Goal: Task Accomplishment & Management: Manage account settings

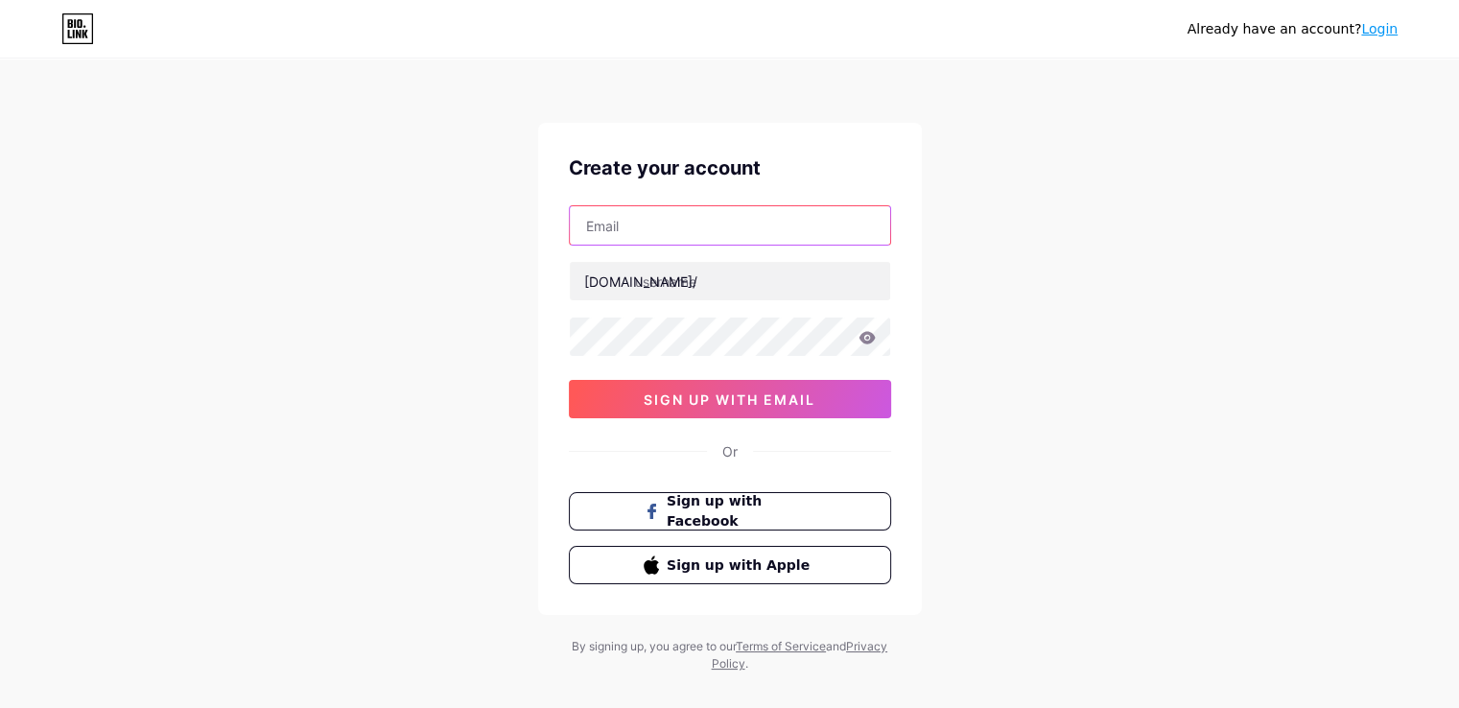
click at [669, 235] on input "text" at bounding box center [730, 225] width 320 height 38
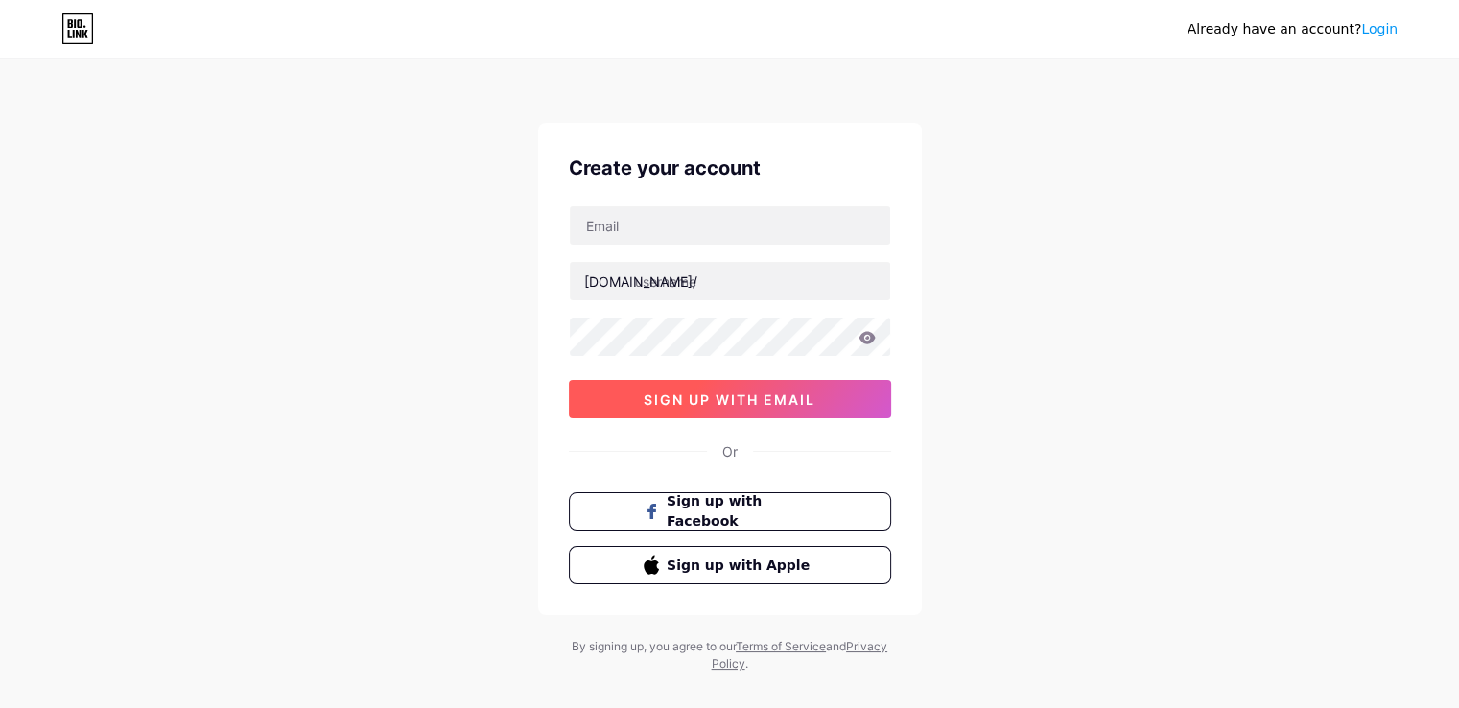
click at [710, 400] on span "sign up with email" at bounding box center [729, 399] width 172 height 16
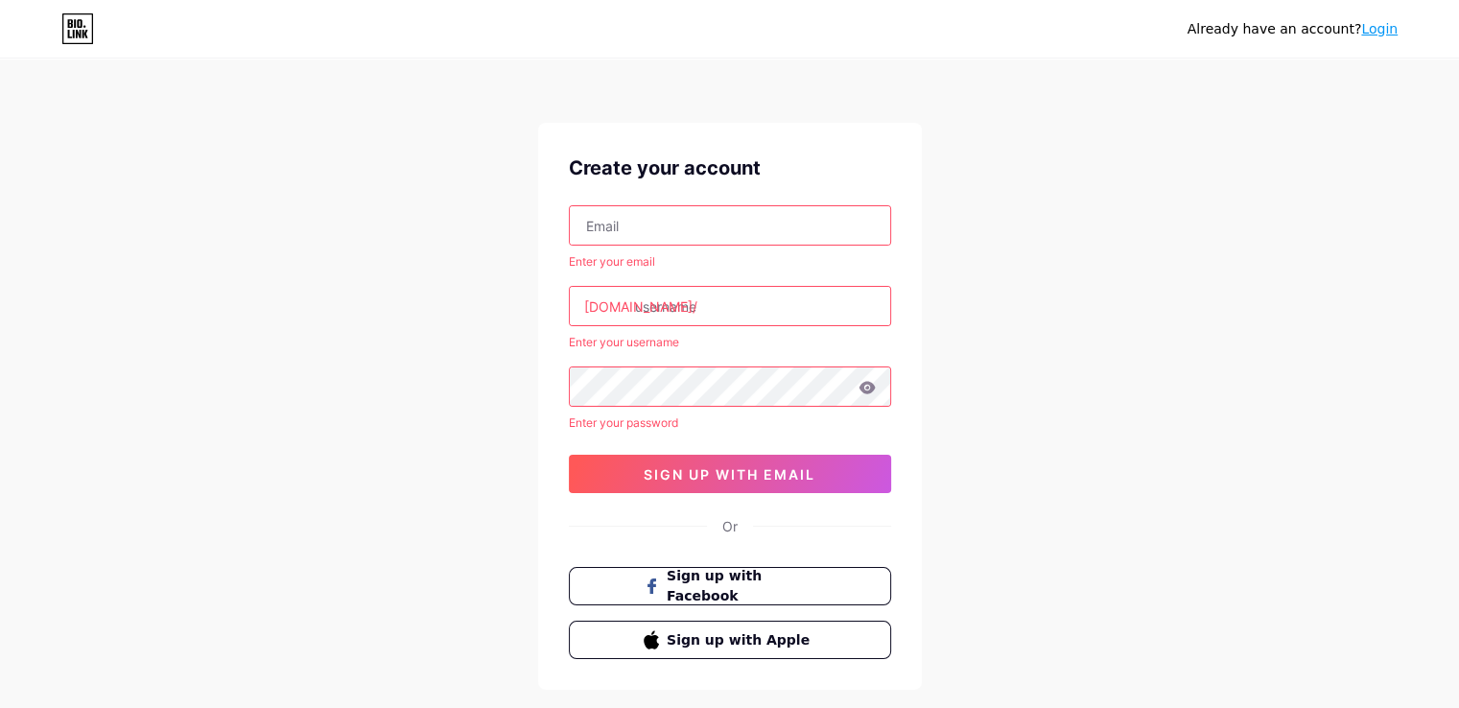
click at [653, 230] on input "text" at bounding box center [730, 225] width 320 height 38
click at [689, 638] on span "Sign up with Apple" at bounding box center [741, 639] width 151 height 20
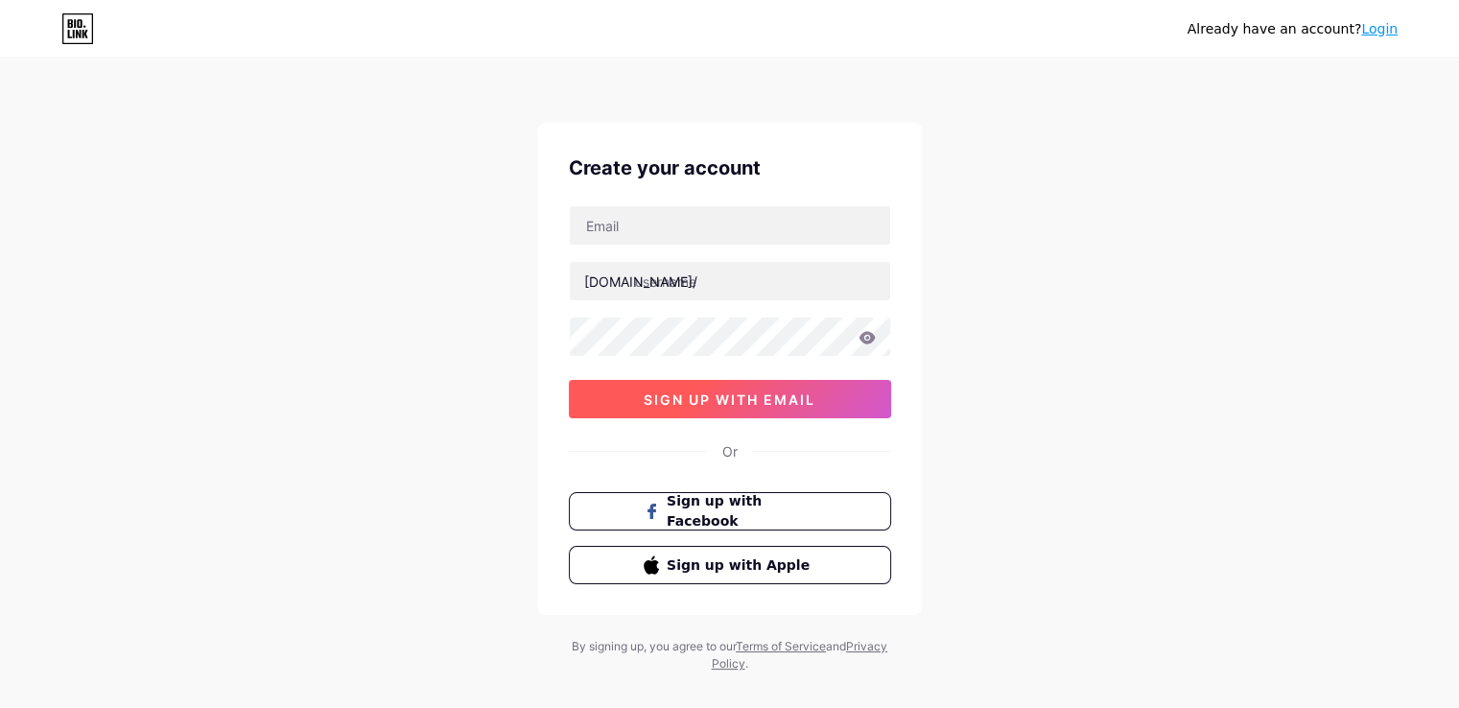
click at [702, 397] on span "sign up with email" at bounding box center [729, 399] width 172 height 16
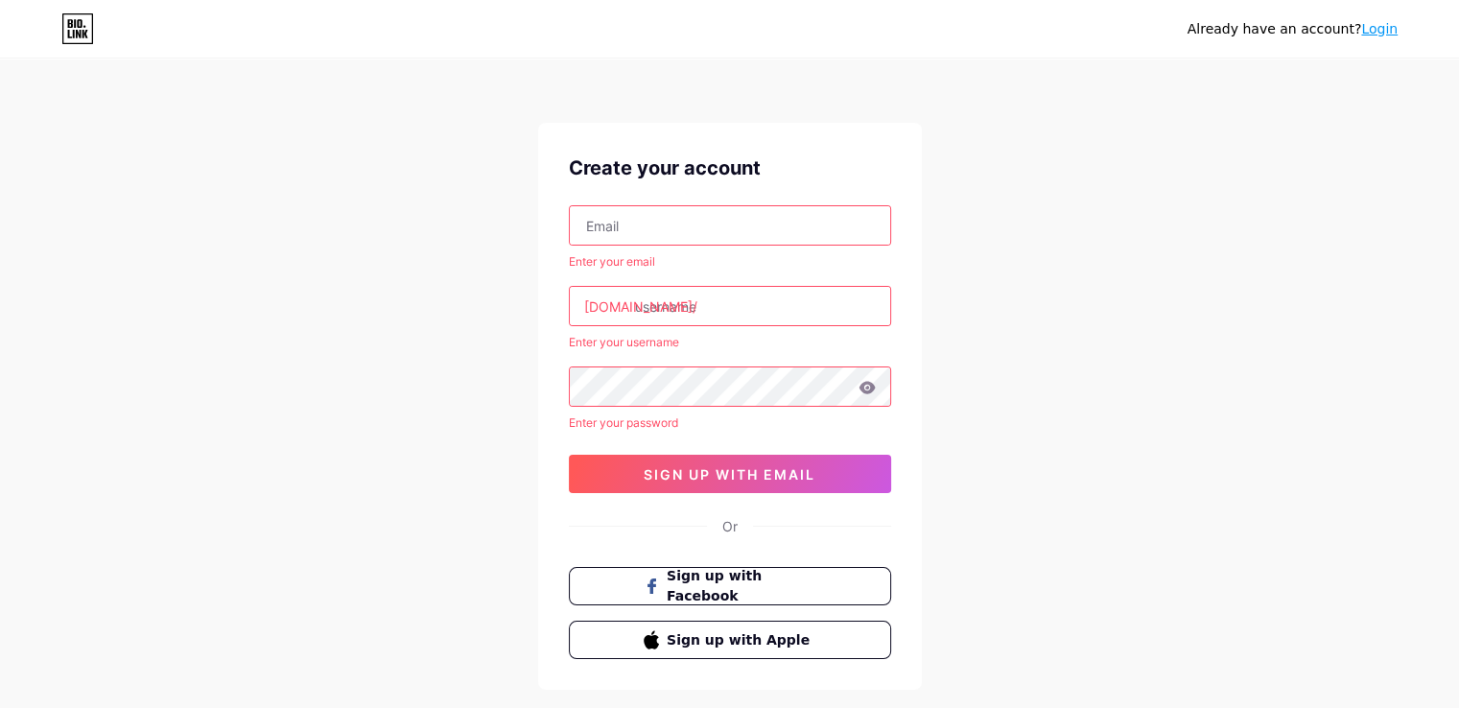
click at [655, 223] on input "text" at bounding box center [730, 225] width 320 height 38
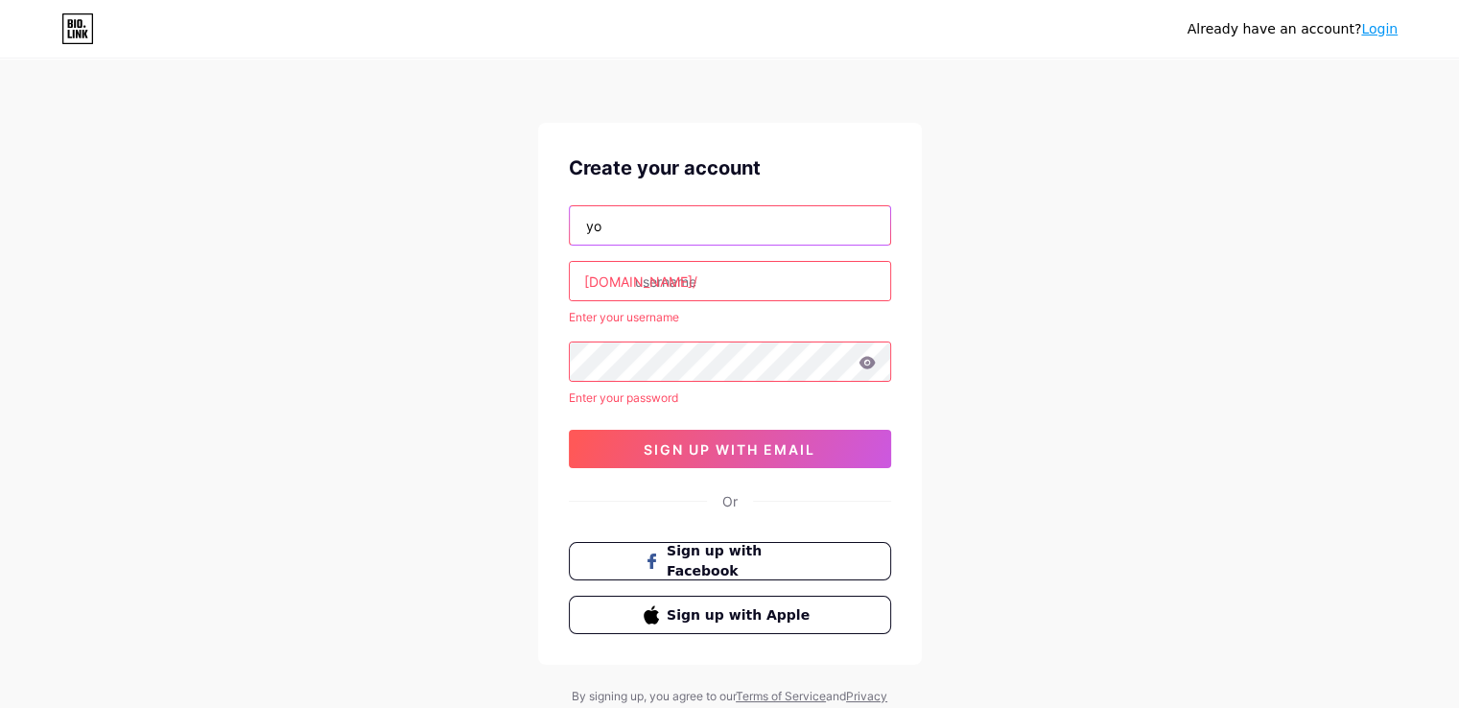
type input "y"
type input "[EMAIL_ADDRESS][DOMAIN_NAME]"
click at [694, 281] on input "text" at bounding box center [730, 281] width 320 height 38
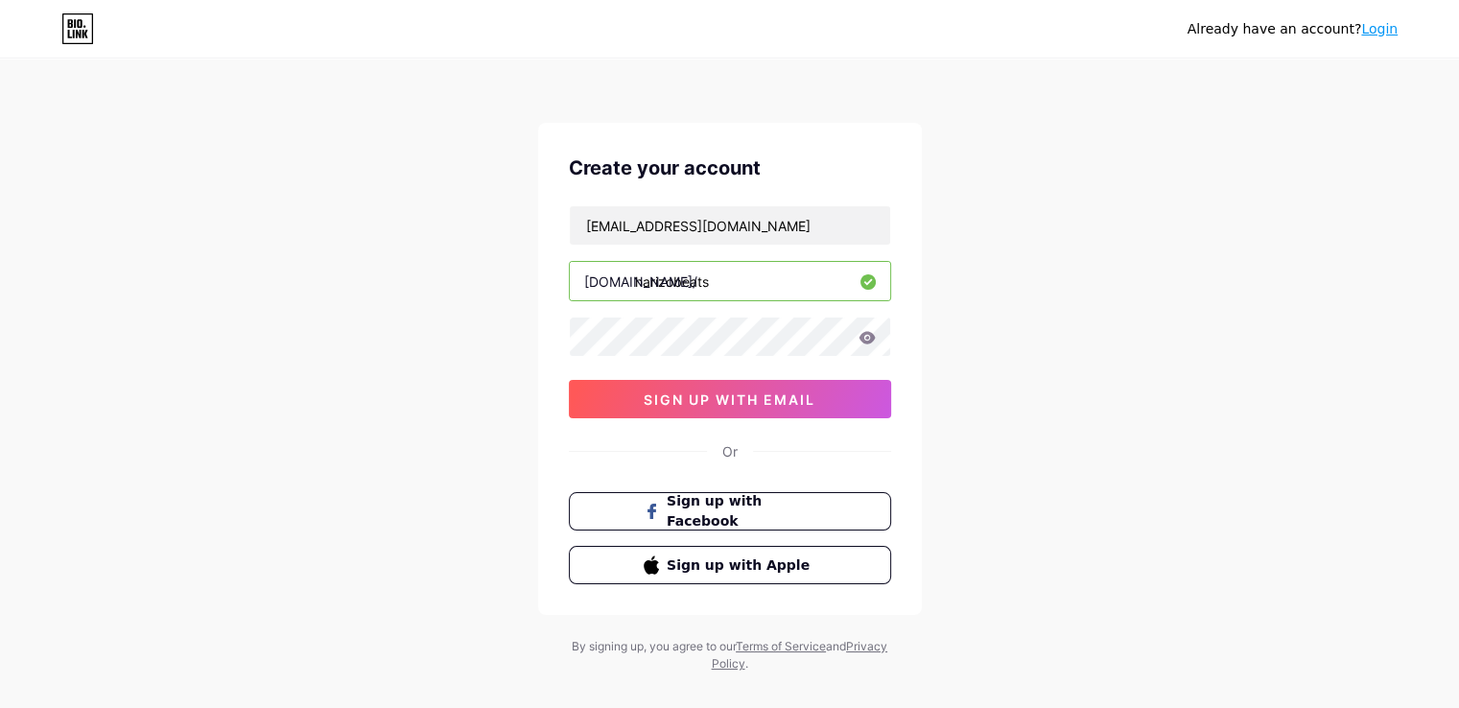
type input "harizobeats"
click at [864, 333] on icon at bounding box center [866, 337] width 16 height 12
click at [562, 341] on div "Create your account [EMAIL_ADDRESS][DOMAIN_NAME] [DOMAIN_NAME]/ harizobeats sig…" at bounding box center [730, 369] width 384 height 492
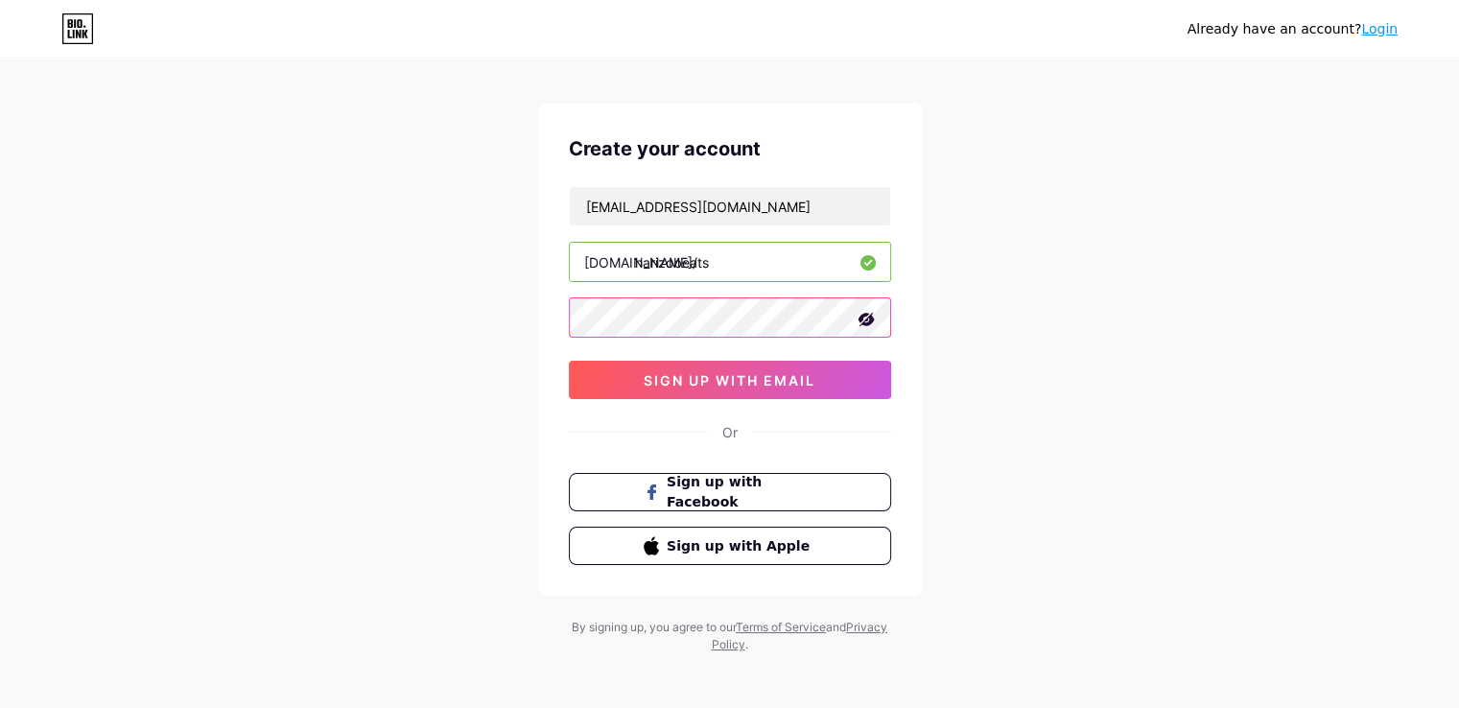
scroll to position [25, 0]
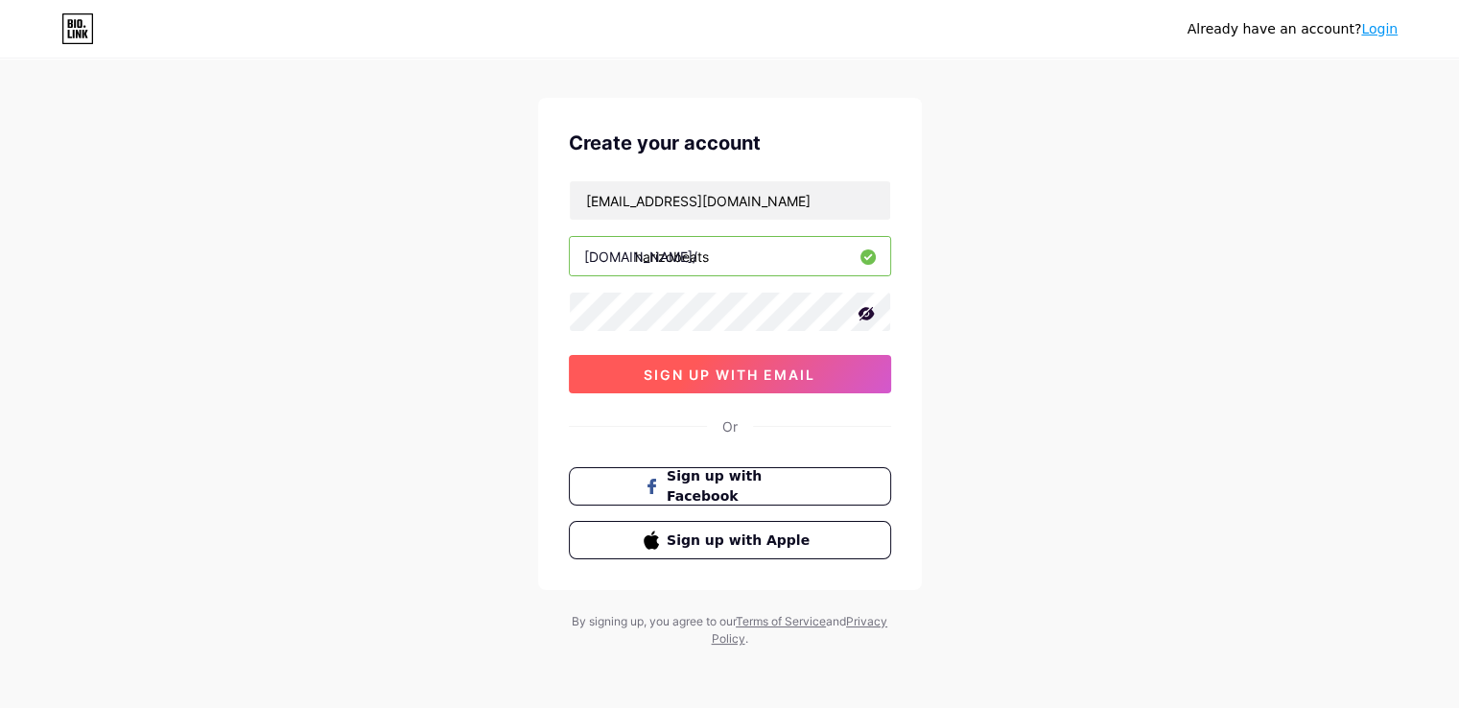
click at [736, 380] on span "sign up with email" at bounding box center [729, 374] width 172 height 16
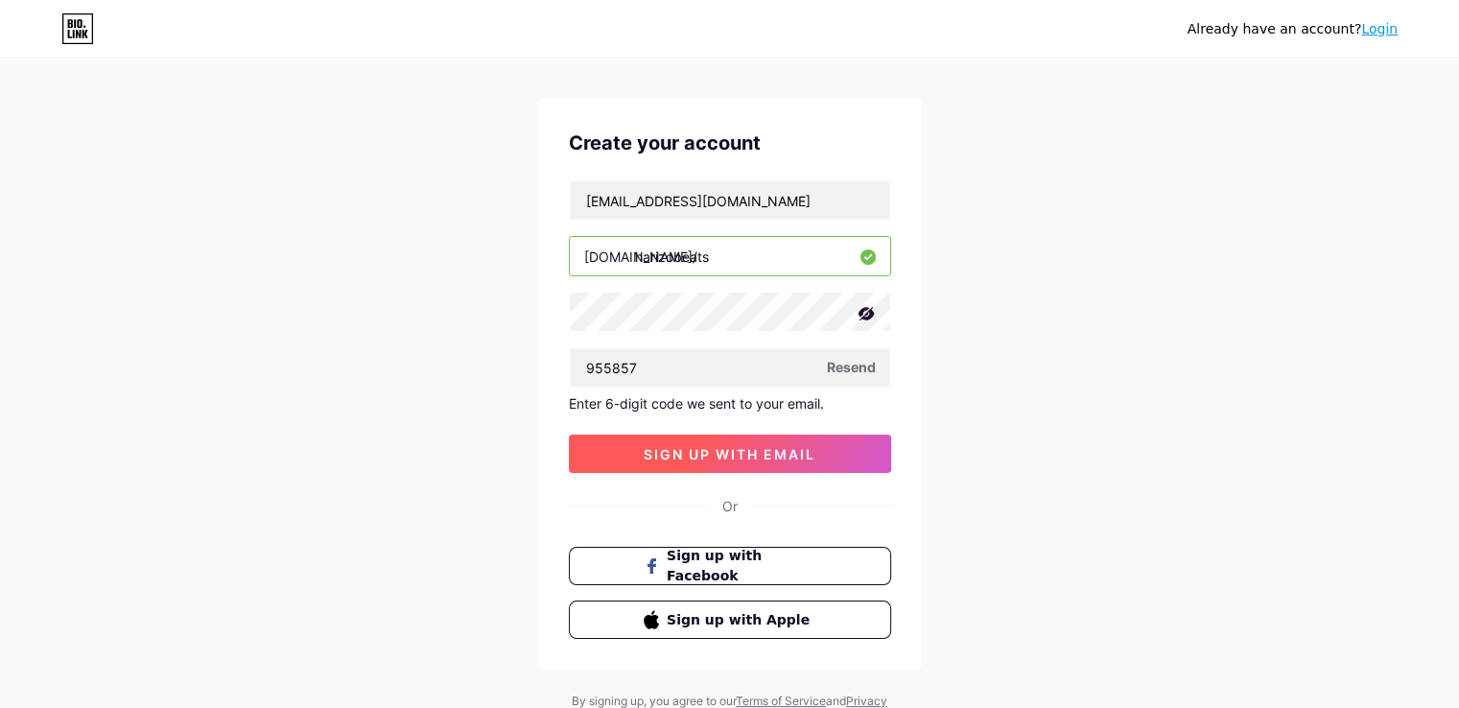
click at [775, 455] on span "sign up with email" at bounding box center [729, 454] width 172 height 16
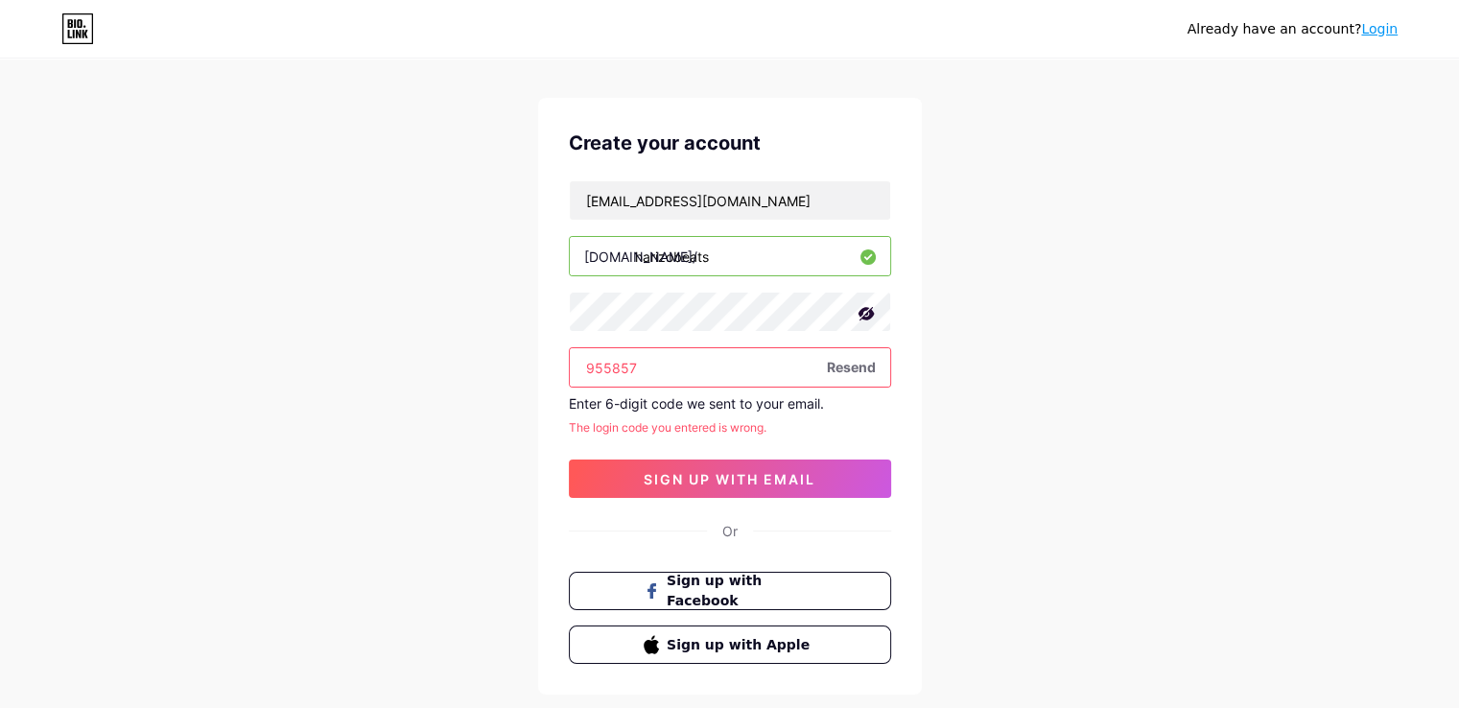
click at [657, 367] on input "955857" at bounding box center [730, 367] width 320 height 38
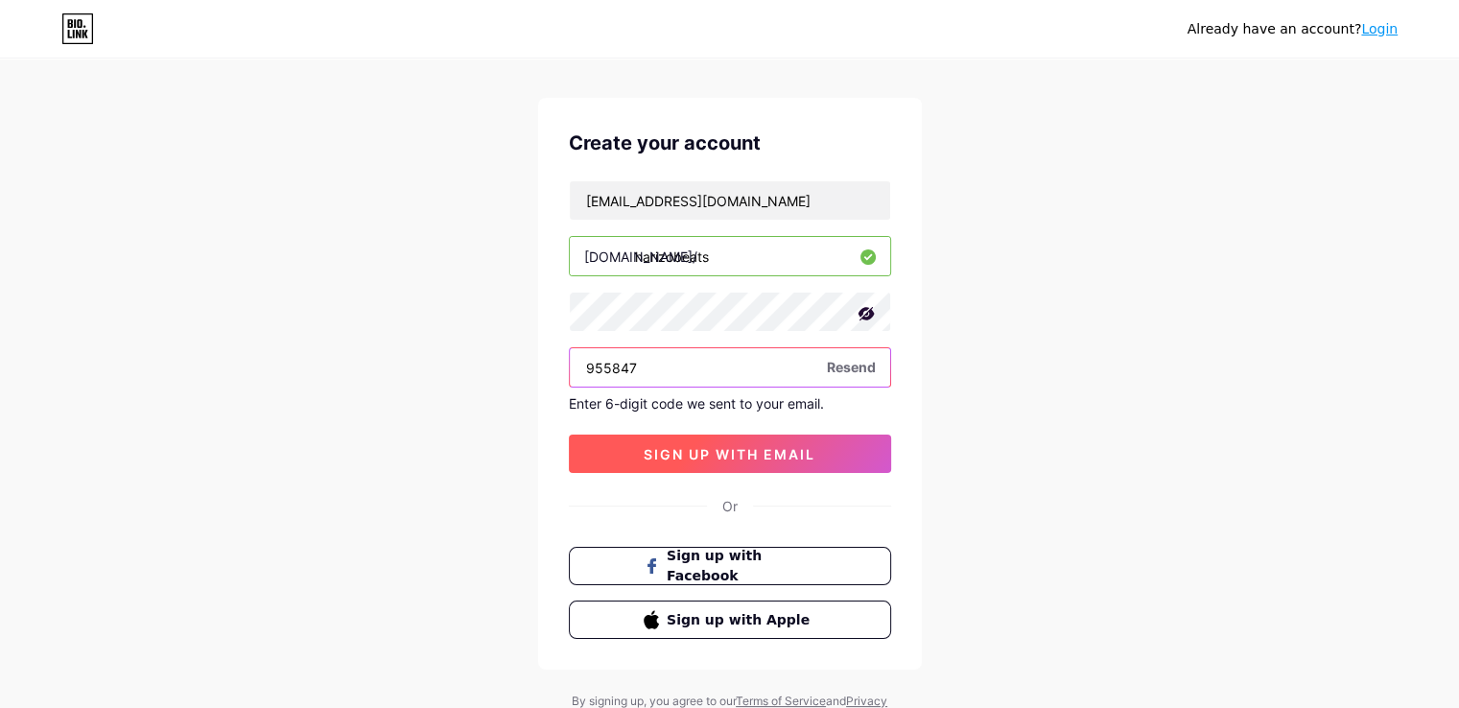
type input "955847"
click at [704, 450] on span "sign up with email" at bounding box center [729, 454] width 172 height 16
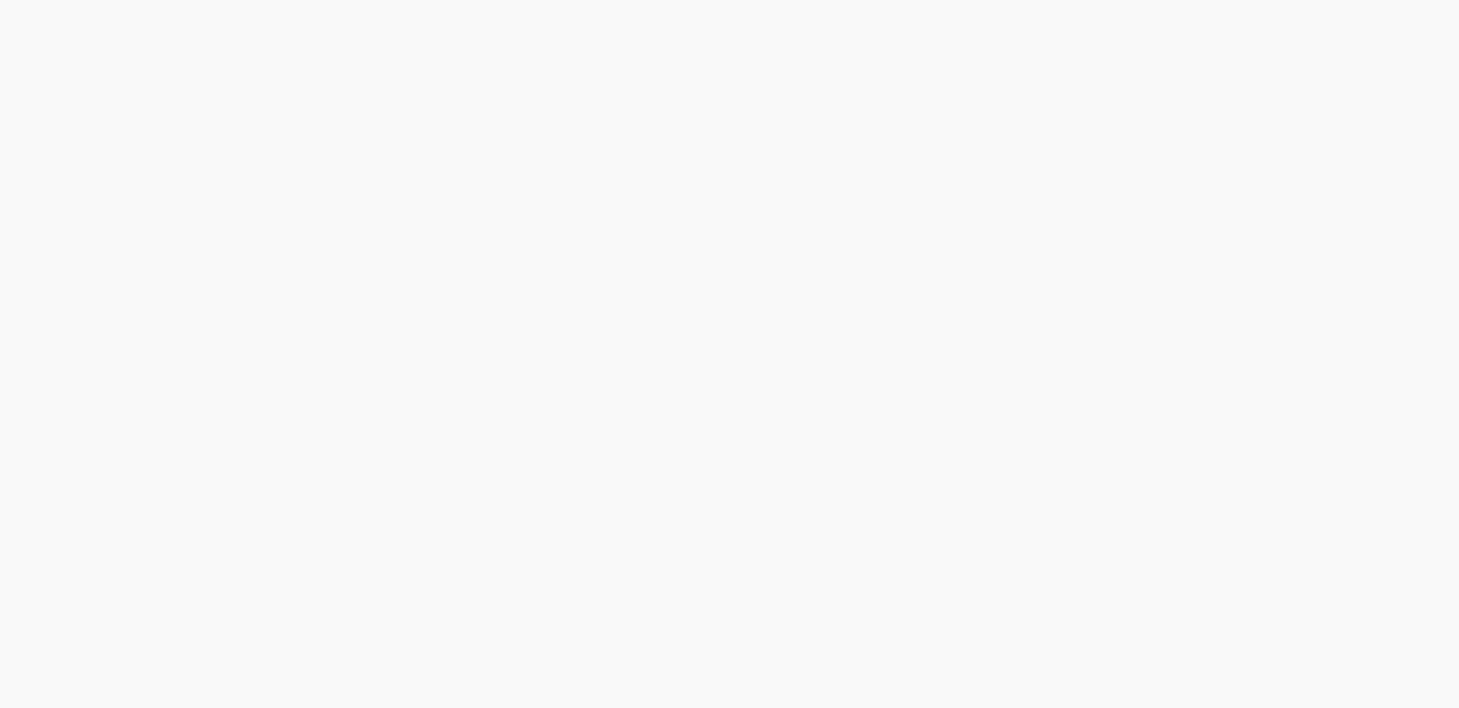
scroll to position [0, 0]
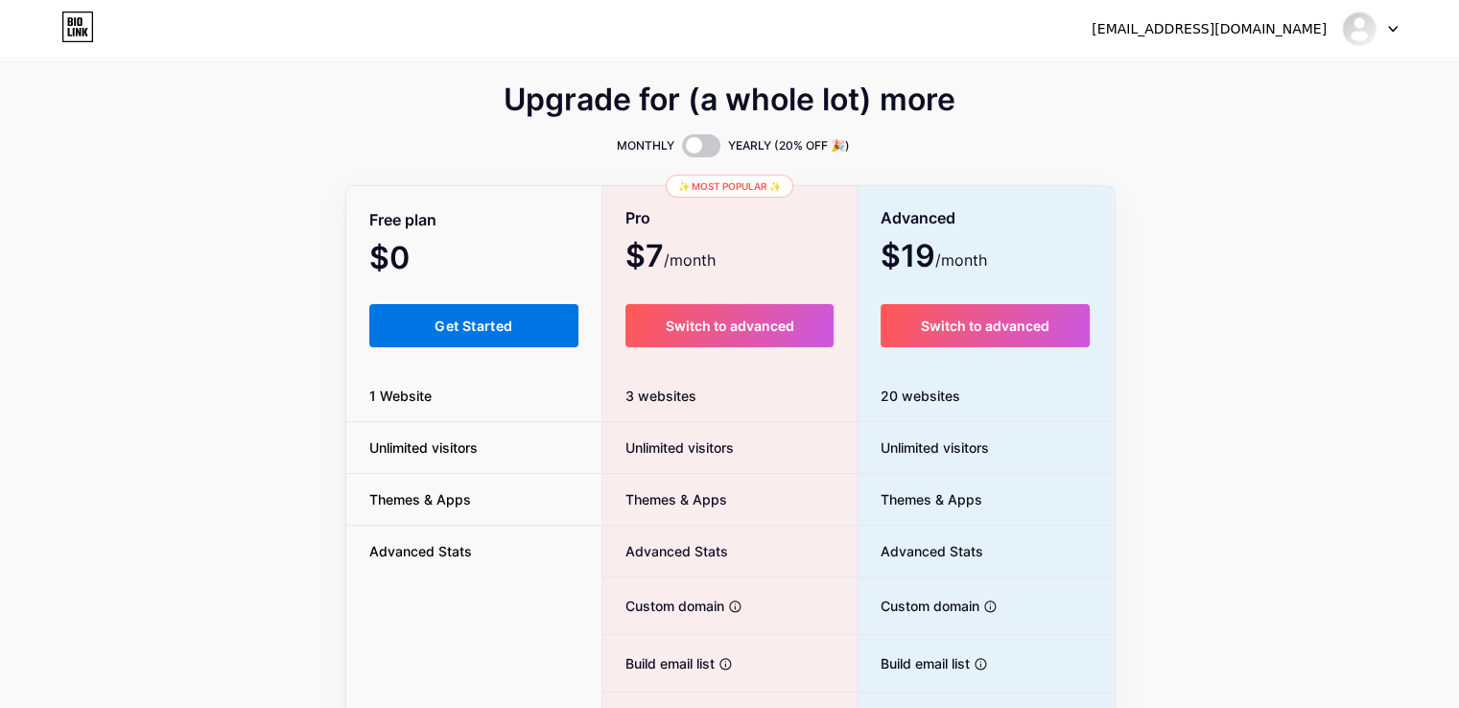
click at [464, 323] on span "Get Started" at bounding box center [473, 325] width 78 height 16
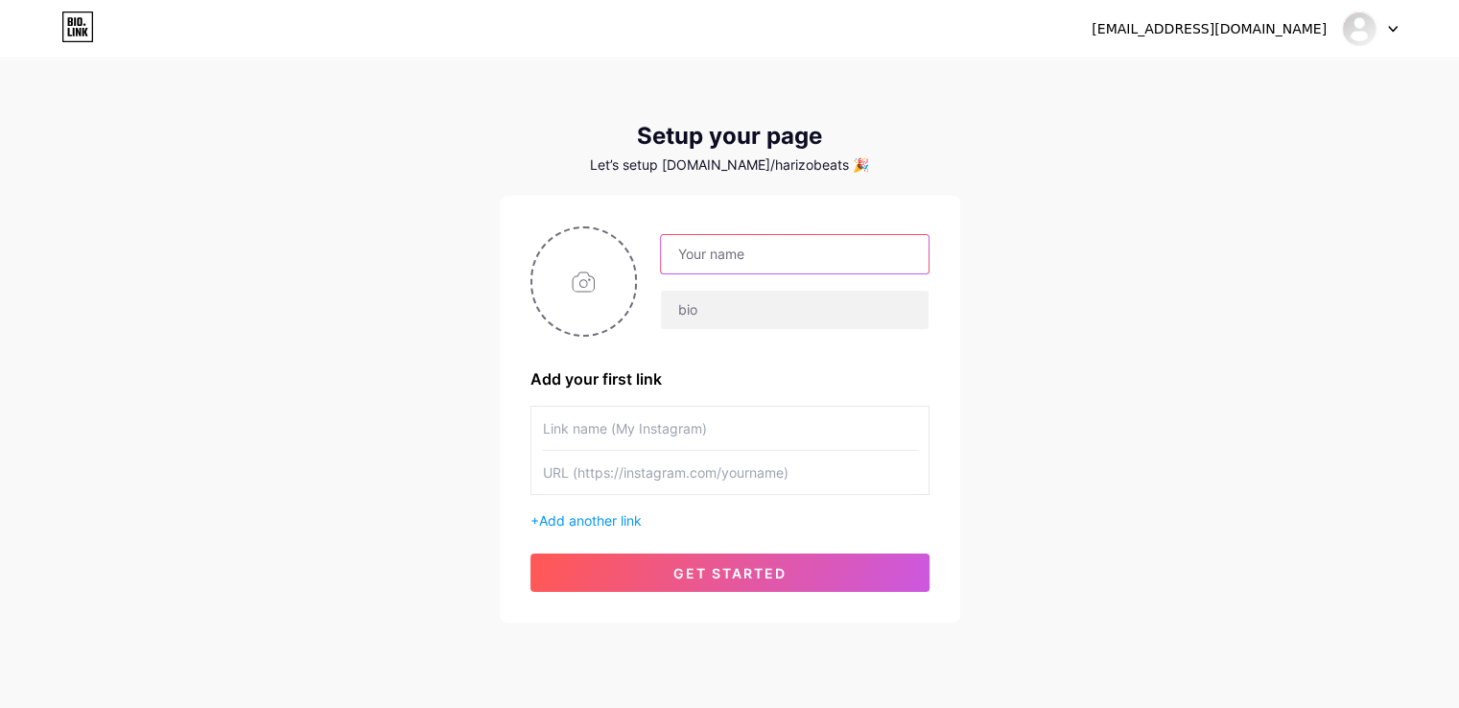
click at [783, 262] on input "text" at bounding box center [794, 254] width 267 height 38
type input "Harizo Beats"
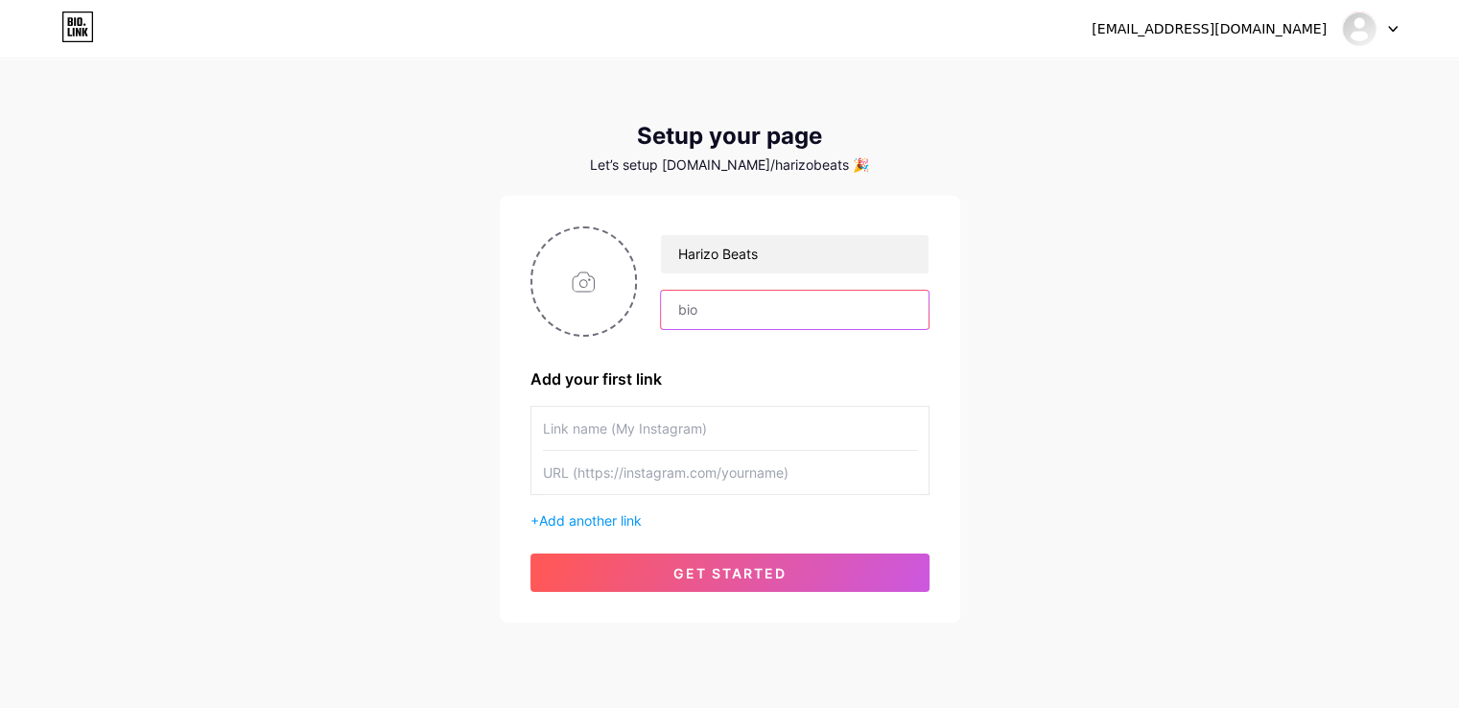
click at [771, 304] on input "text" at bounding box center [794, 310] width 267 height 38
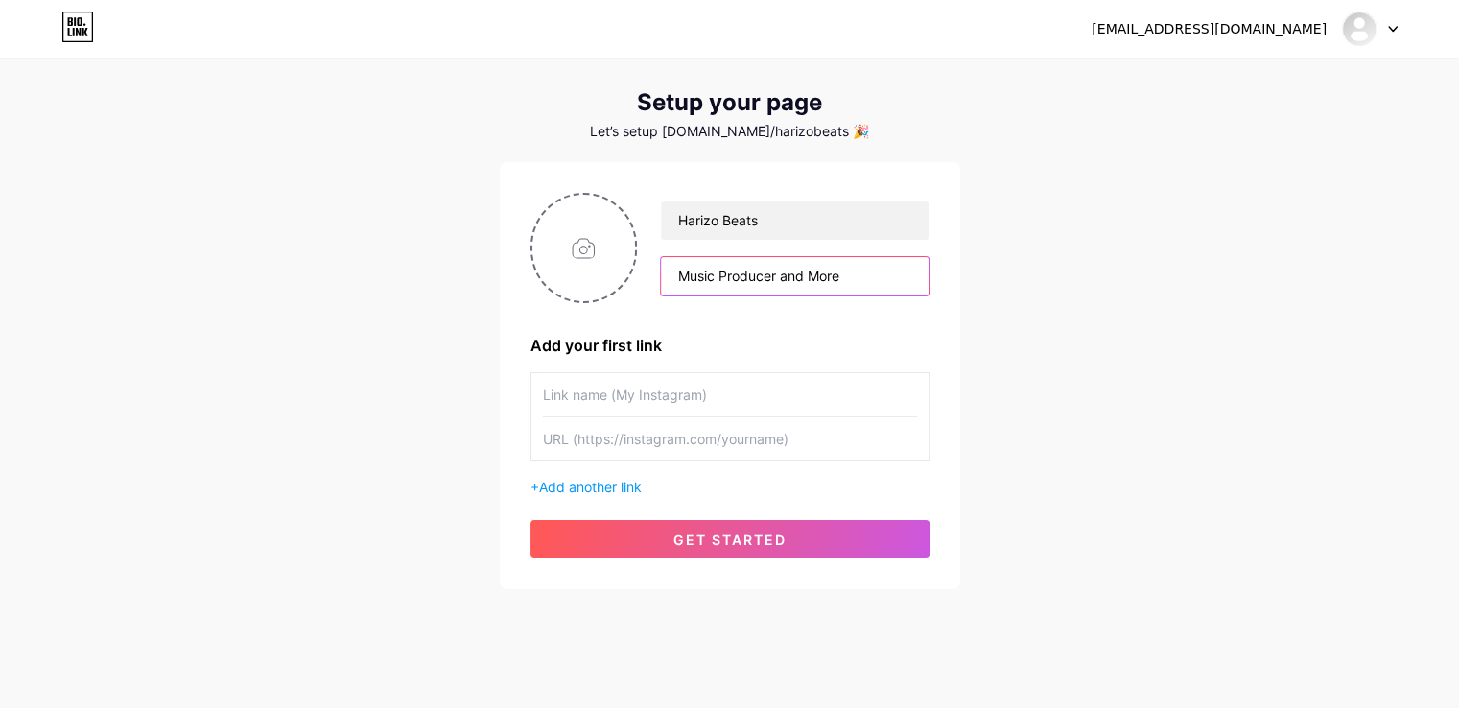
scroll to position [53, 0]
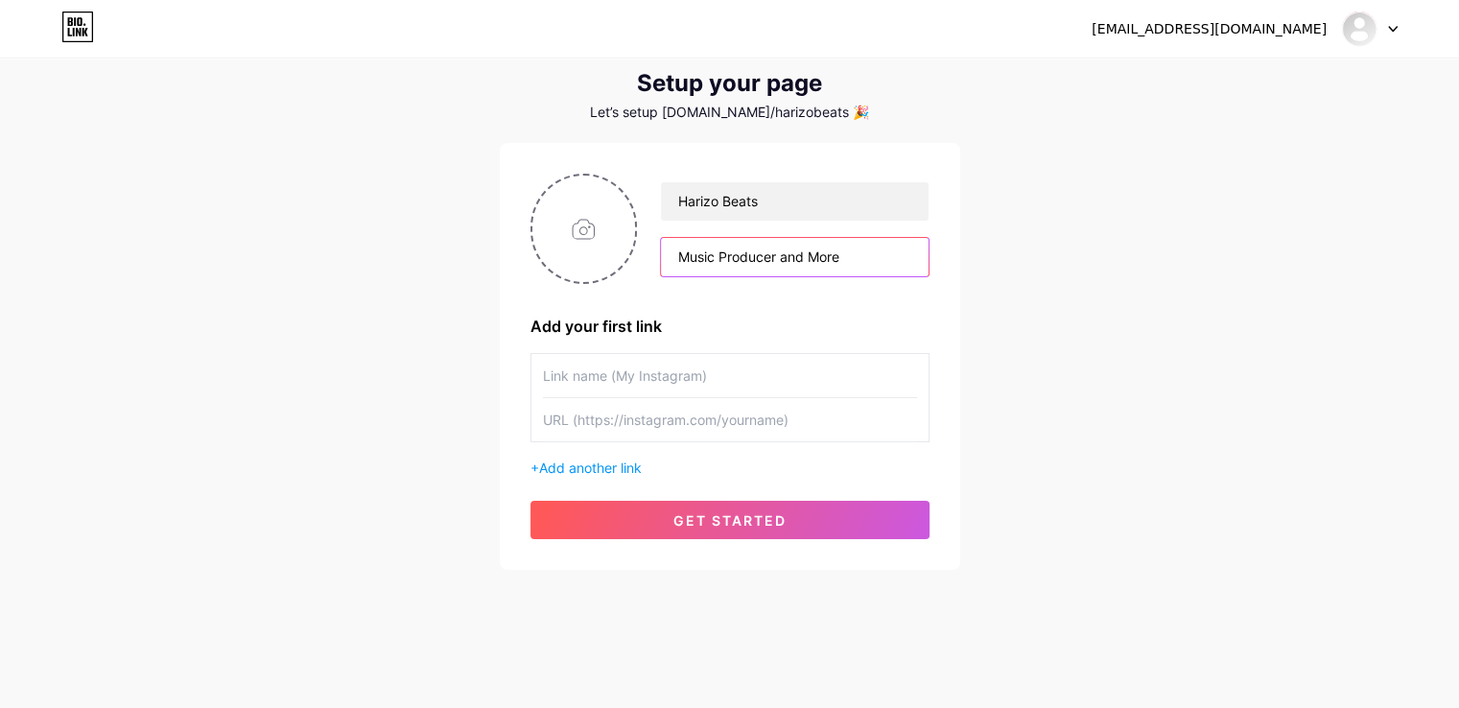
type input "Music Producer and More"
click at [644, 383] on input "text" at bounding box center [730, 375] width 374 height 43
type input "Harizobeats"
click at [831, 419] on input "text" at bounding box center [730, 419] width 374 height 43
paste input "[URL][DOMAIN_NAME]"
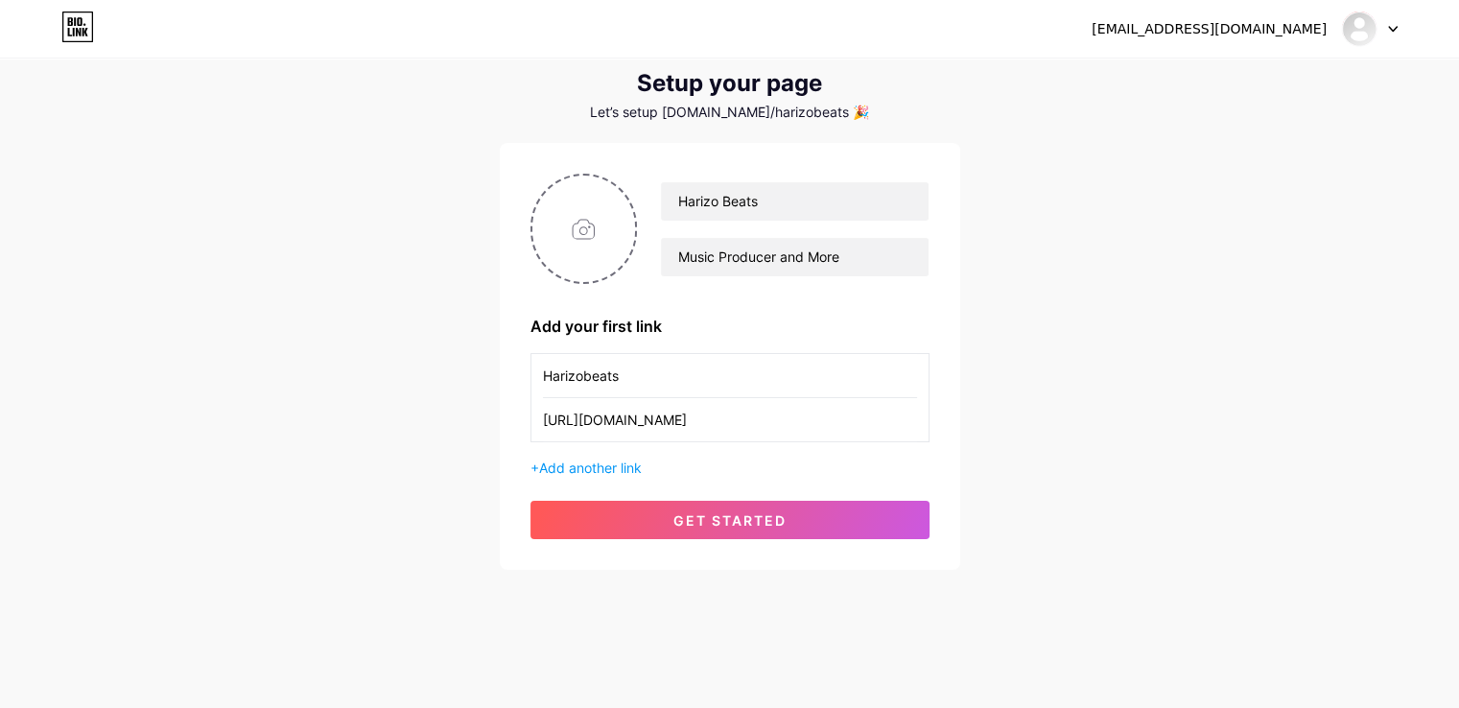
scroll to position [0, 165]
type input "[URL][DOMAIN_NAME]"
click at [625, 372] on input "Harizobeats" at bounding box center [730, 375] width 374 height 43
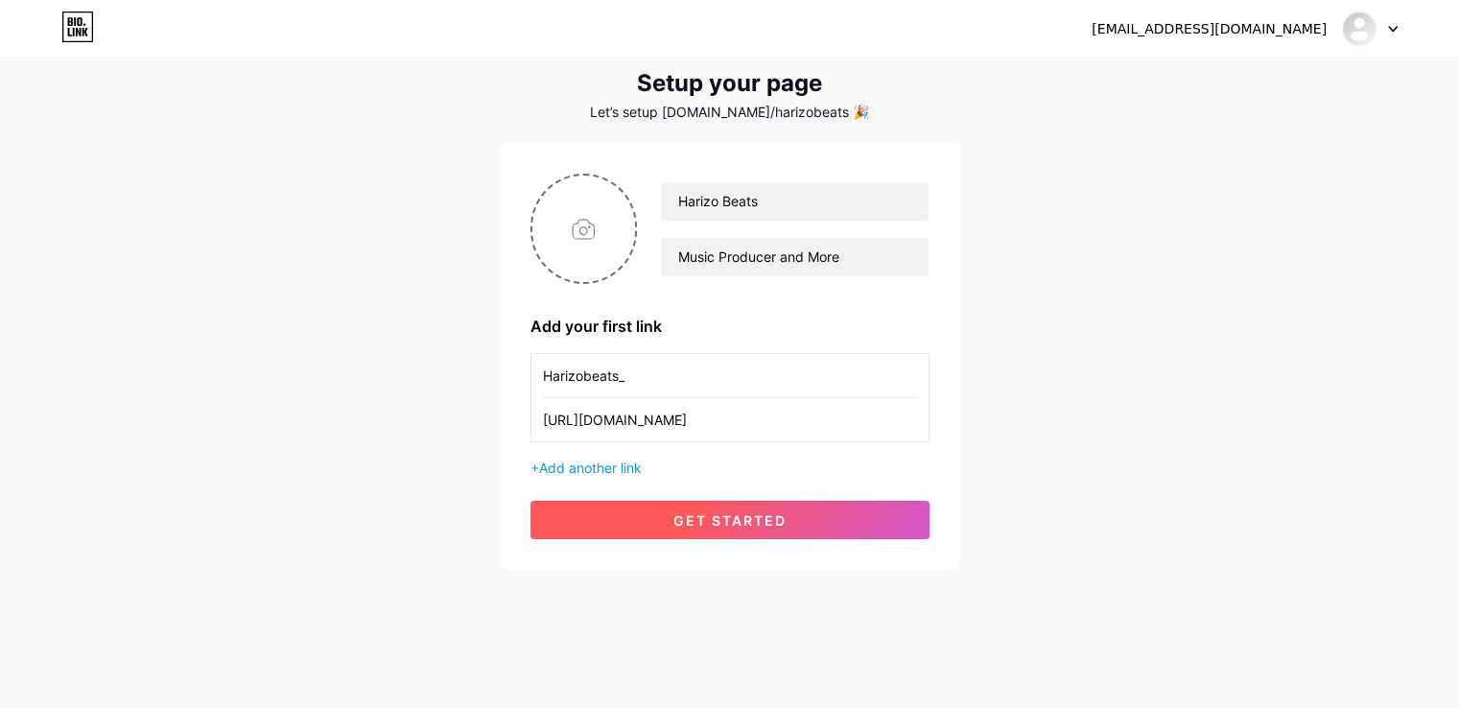
type input "Harizobeats_"
click at [712, 521] on span "get started" at bounding box center [729, 520] width 113 height 16
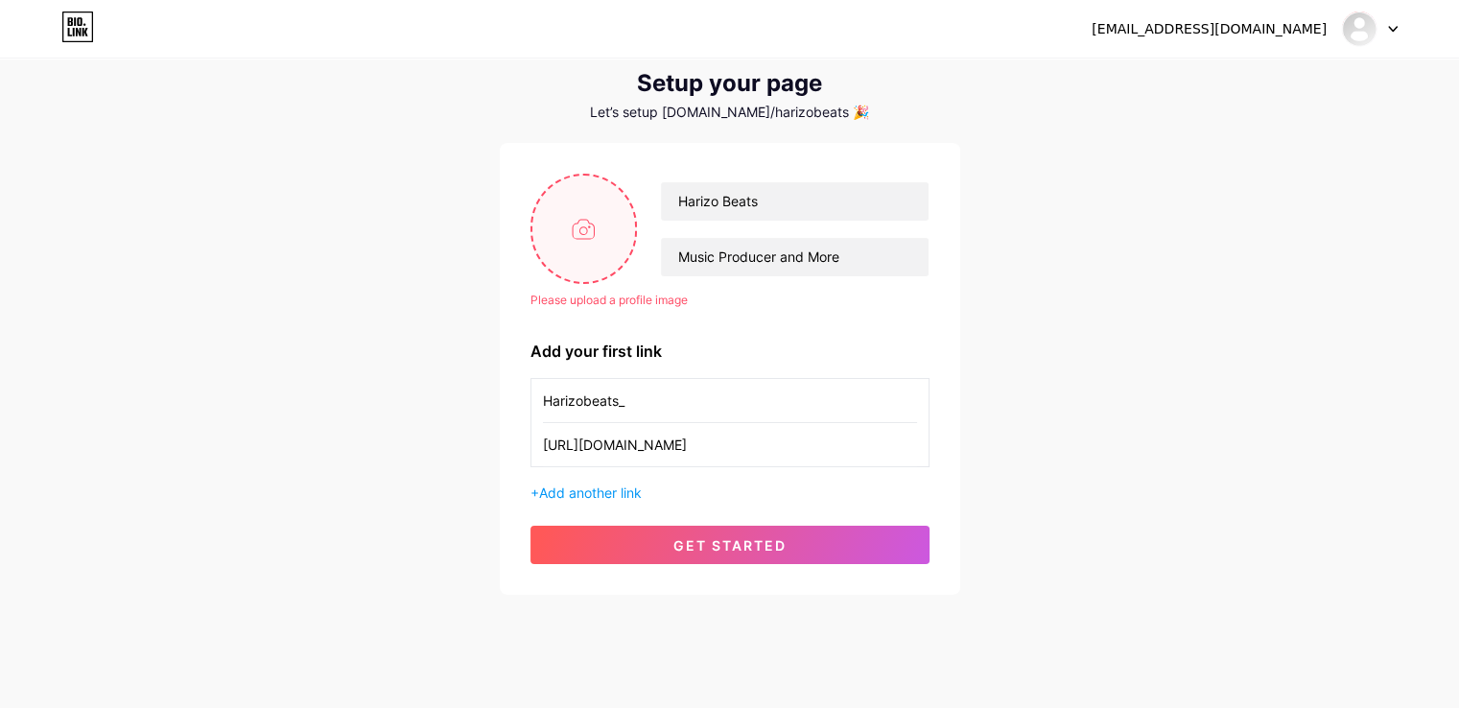
click at [588, 245] on input "file" at bounding box center [584, 228] width 104 height 106
type input "C:\fakepath\black 3D.png"
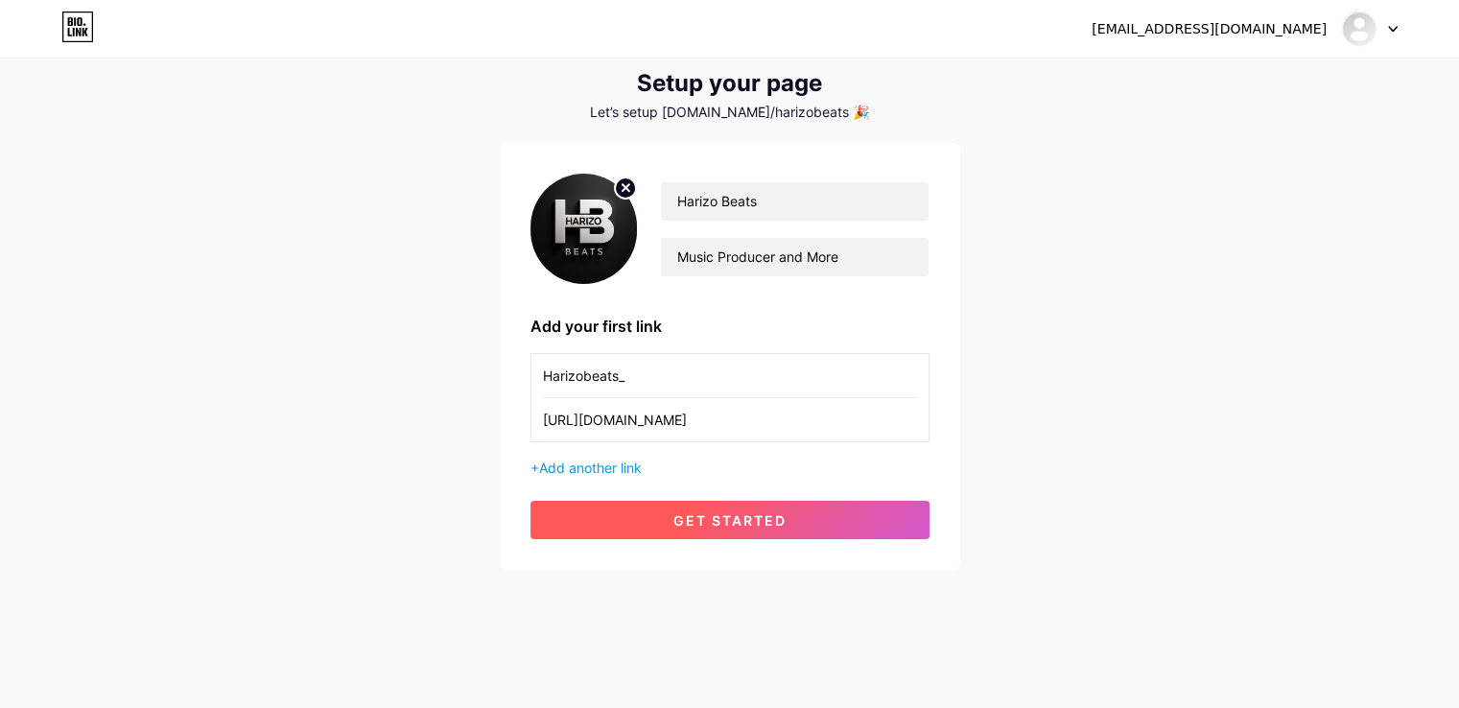
click at [725, 522] on span "get started" at bounding box center [729, 520] width 113 height 16
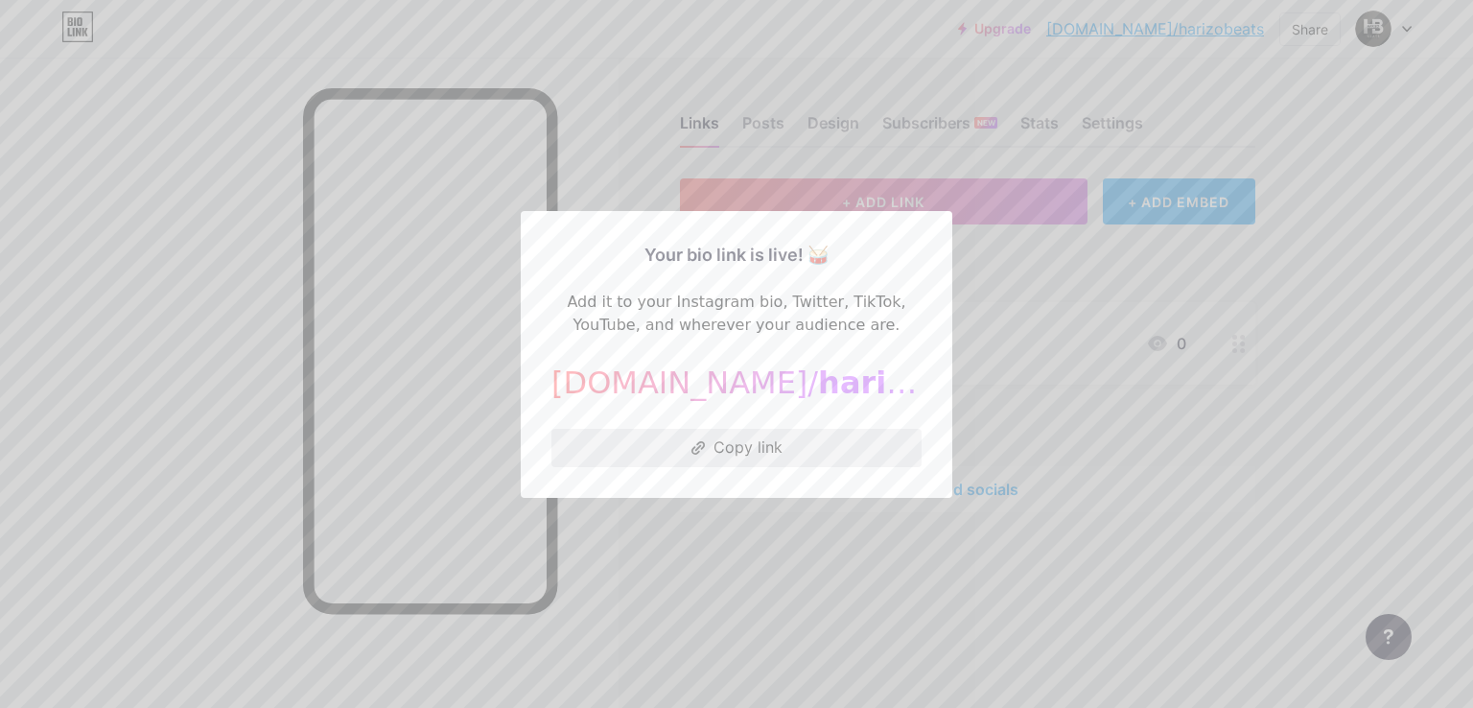
click at [744, 450] on button "Copy link" at bounding box center [736, 448] width 370 height 38
click at [410, 290] on div at bounding box center [736, 354] width 1473 height 708
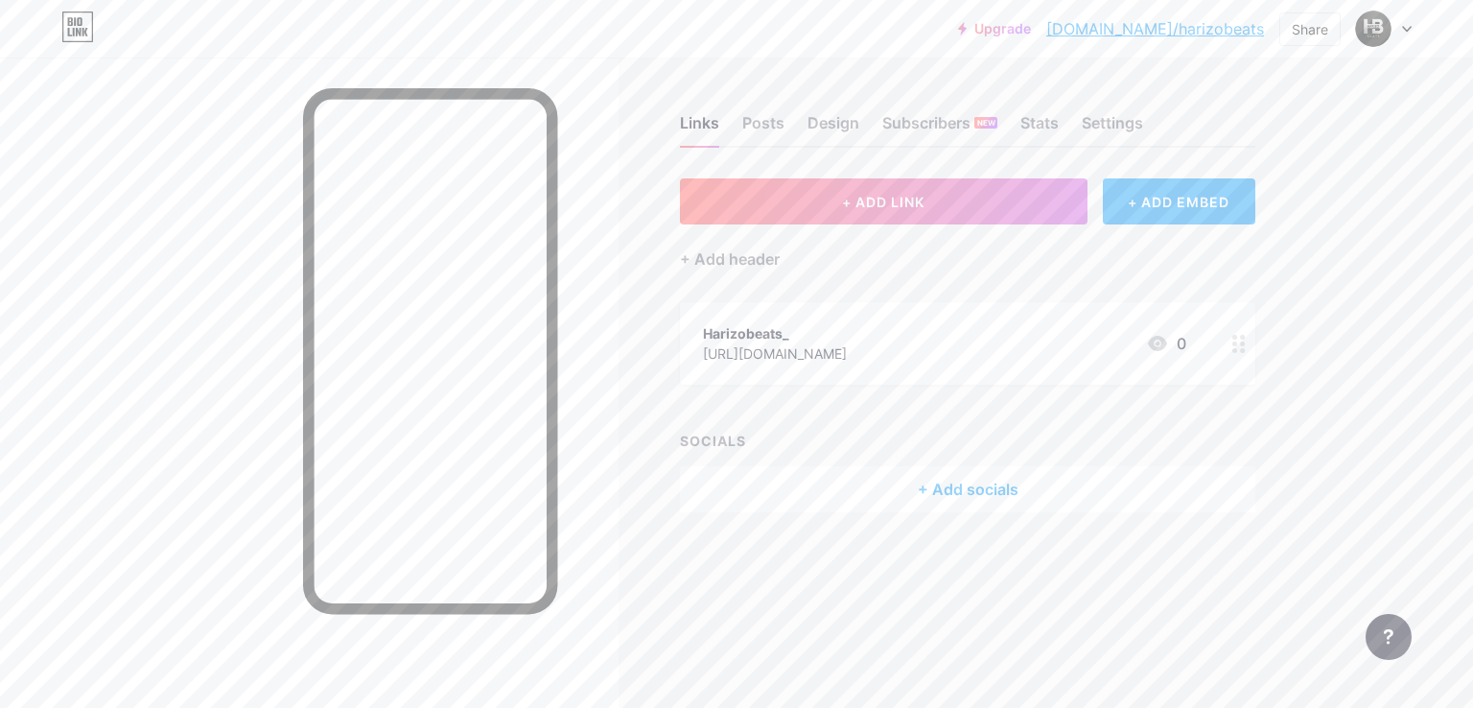
click at [945, 490] on div "+ Add socials" at bounding box center [967, 489] width 575 height 46
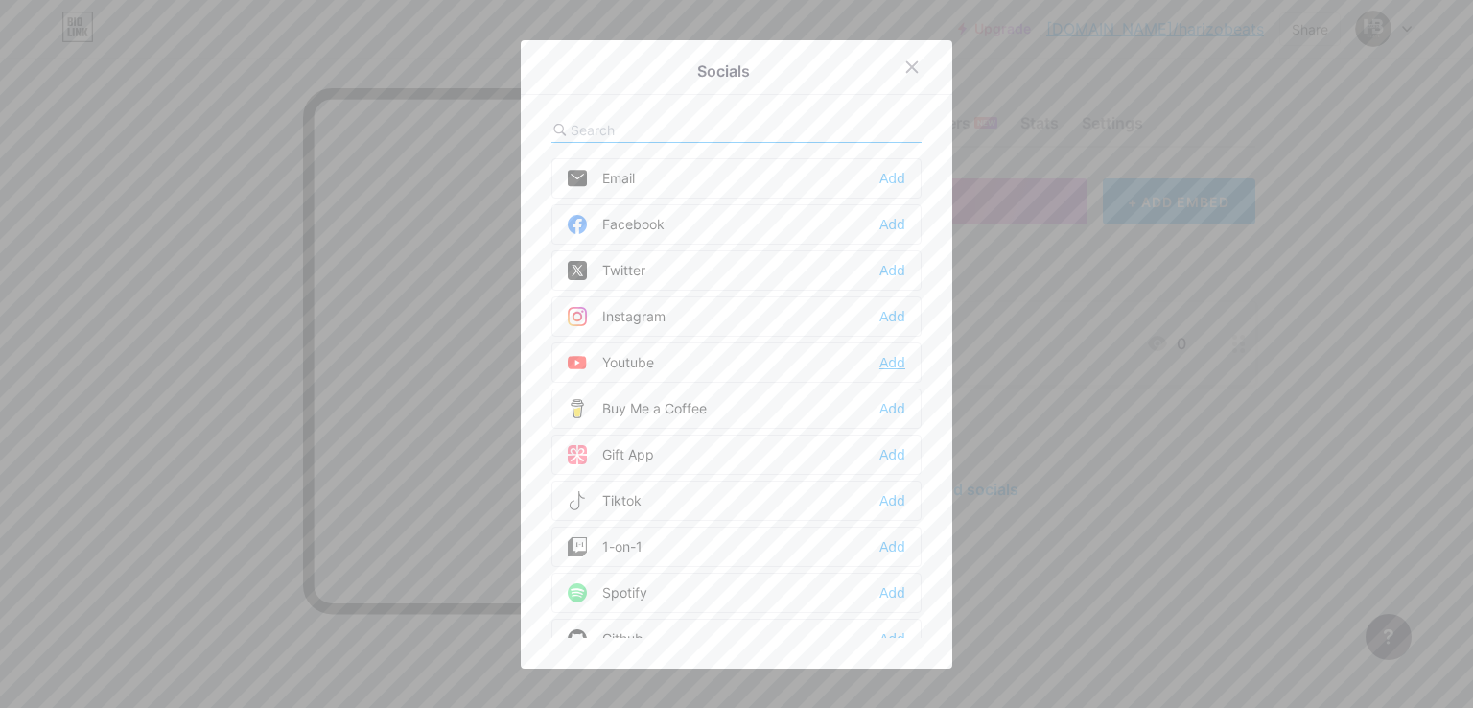
click at [886, 360] on div "Add" at bounding box center [892, 362] width 26 height 19
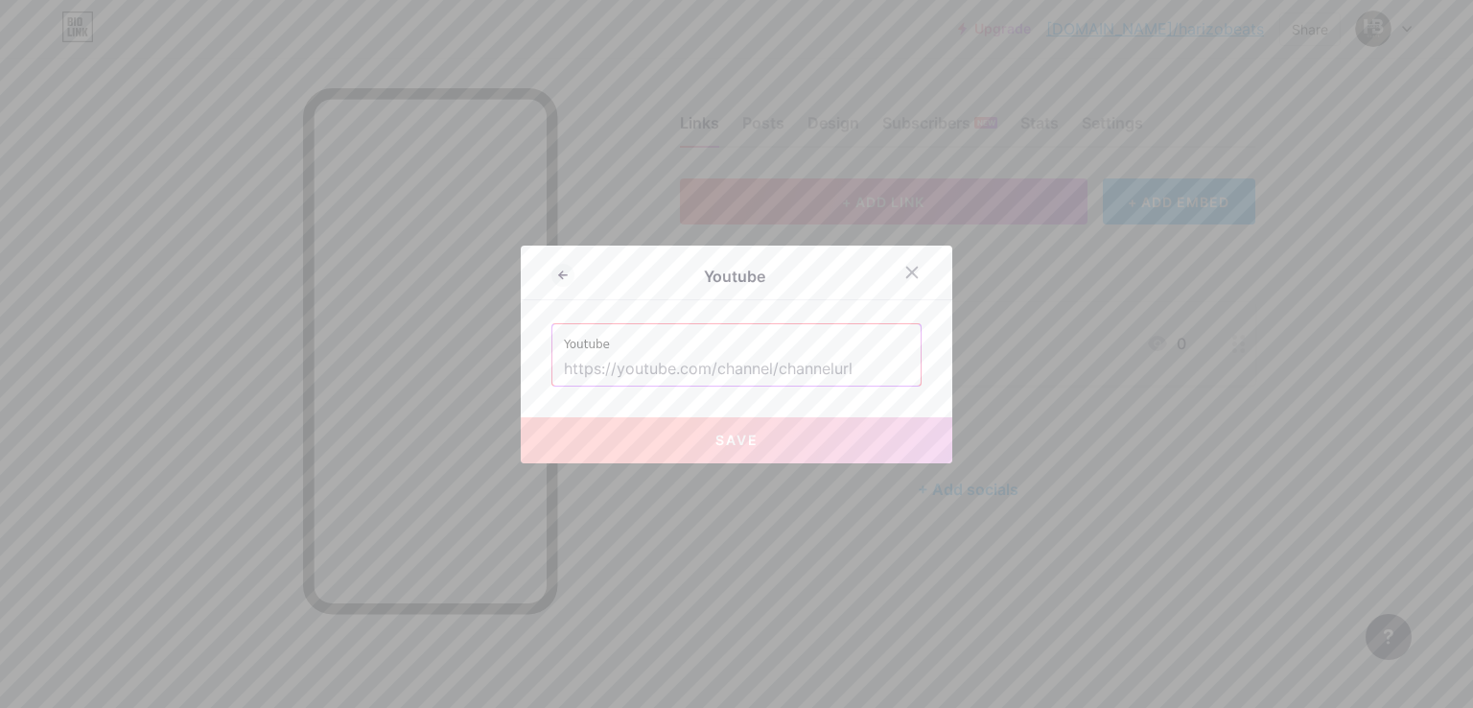
click at [754, 363] on input "text" at bounding box center [736, 369] width 345 height 33
paste input "[URL][DOMAIN_NAME]"
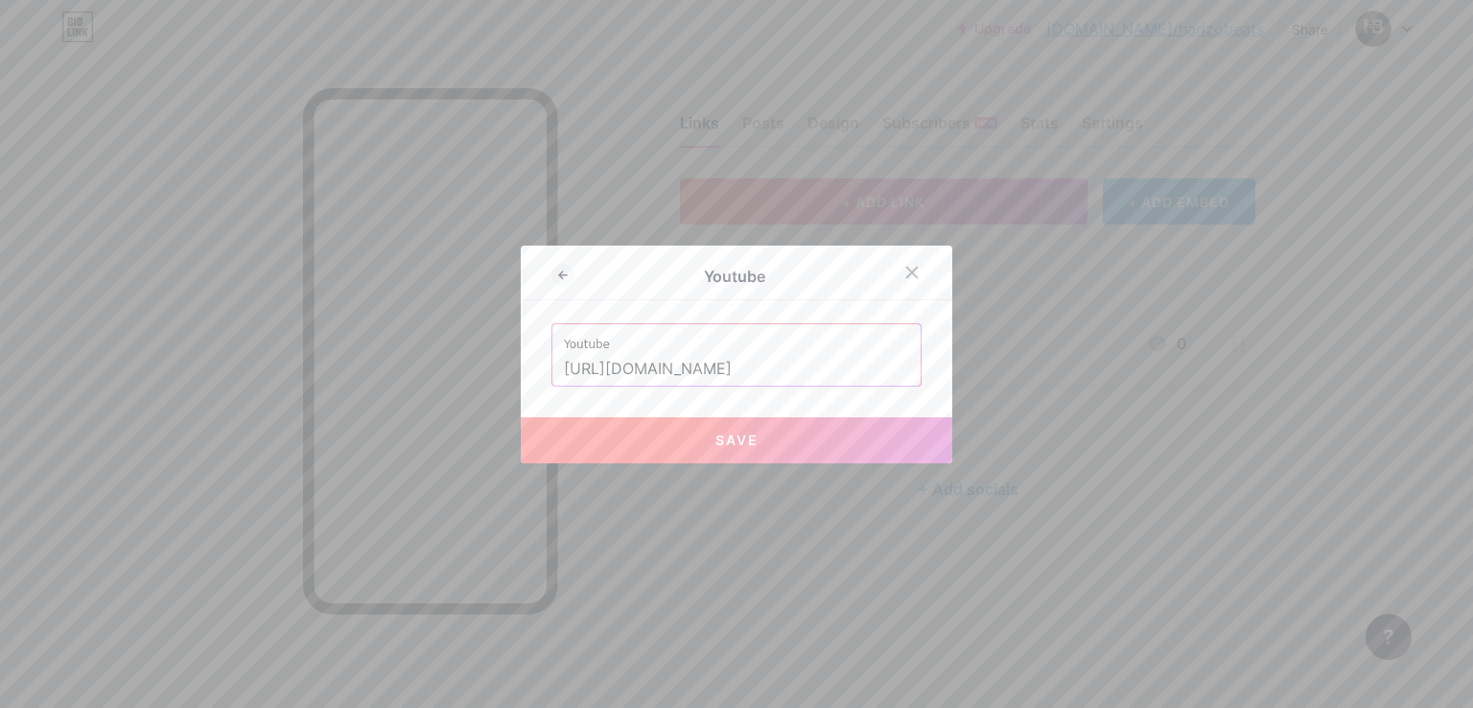
type input "[URL][DOMAIN_NAME]"
click at [763, 442] on button "Save" at bounding box center [737, 440] width 432 height 46
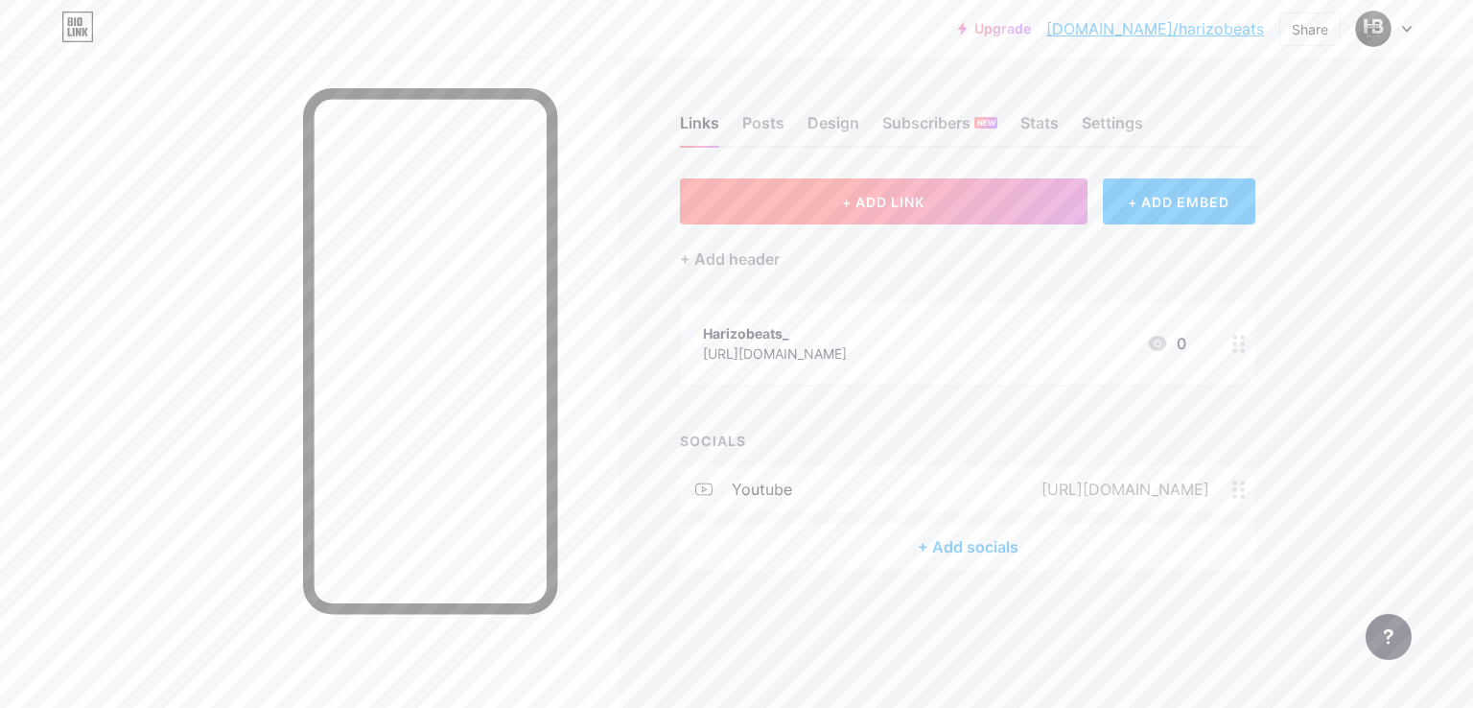
click at [908, 201] on span "+ ADD LINK" at bounding box center [883, 202] width 82 height 16
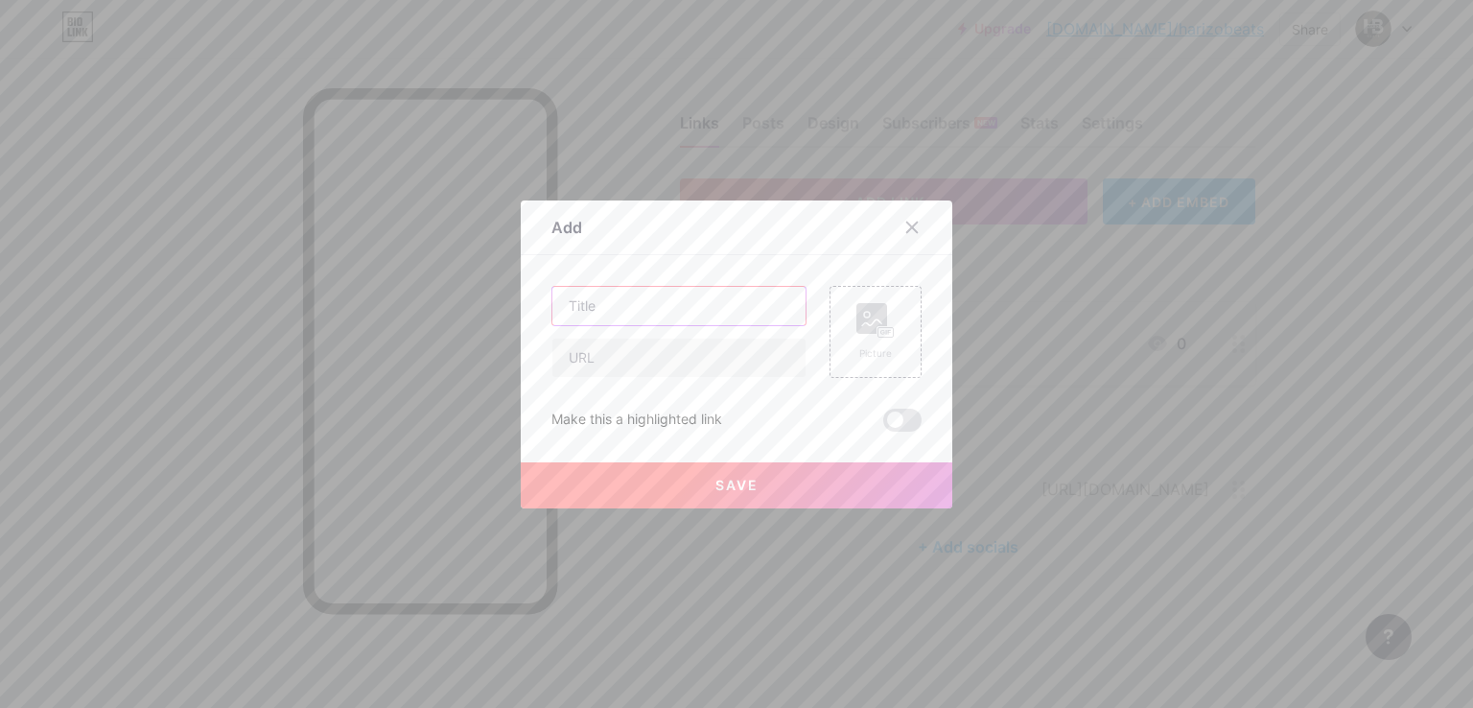
click at [643, 316] on input "text" at bounding box center [678, 306] width 253 height 38
type input "website"
click at [629, 365] on input "text" at bounding box center [678, 358] width 253 height 38
type input "[DOMAIN_NAME]"
click at [903, 421] on span at bounding box center [902, 420] width 38 height 23
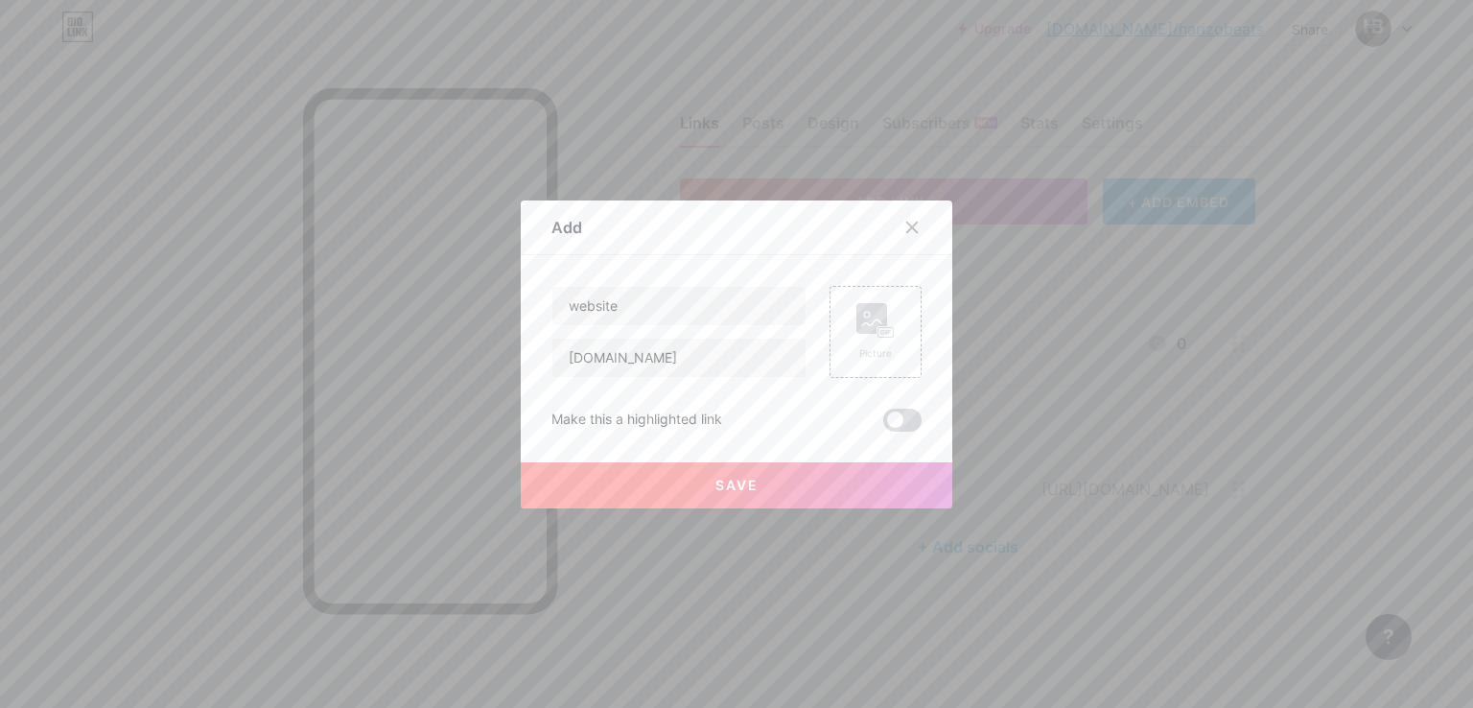
click at [883, 425] on input "checkbox" at bounding box center [883, 425] width 0 height 0
click at [752, 480] on button "Save" at bounding box center [737, 485] width 432 height 46
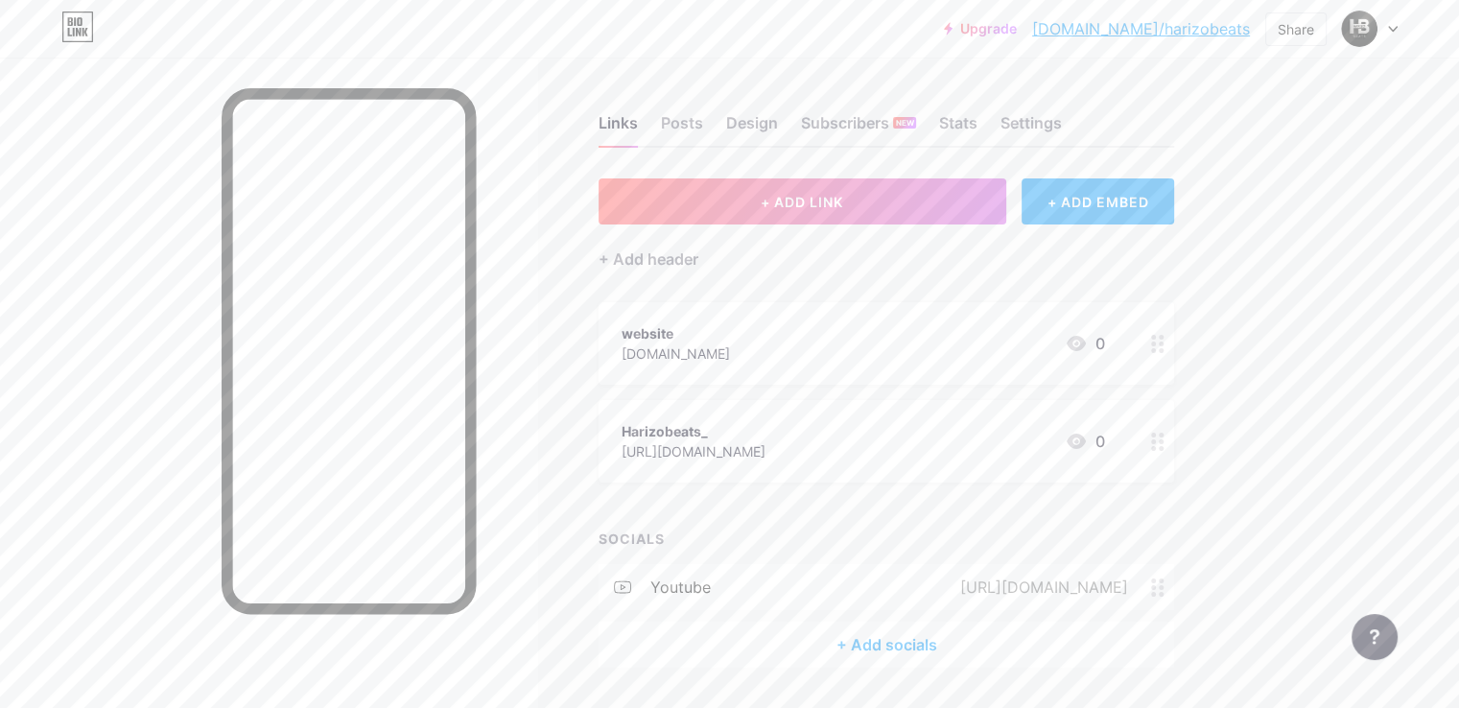
click at [1164, 443] on icon at bounding box center [1157, 442] width 13 height 18
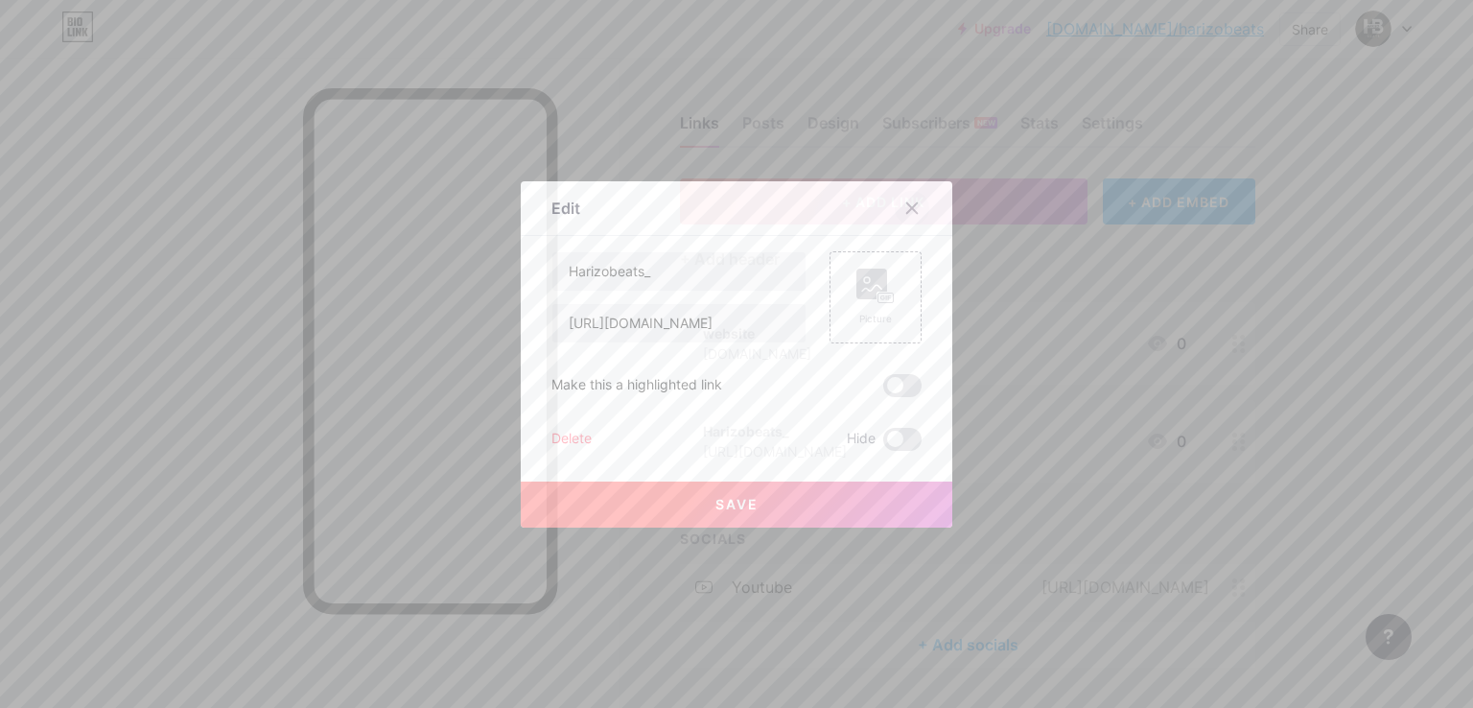
click at [910, 211] on icon at bounding box center [911, 207] width 15 height 15
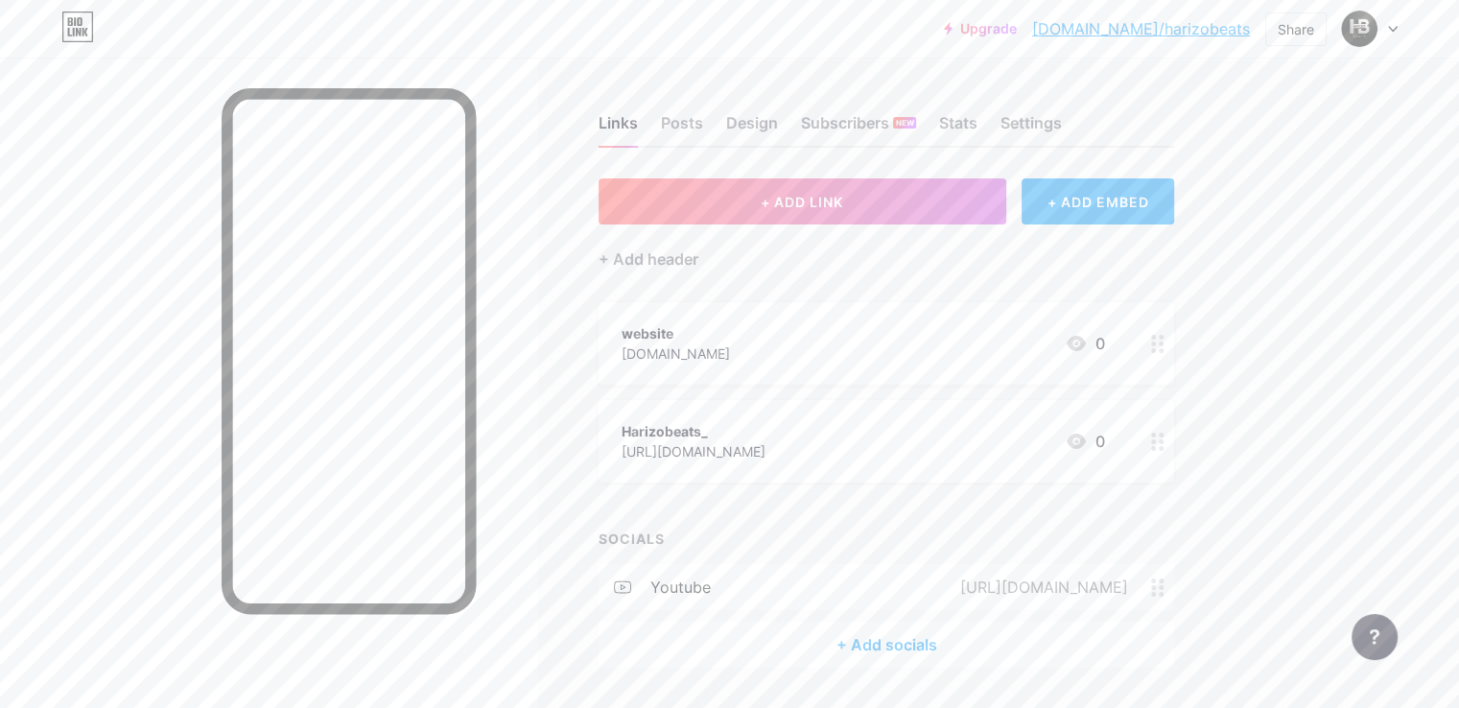
click at [991, 639] on div "+ Add socials" at bounding box center [885, 644] width 575 height 46
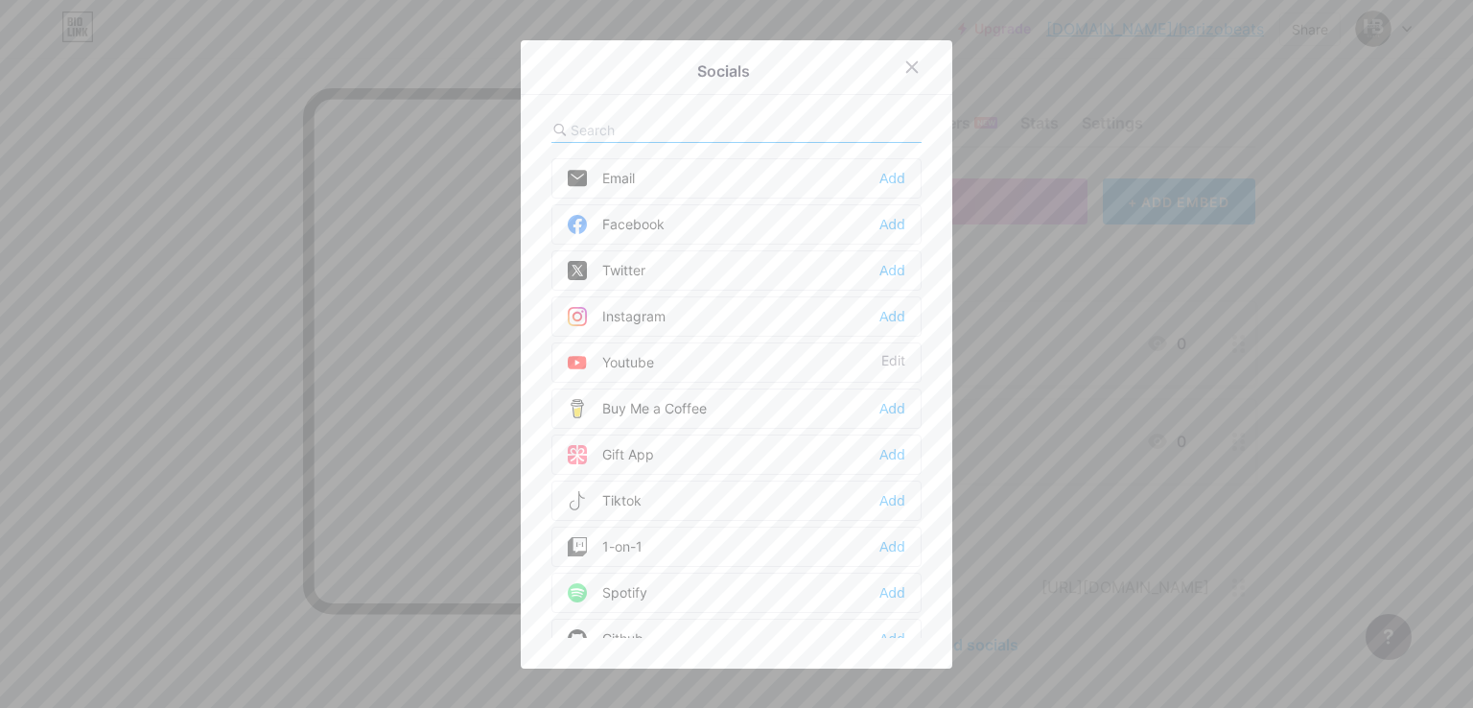
click at [639, 508] on div "Tiktok Add" at bounding box center [736, 500] width 370 height 40
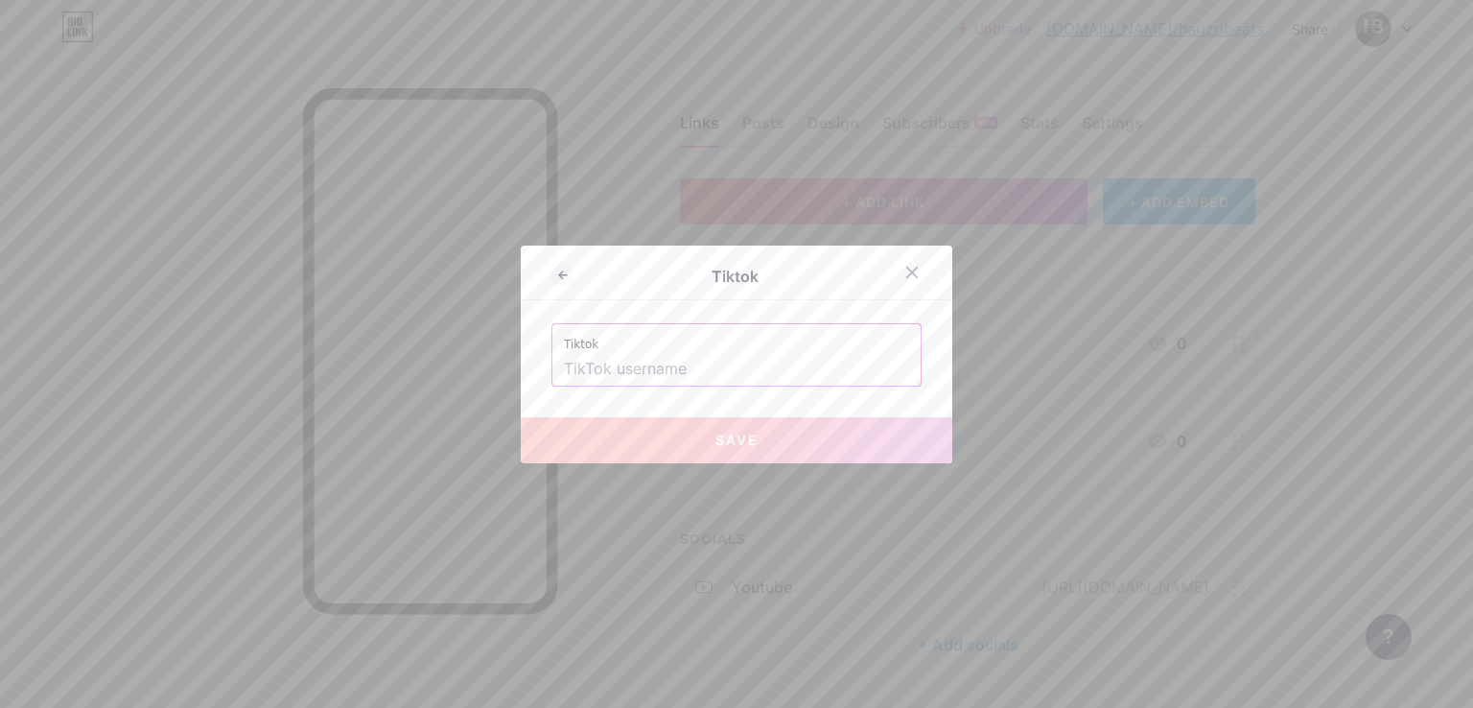
click at [670, 370] on input "text" at bounding box center [736, 369] width 345 height 33
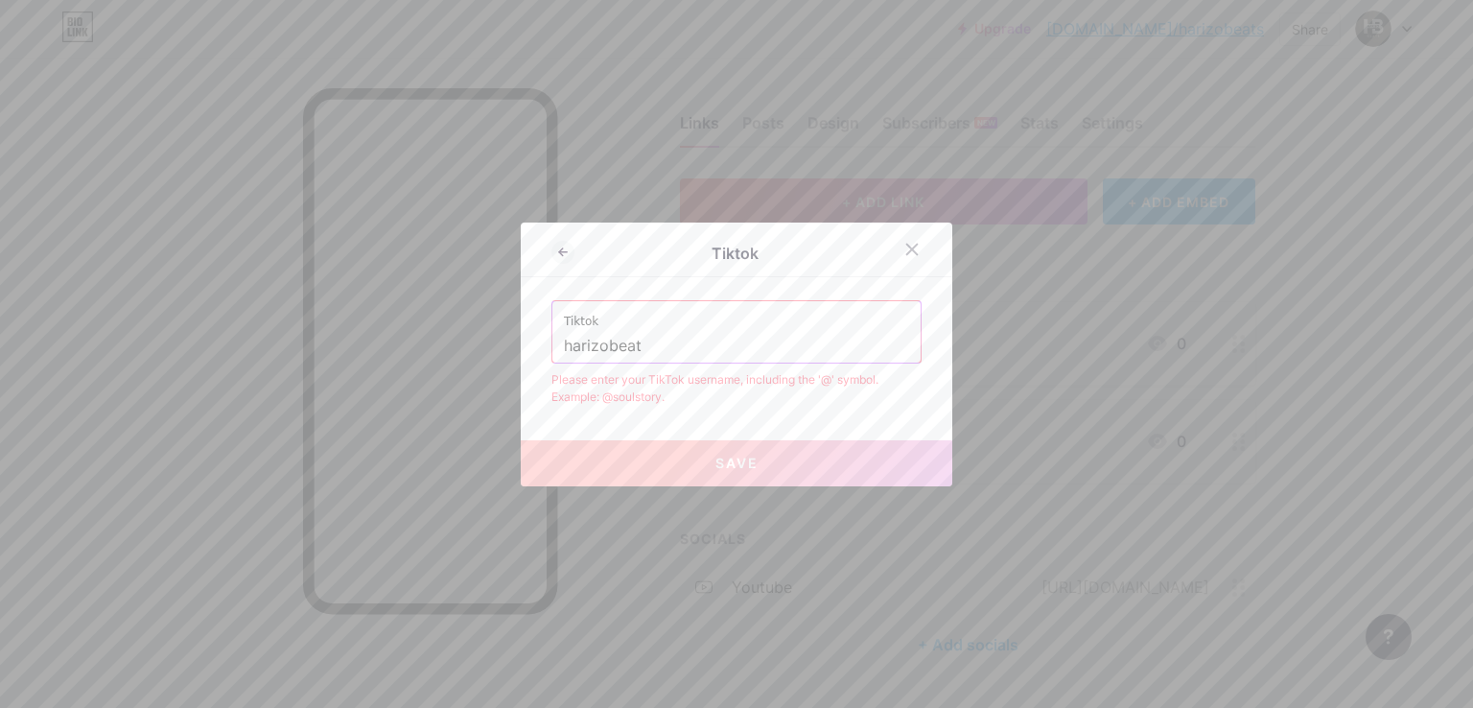
click at [677, 362] on div "Tiktok harizobeat" at bounding box center [736, 331] width 370 height 63
click at [564, 350] on input "harizobeat" at bounding box center [736, 346] width 345 height 33
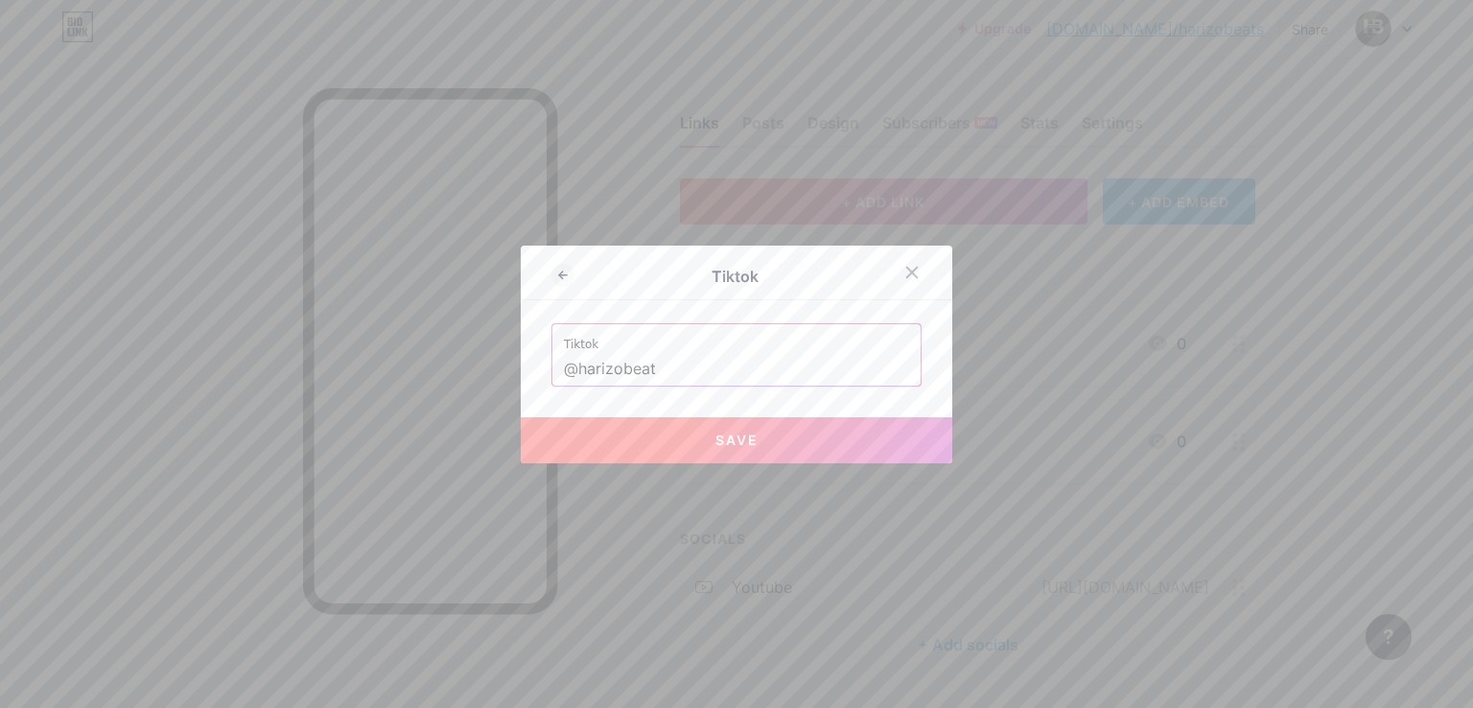
click at [727, 438] on span "Save" at bounding box center [736, 440] width 43 height 16
type input "[URL][DOMAIN_NAME]"
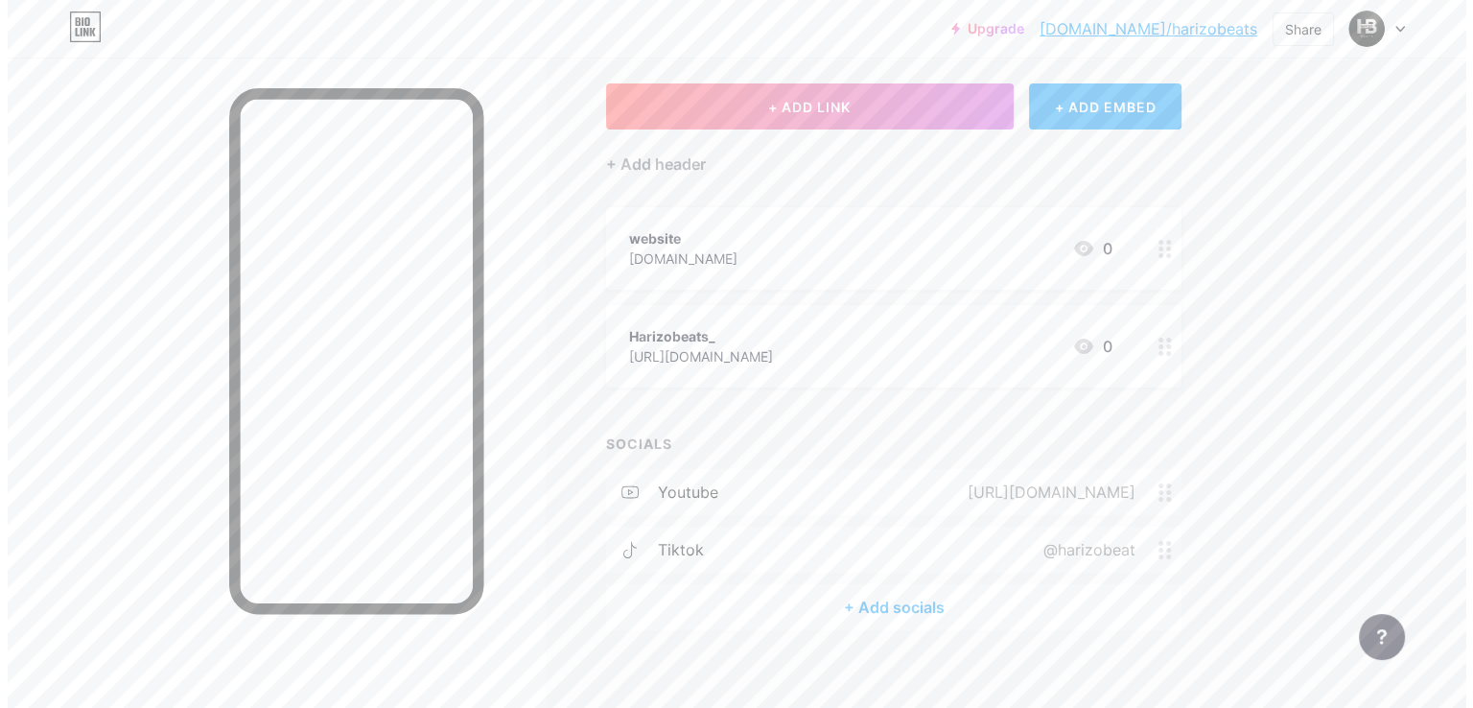
scroll to position [96, 0]
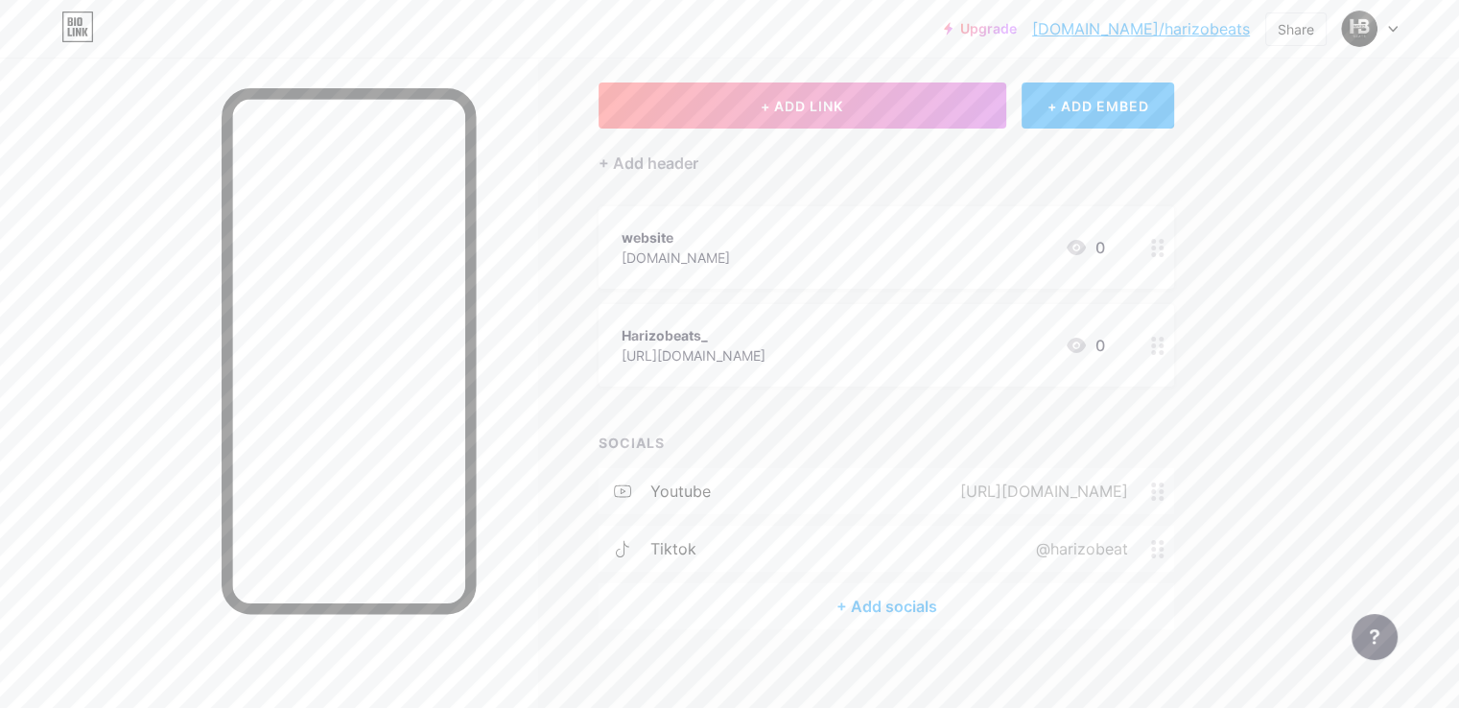
click at [959, 605] on div "+ Add socials" at bounding box center [885, 606] width 575 height 46
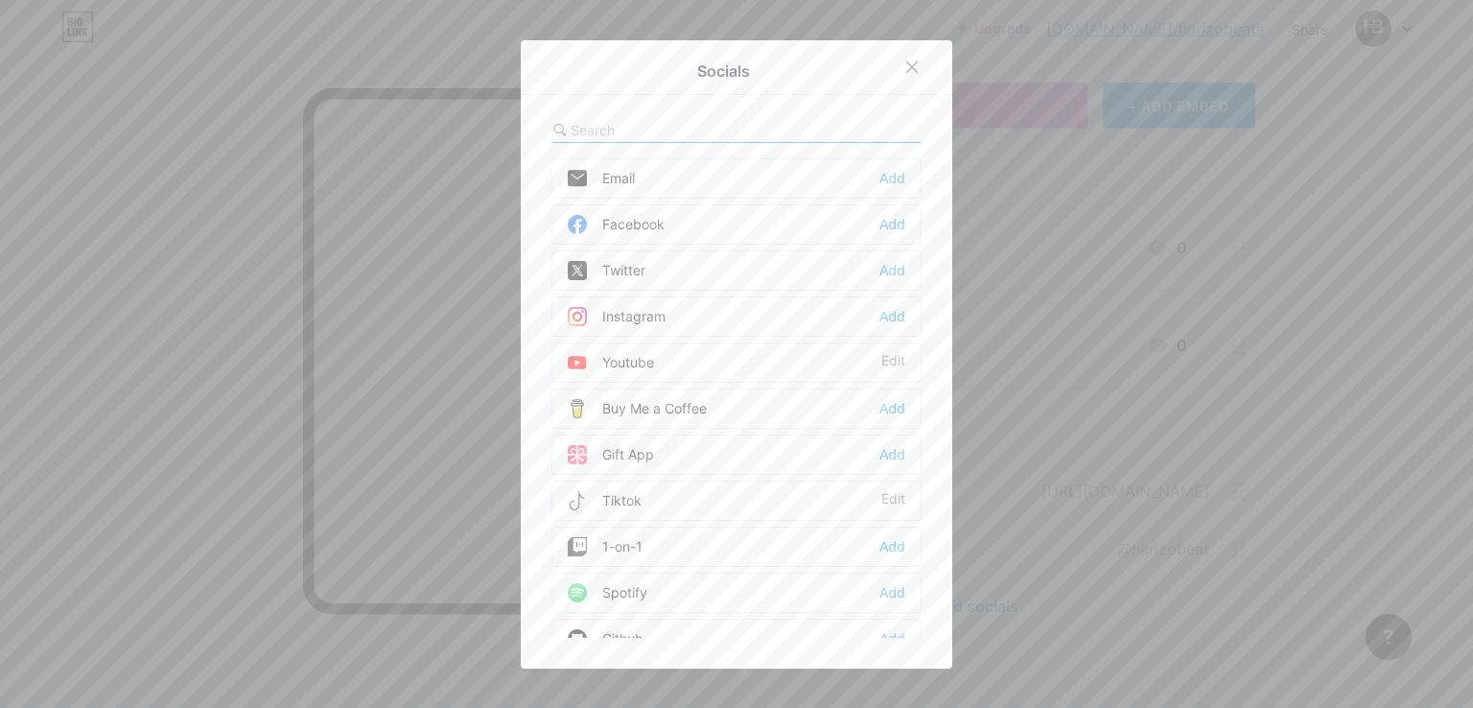
click at [627, 217] on div "Facebook" at bounding box center [616, 224] width 97 height 19
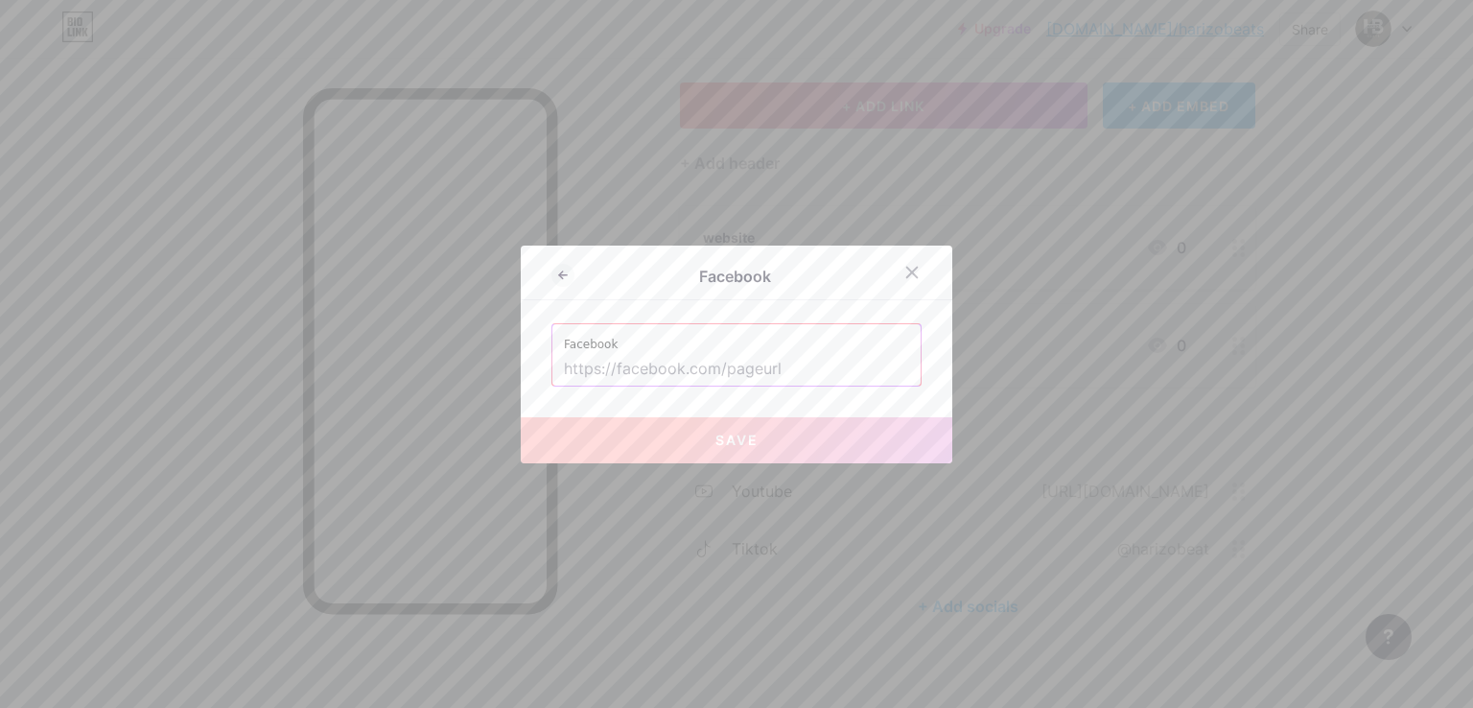
click at [650, 367] on input "text" at bounding box center [736, 369] width 345 height 33
paste input "[URL][DOMAIN_NAME]"
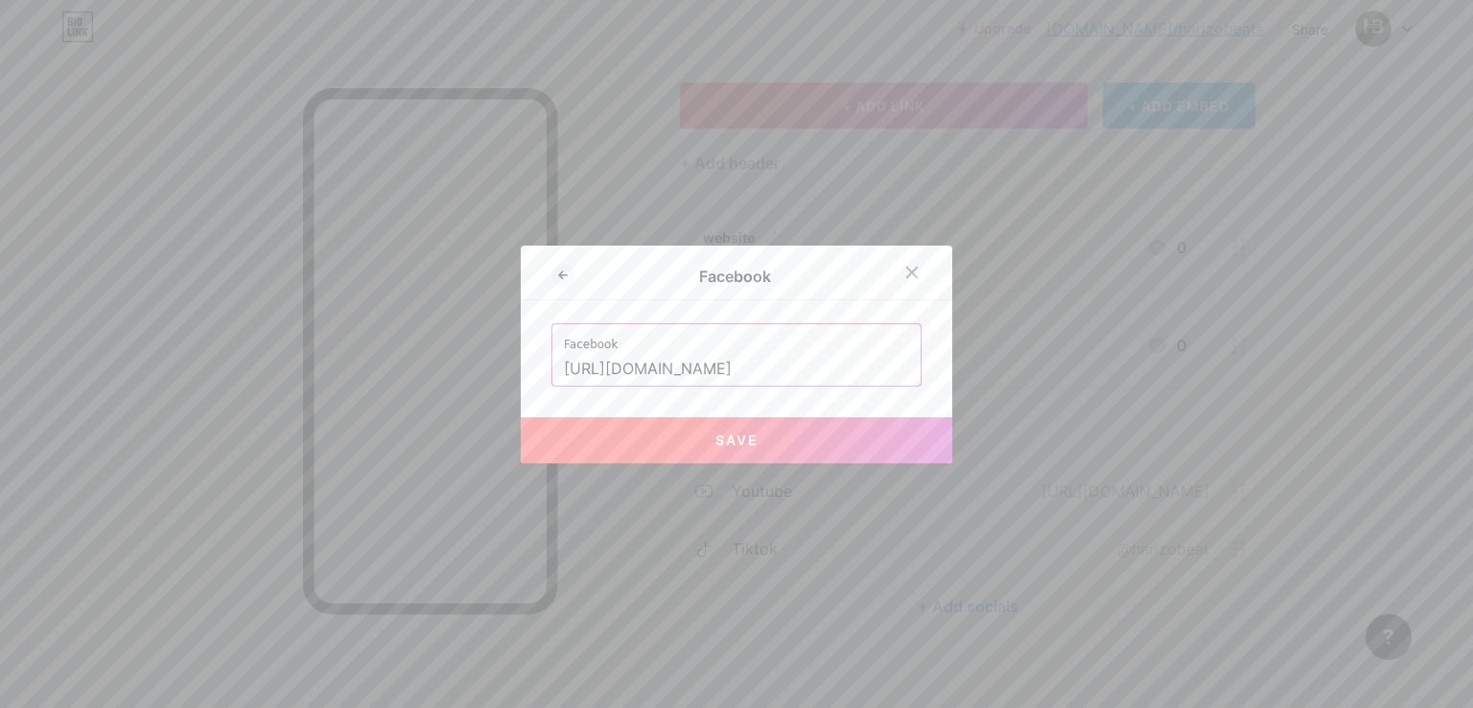
type input "[URL][DOMAIN_NAME]"
click at [757, 433] on button "Save" at bounding box center [737, 440] width 432 height 46
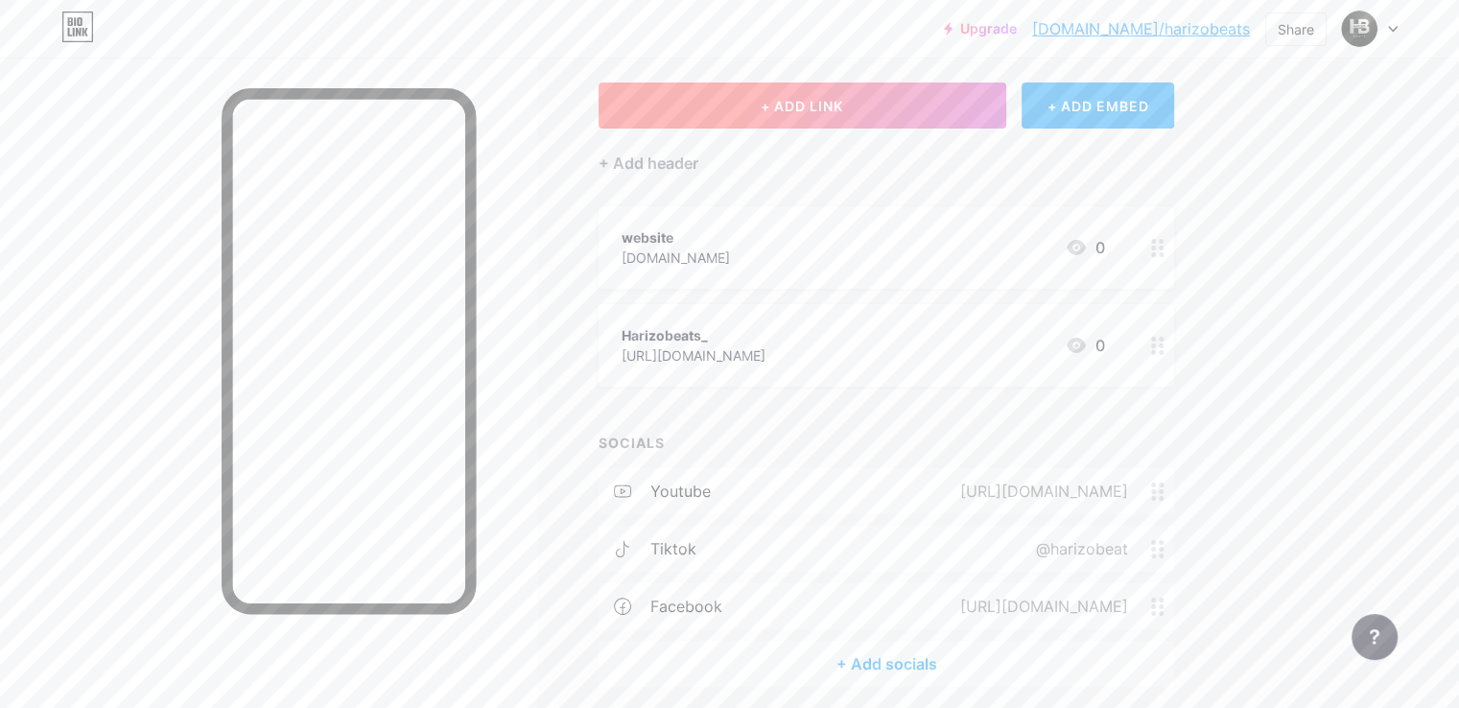
click at [843, 106] on span "+ ADD LINK" at bounding box center [801, 106] width 82 height 16
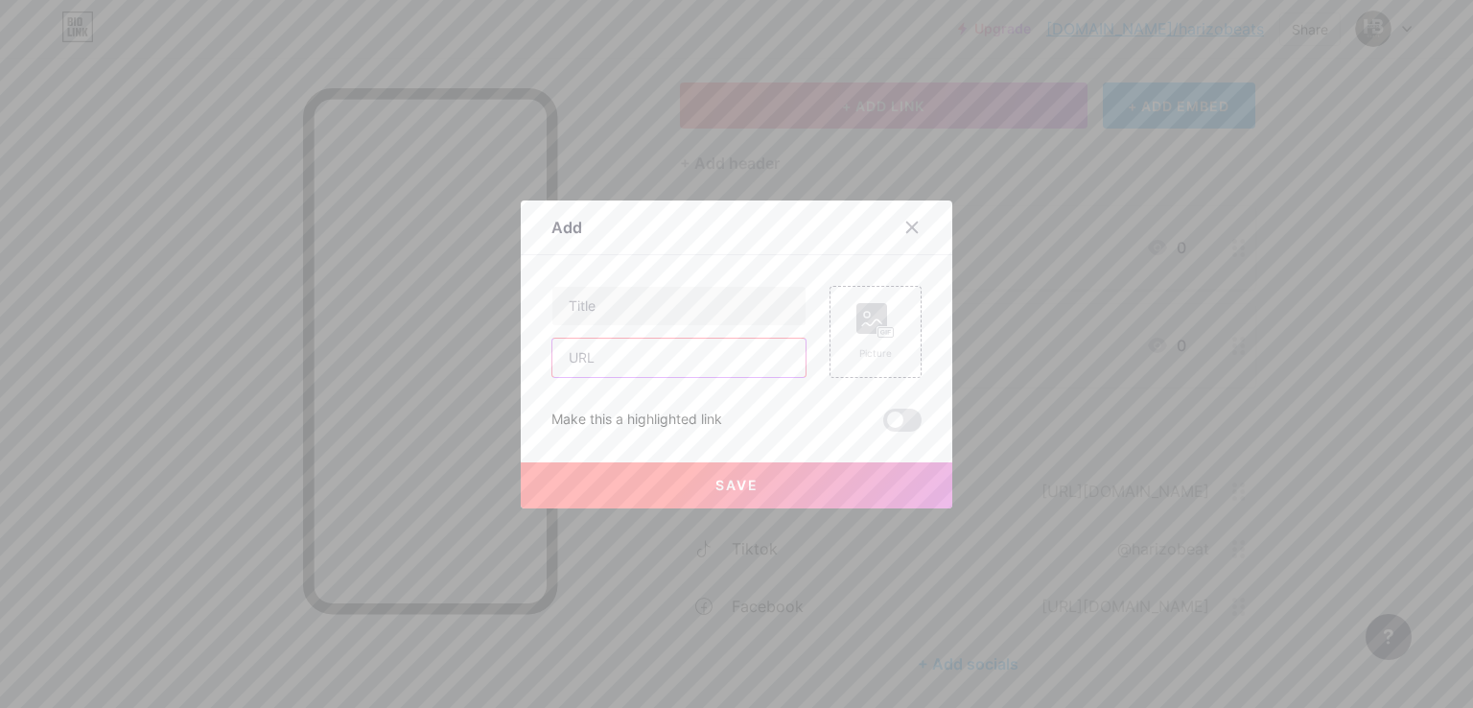
click at [605, 365] on input "text" at bounding box center [678, 358] width 253 height 38
paste input "[URL][DOMAIN_NAME]"
type input "[URL][DOMAIN_NAME]"
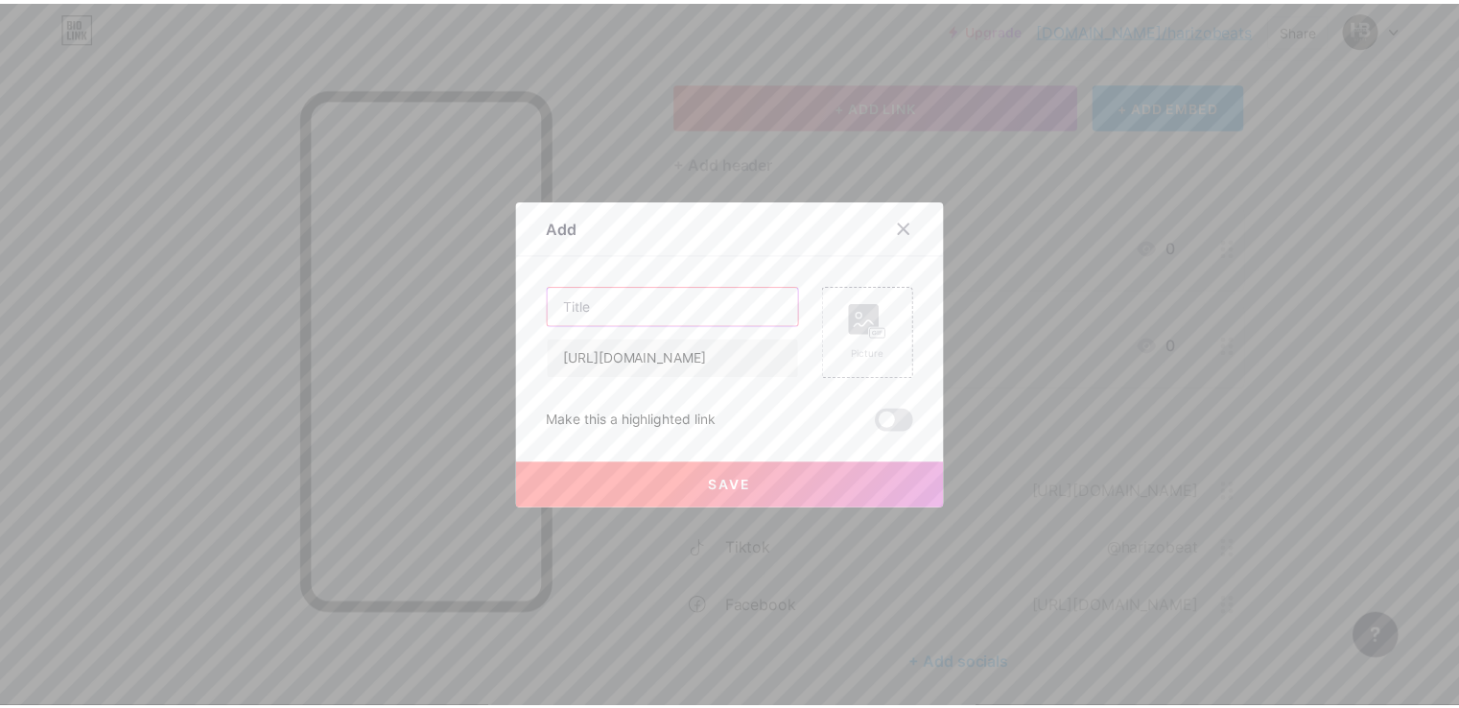
scroll to position [0, 0]
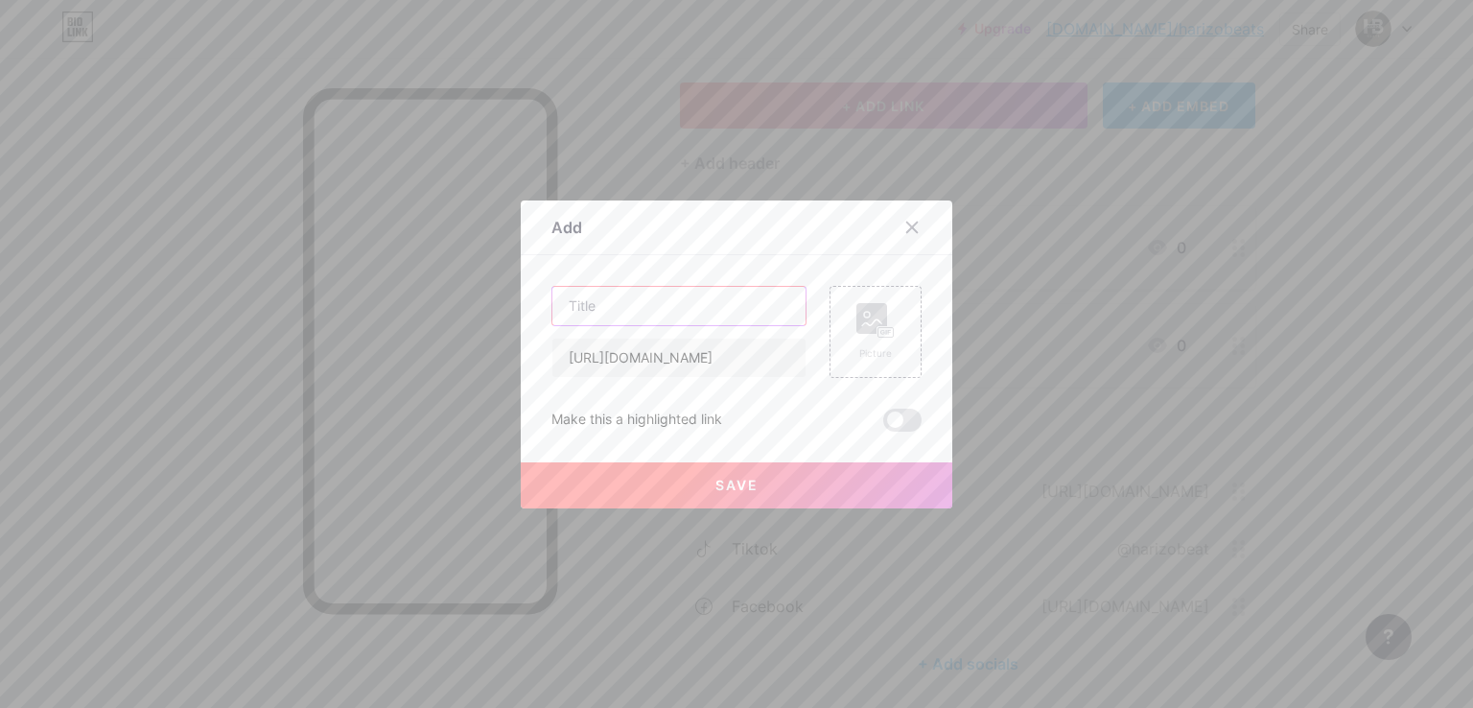
click at [614, 313] on input "text" at bounding box center [678, 306] width 253 height 38
type input "YouTube"
click at [892, 423] on span at bounding box center [902, 420] width 38 height 23
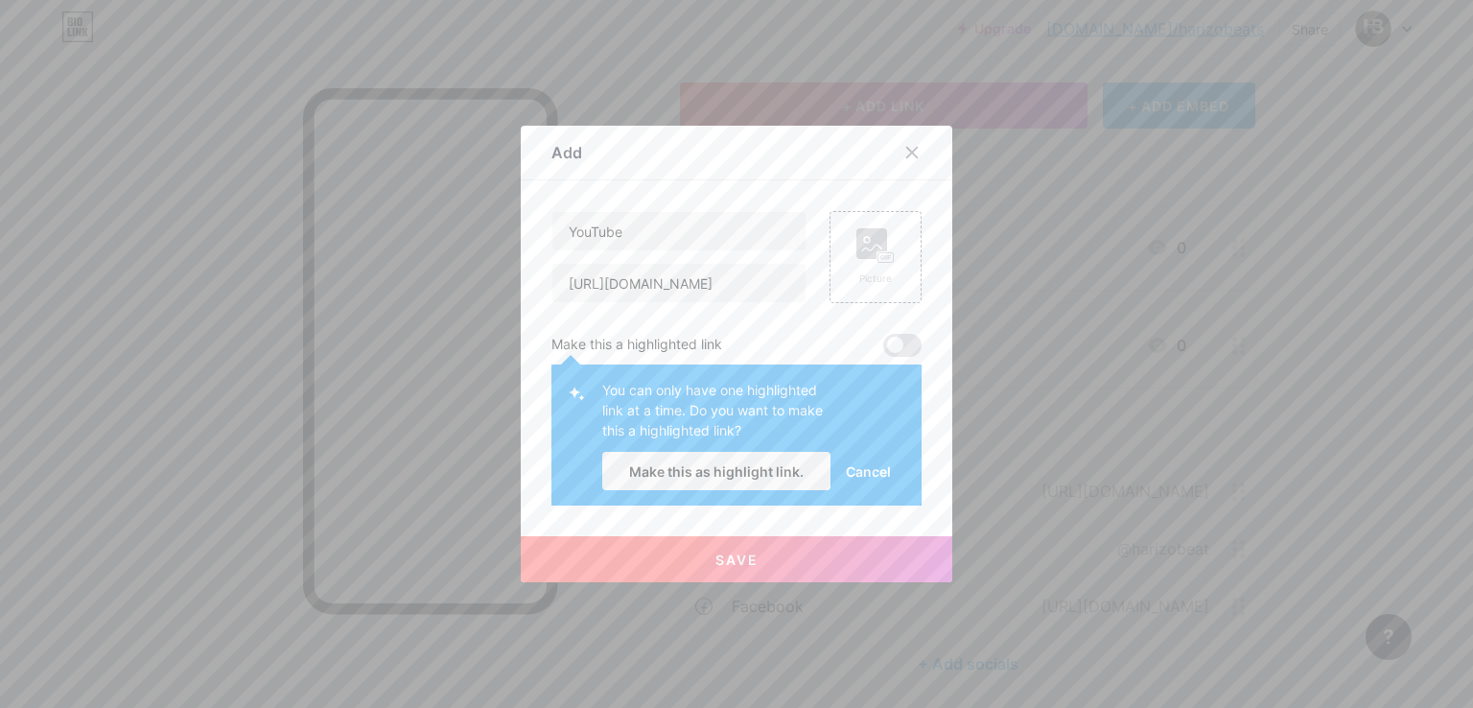
click at [855, 473] on span "Cancel" at bounding box center [868, 471] width 45 height 20
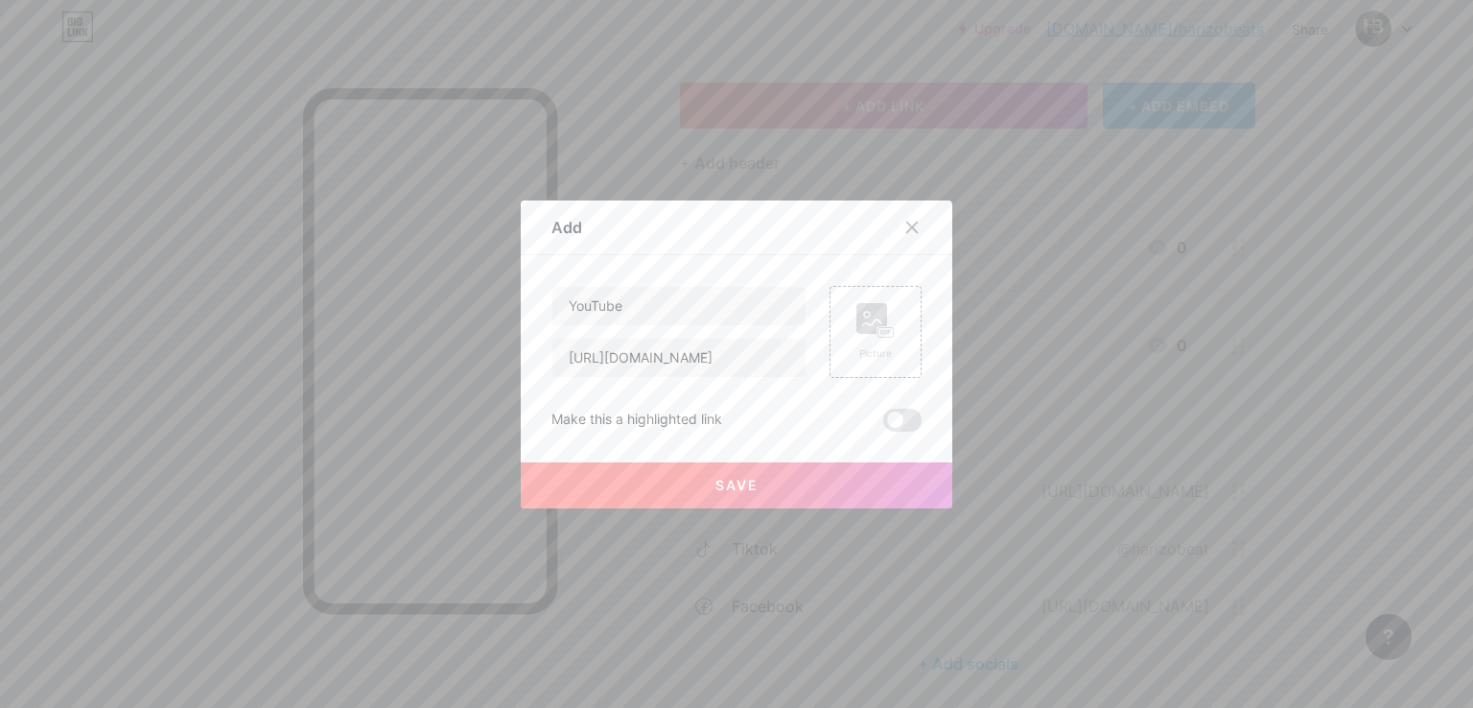
click at [693, 487] on button "Save" at bounding box center [737, 485] width 432 height 46
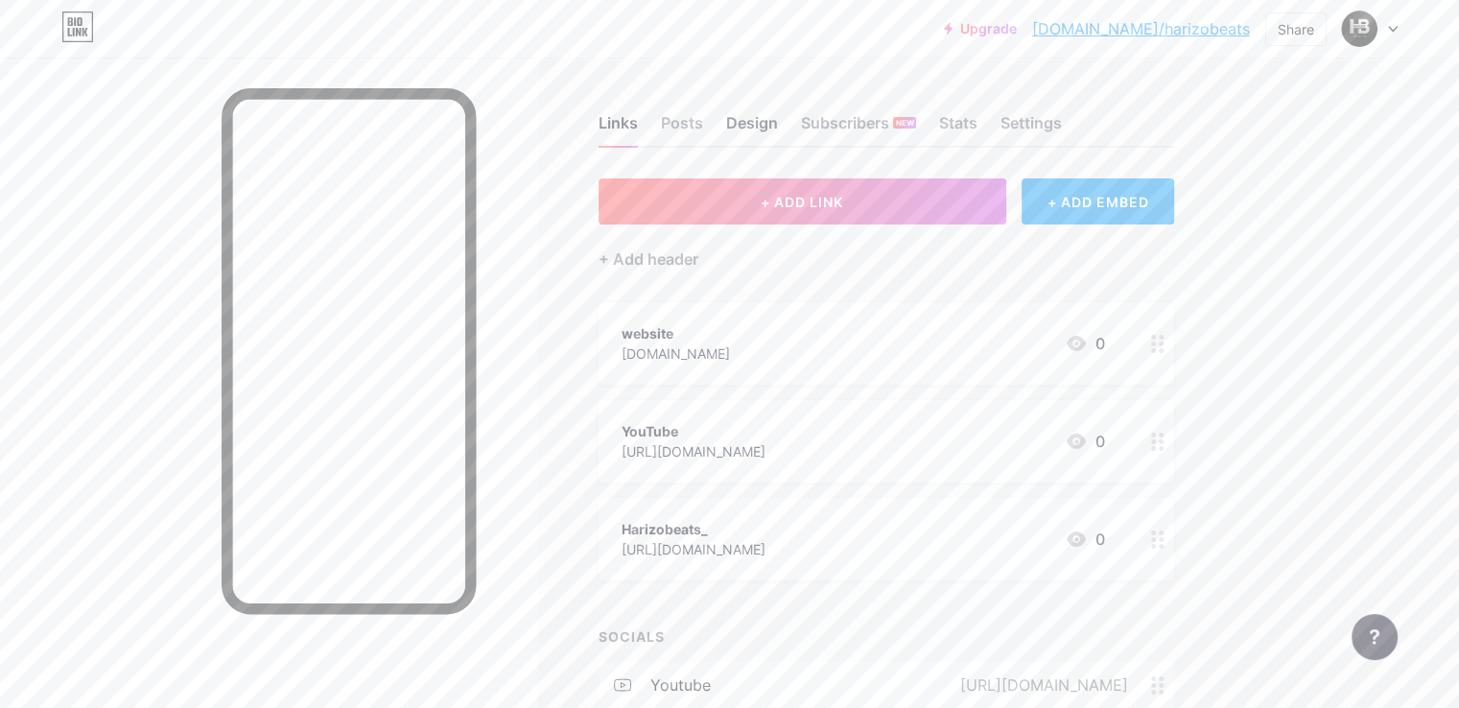
click at [778, 123] on div "Design" at bounding box center [752, 128] width 52 height 35
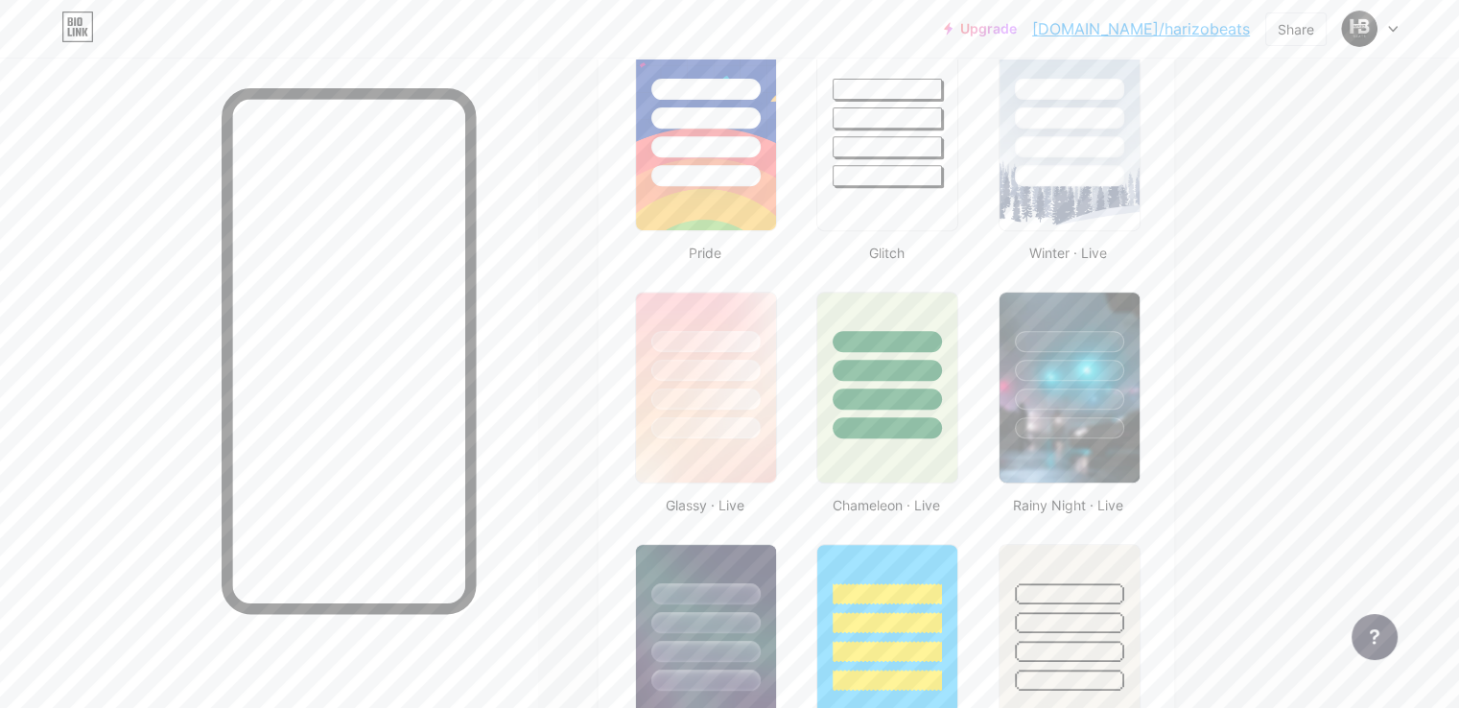
scroll to position [767, 0]
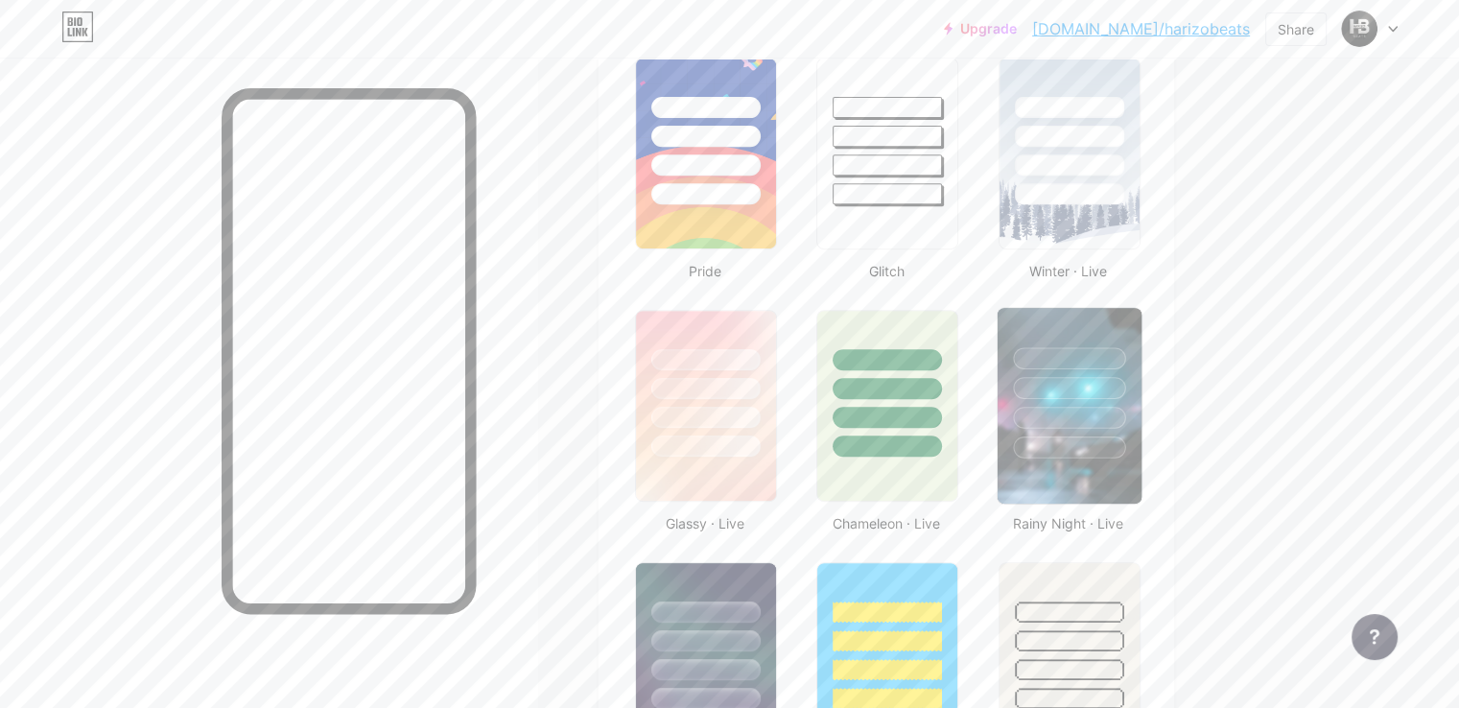
click at [1125, 419] on div at bounding box center [1069, 418] width 112 height 22
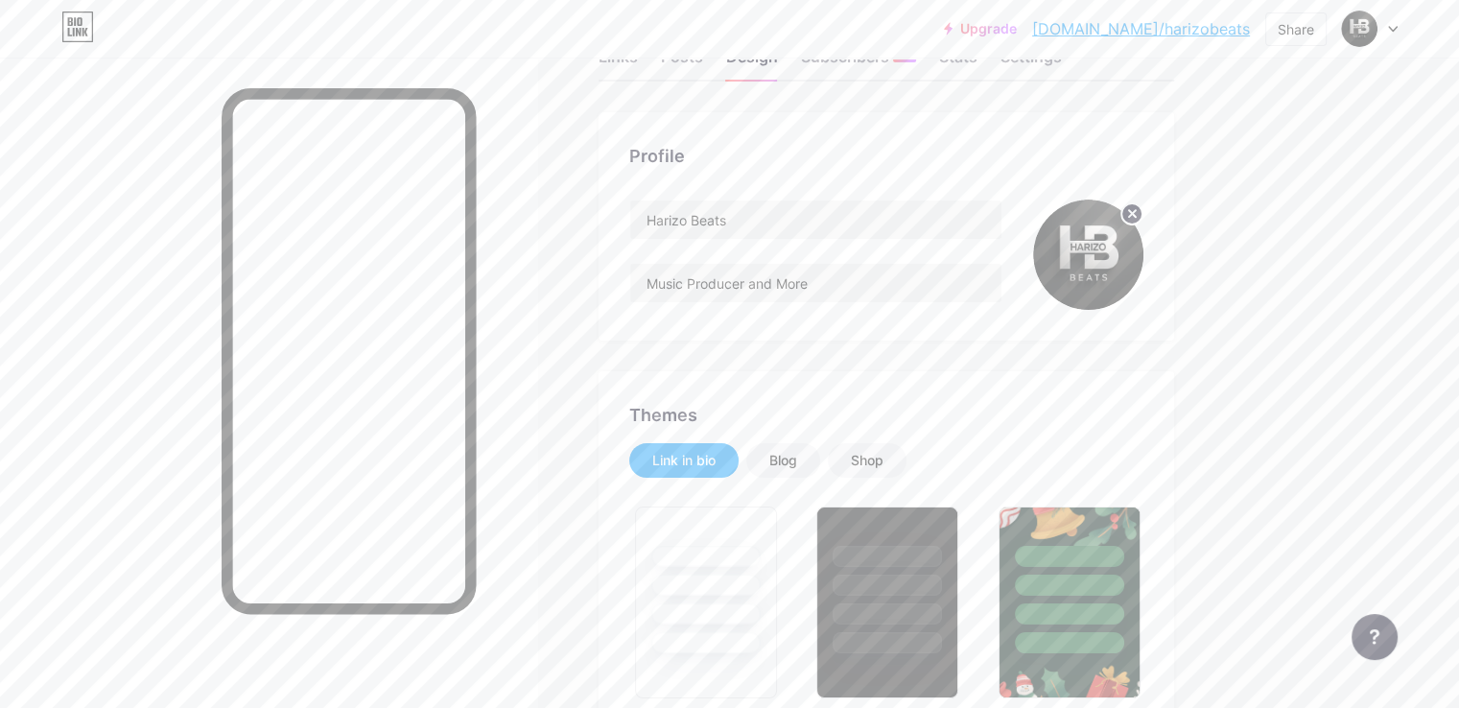
scroll to position [0, 0]
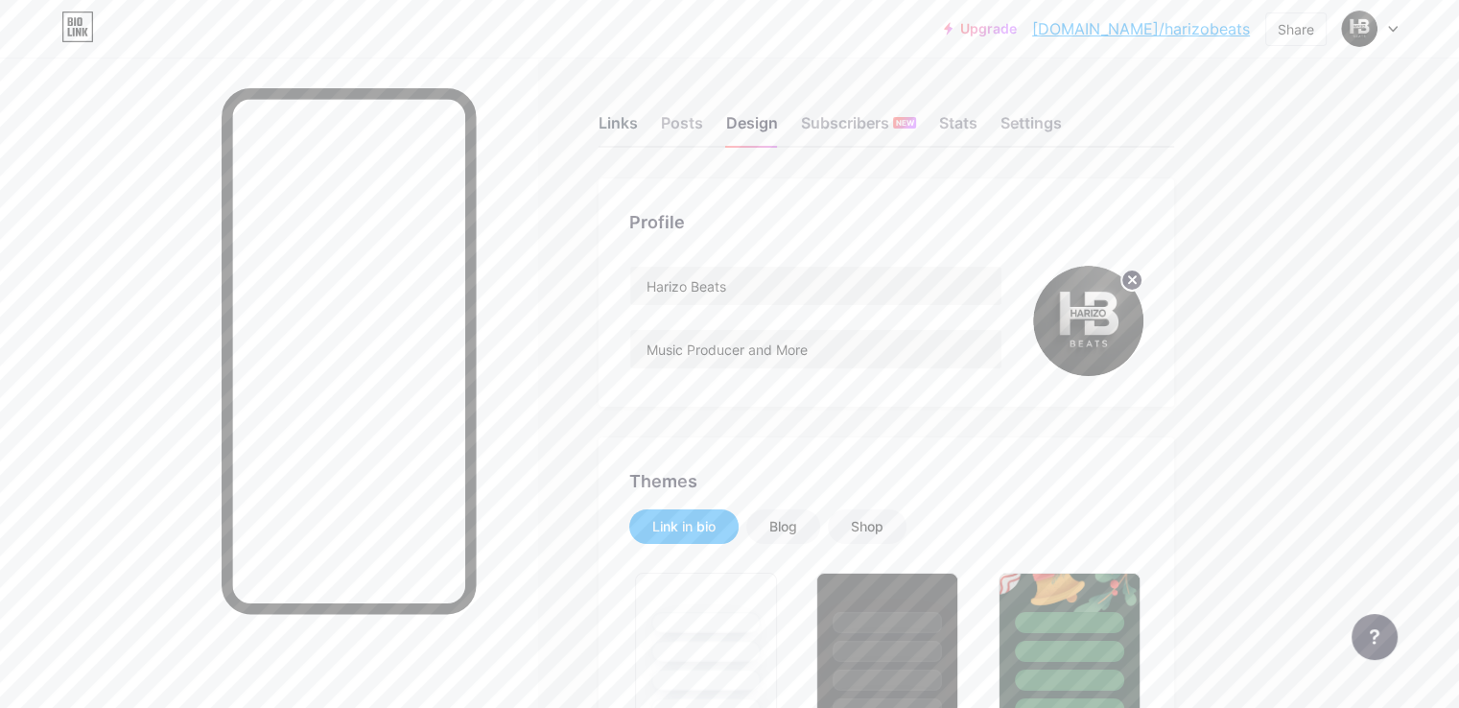
click at [638, 113] on div "Links" at bounding box center [617, 128] width 39 height 35
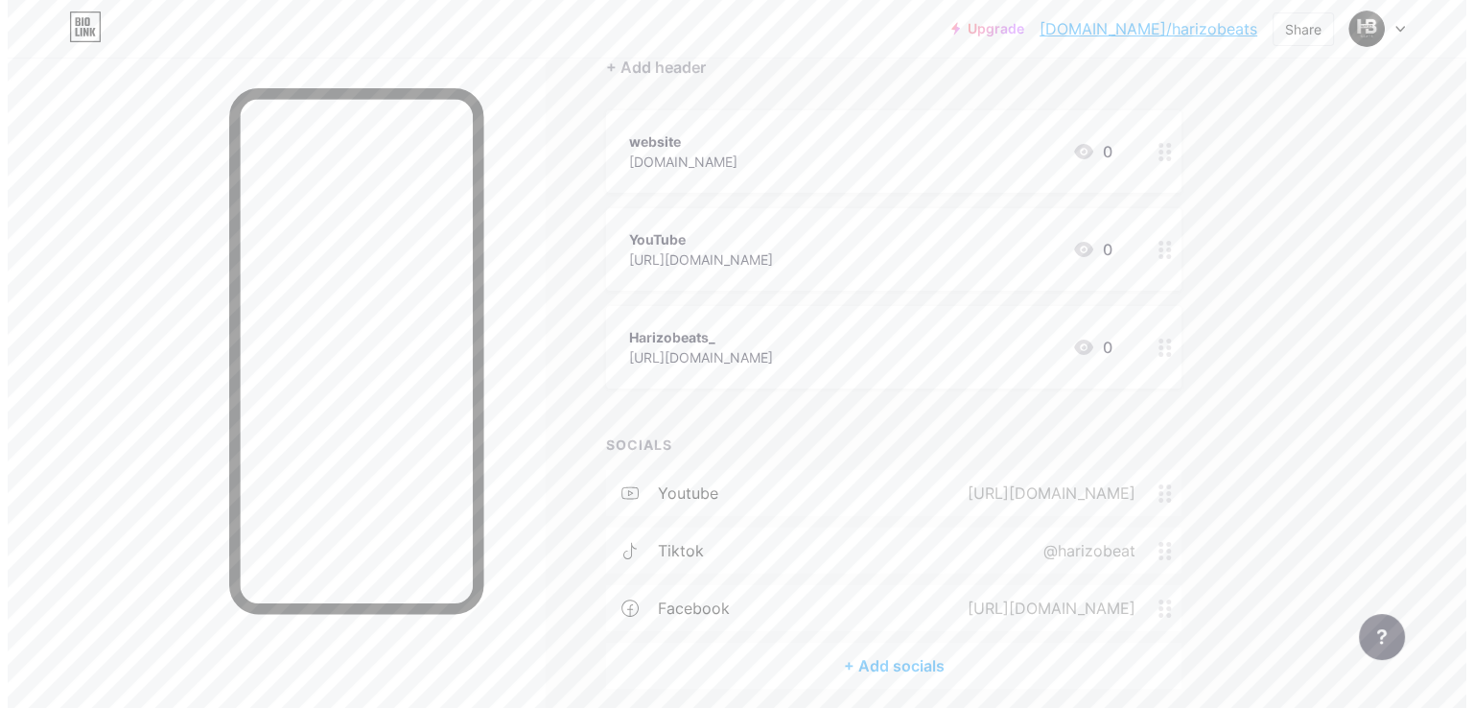
scroll to position [268, 0]
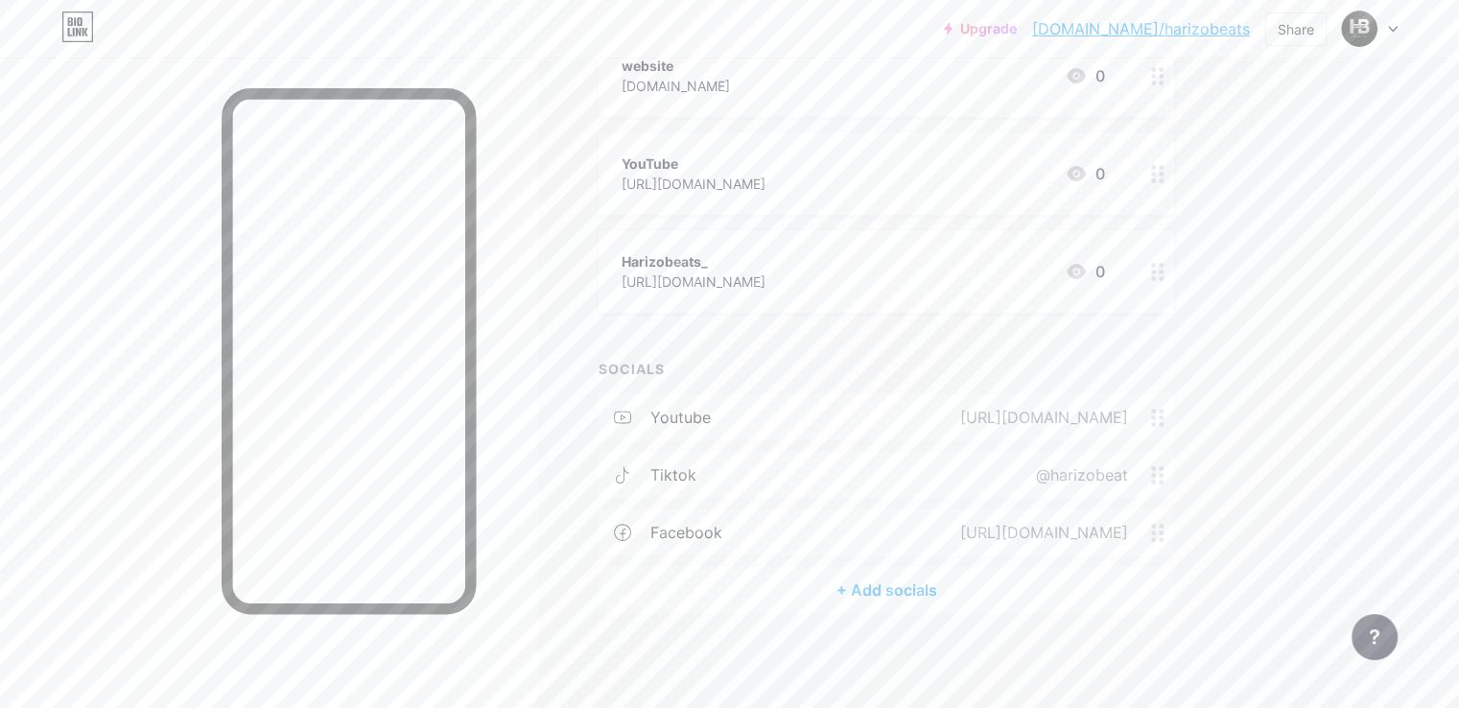
click at [970, 588] on div "+ Add socials" at bounding box center [885, 590] width 575 height 46
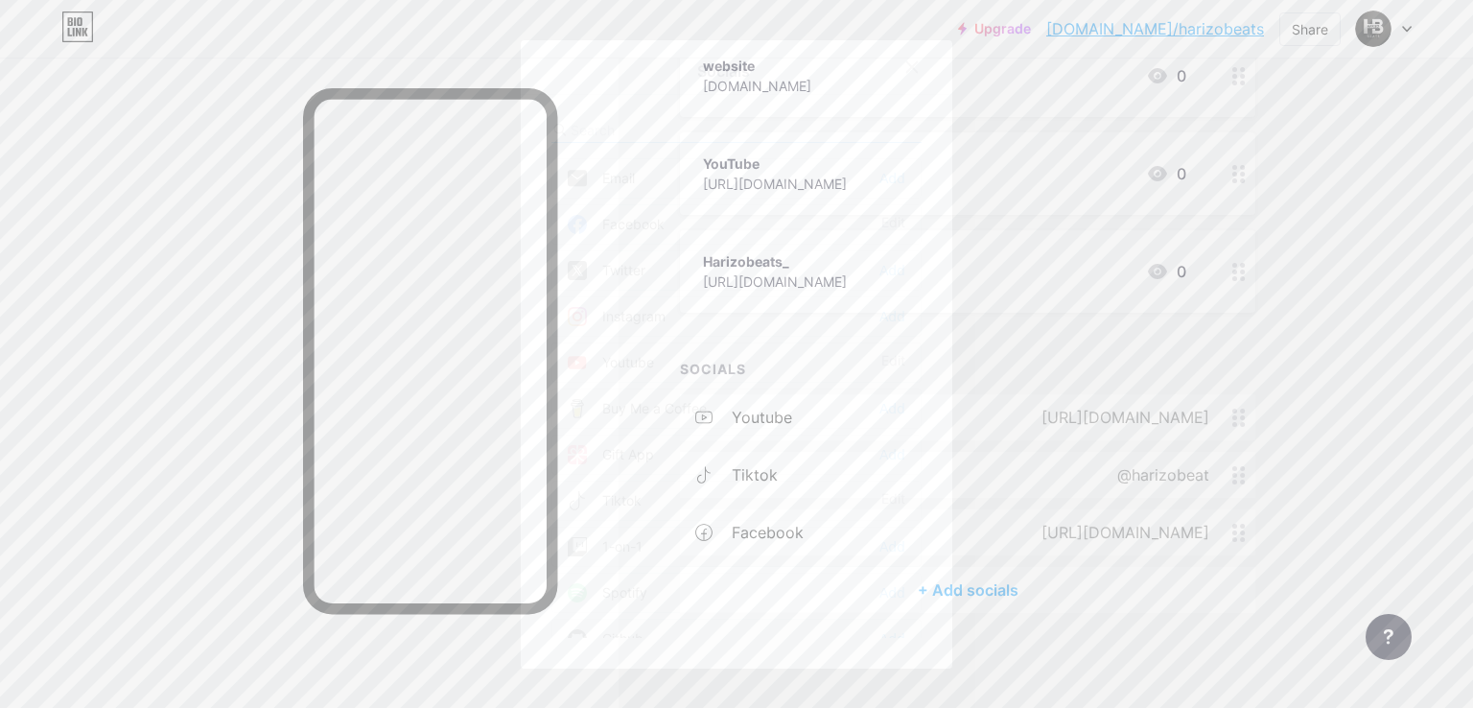
click at [638, 308] on div "Instagram" at bounding box center [617, 316] width 98 height 19
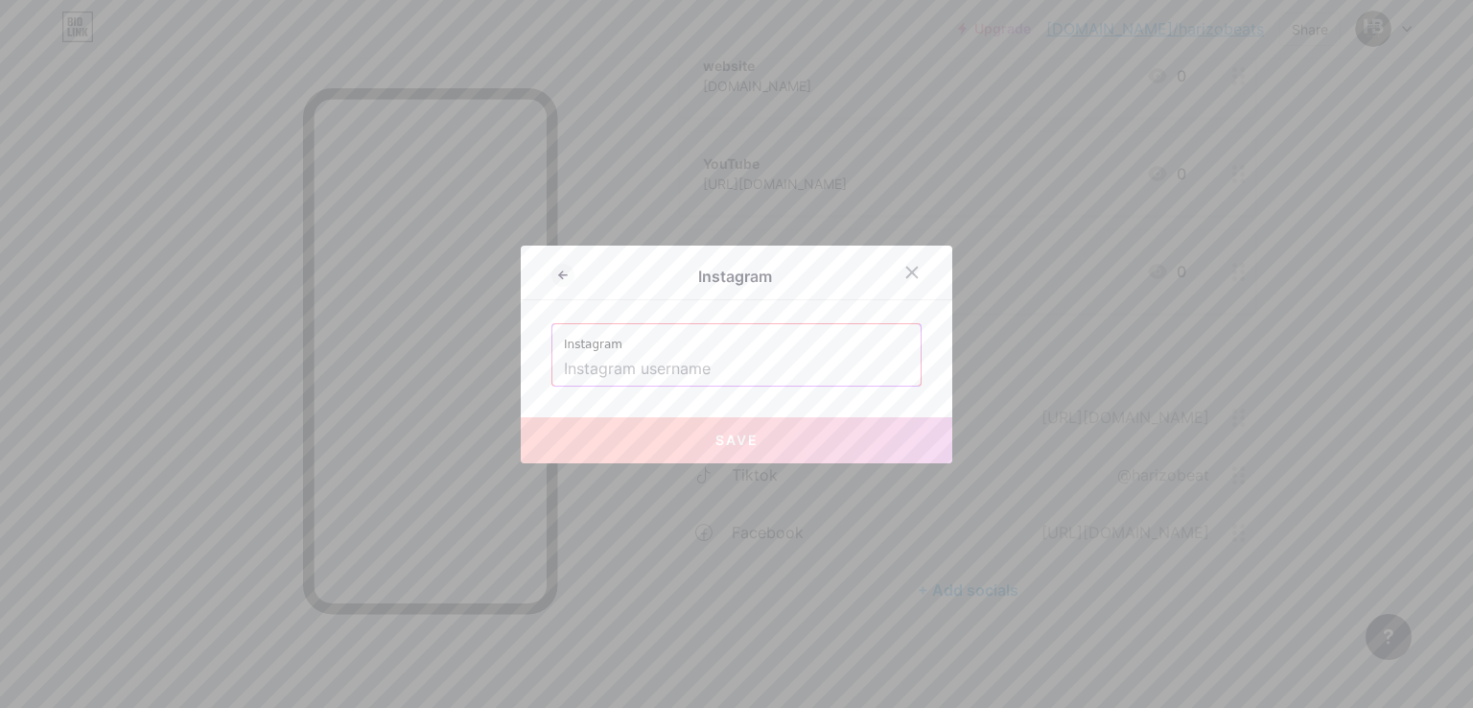
click at [663, 369] on input "text" at bounding box center [736, 369] width 345 height 33
paste input "[URL][DOMAIN_NAME]"
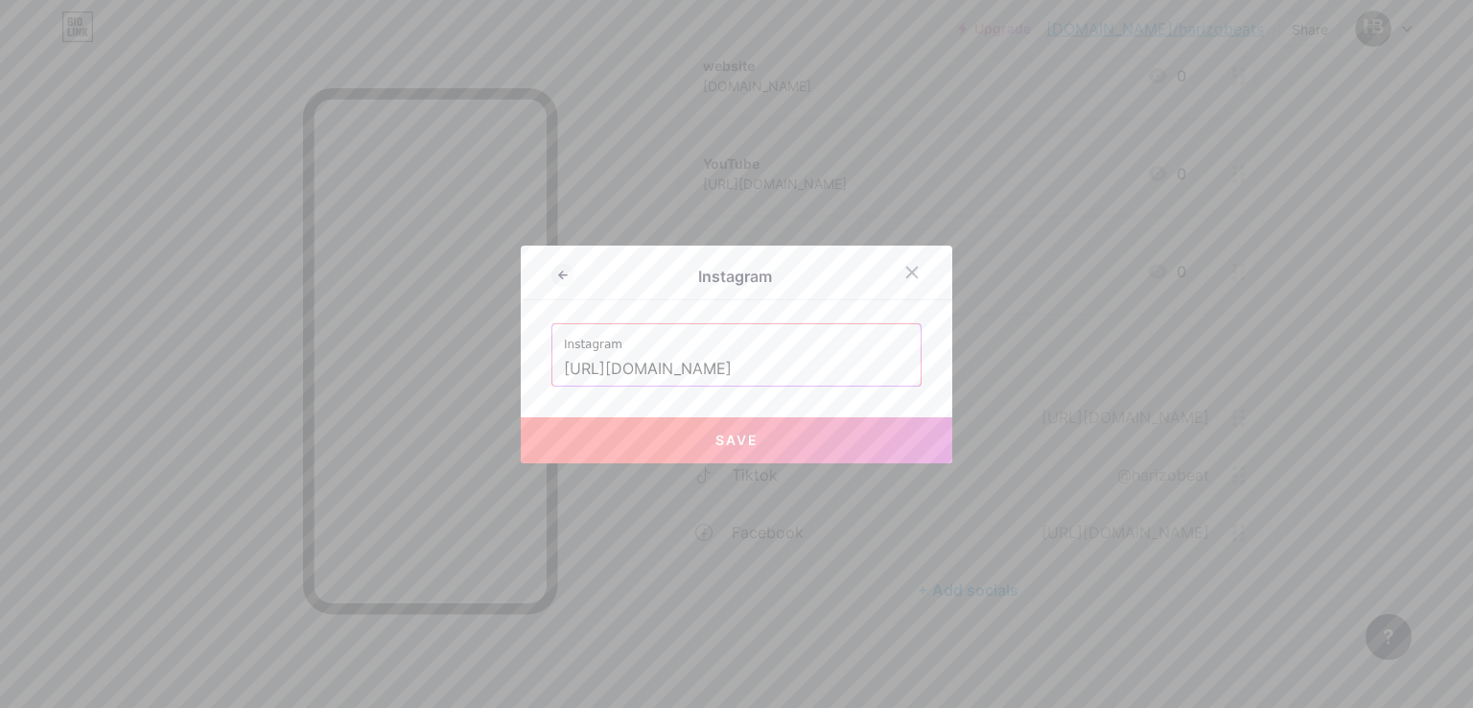
scroll to position [0, 269]
click at [741, 436] on span "Save" at bounding box center [736, 440] width 43 height 16
type input "[URL][DOMAIN_NAME][DOMAIN_NAME]"
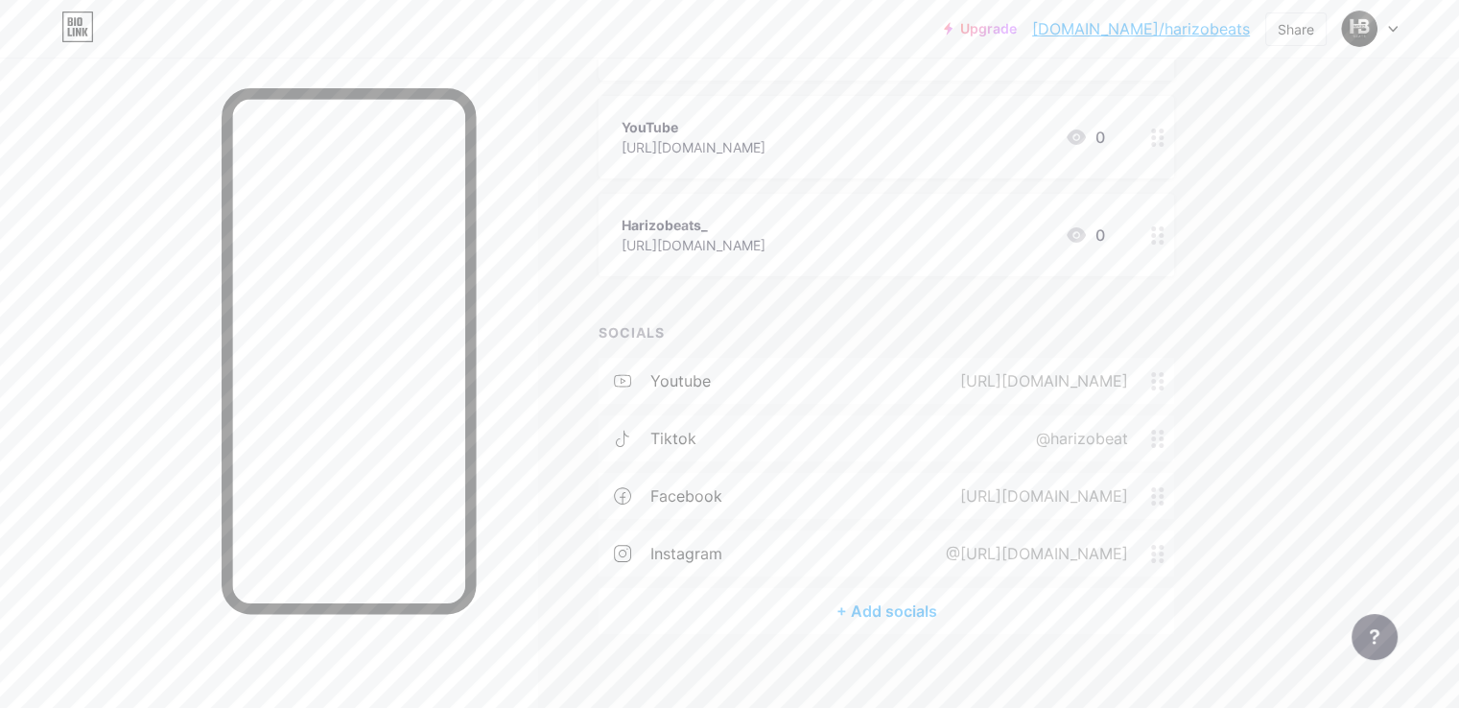
scroll to position [325, 0]
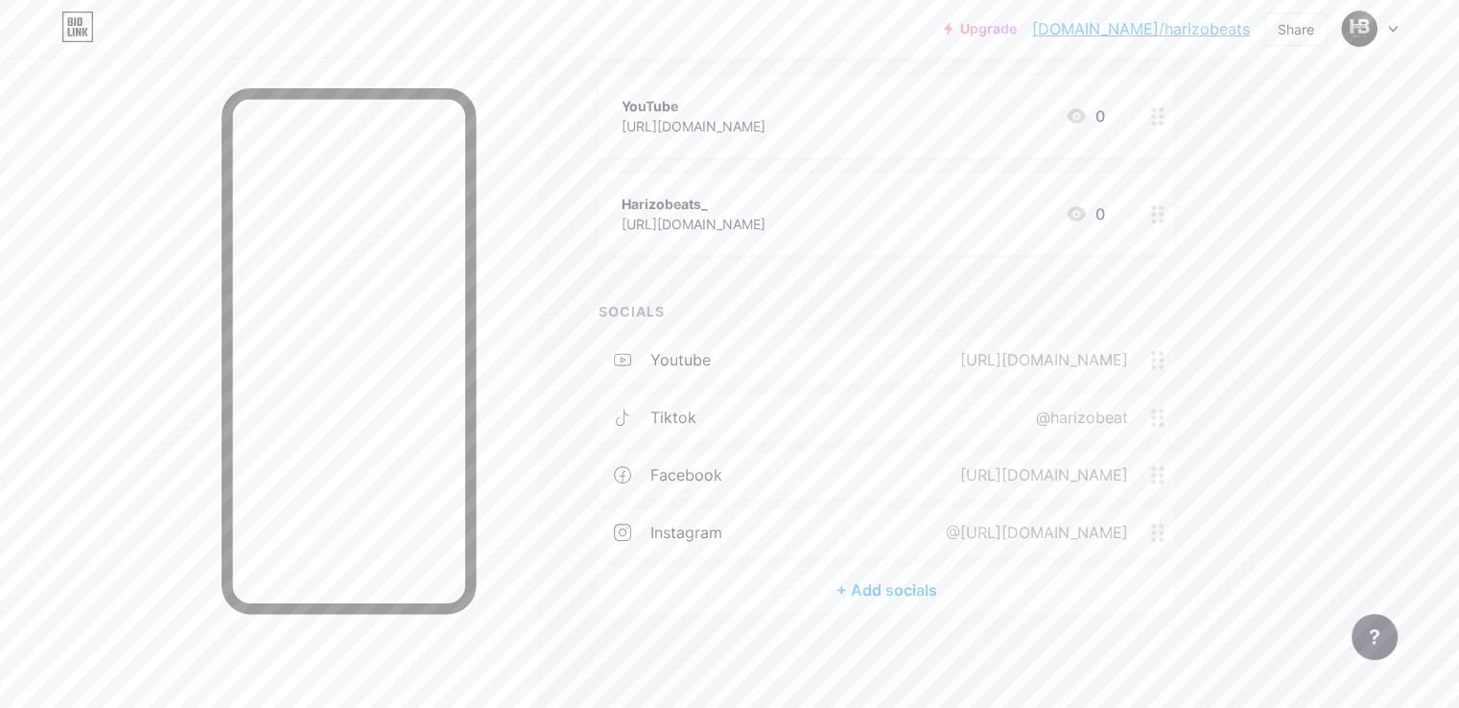
click at [992, 588] on div "+ Add socials" at bounding box center [885, 590] width 575 height 46
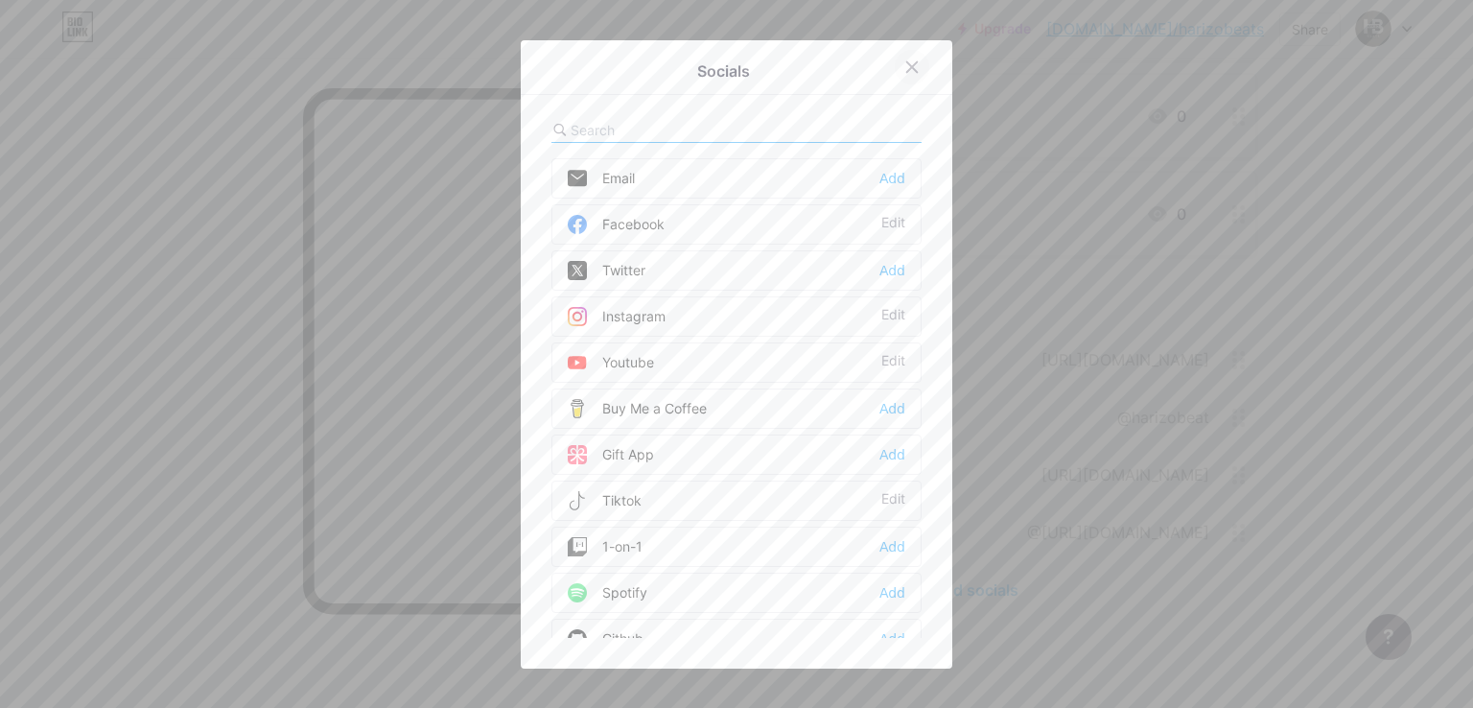
click at [902, 75] on div at bounding box center [912, 67] width 35 height 35
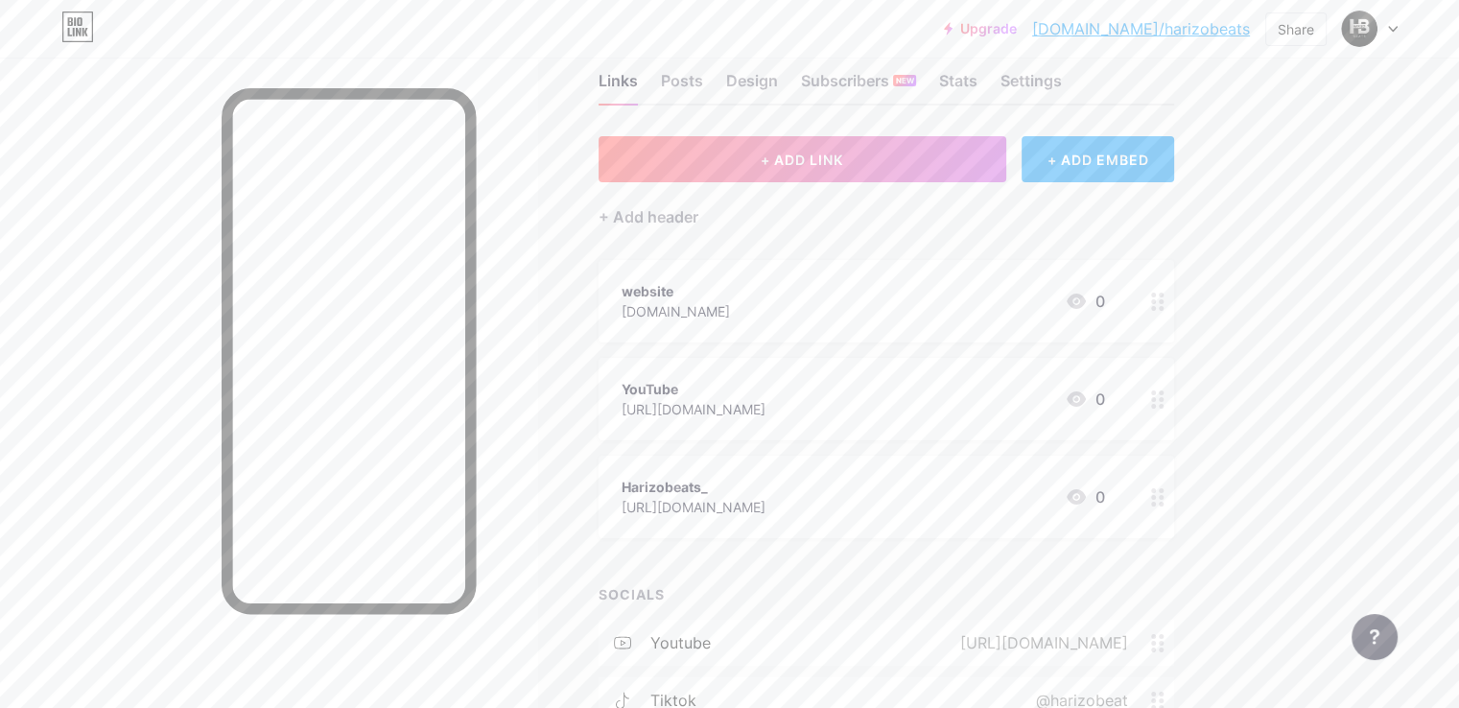
scroll to position [37, 0]
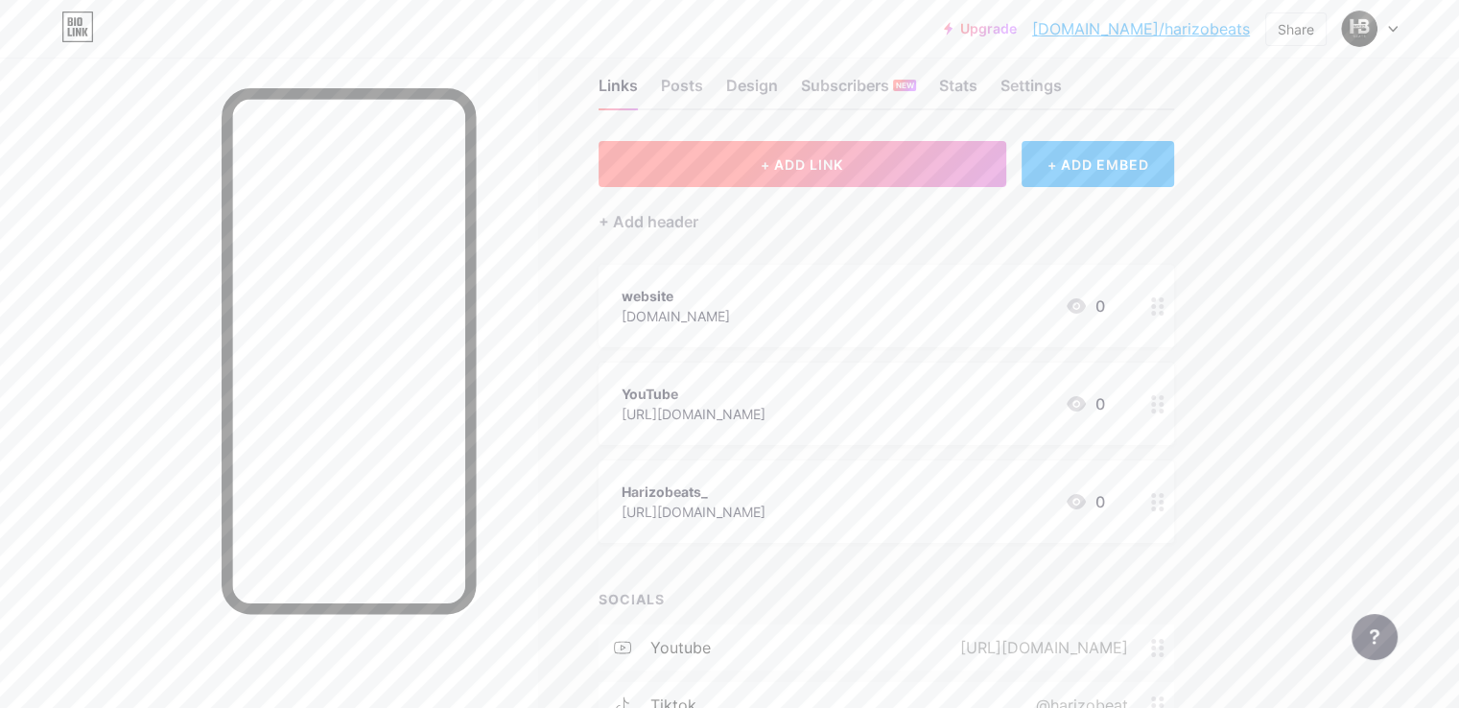
click at [920, 150] on button "+ ADD LINK" at bounding box center [802, 164] width 408 height 46
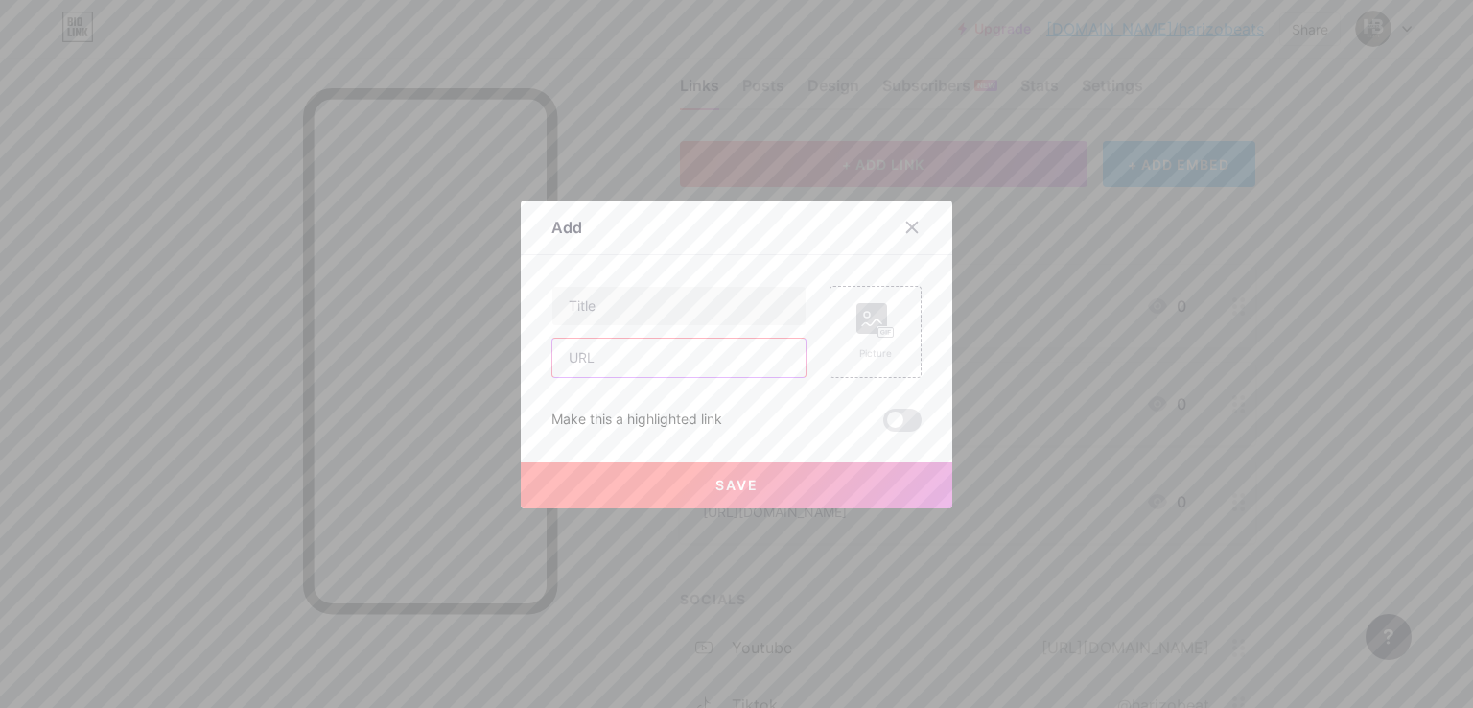
click at [616, 359] on input "text" at bounding box center [678, 358] width 253 height 38
click at [584, 358] on input "text" at bounding box center [678, 358] width 253 height 38
click at [521, 359] on div "Add Content YouTube Play YouTube video without leaving your page. ADD Vimeo Pla…" at bounding box center [737, 354] width 432 height 308
click at [618, 365] on input "text" at bounding box center [678, 358] width 253 height 38
paste input "[URL][DOMAIN_NAME]"
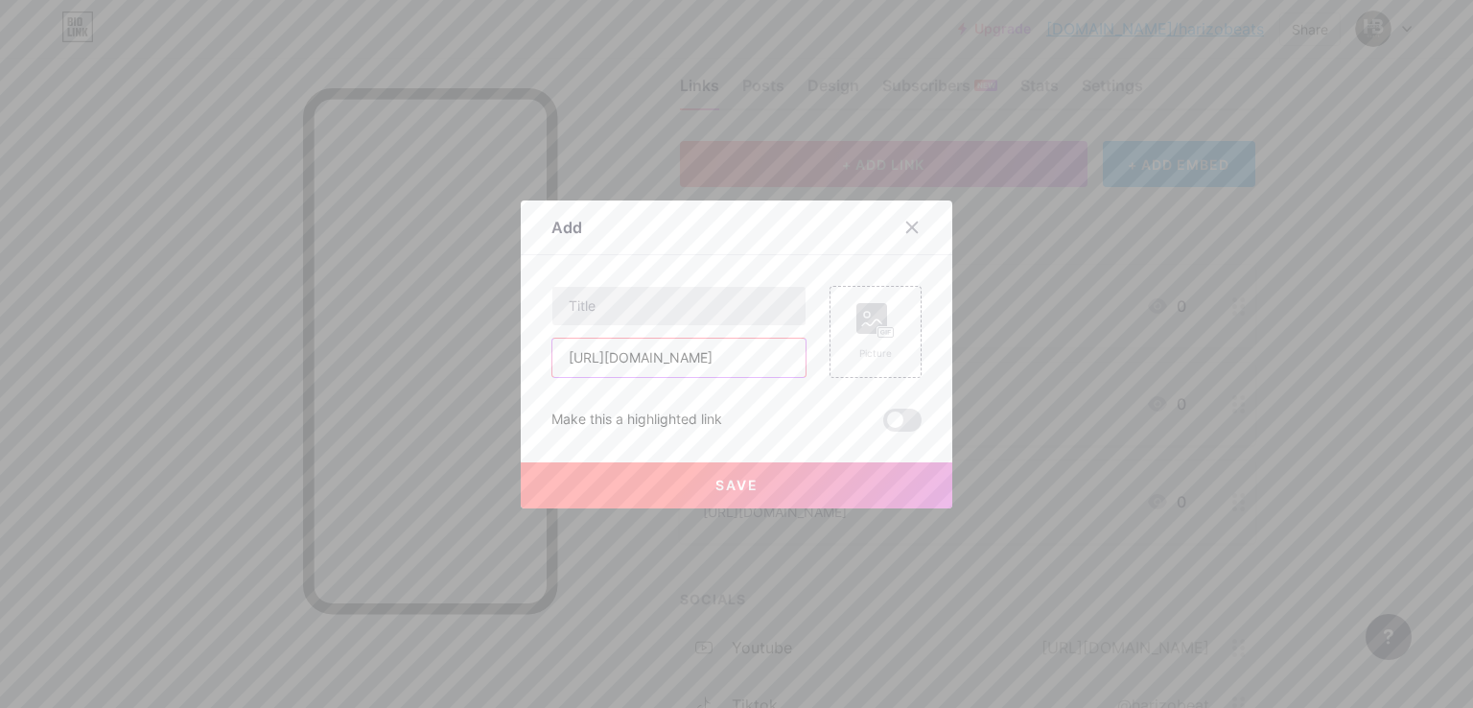
type input "[URL][DOMAIN_NAME]"
click at [613, 310] on input "text" at bounding box center [678, 306] width 253 height 38
type input "Telegram Channel"
click at [727, 484] on span "Save" at bounding box center [736, 485] width 43 height 16
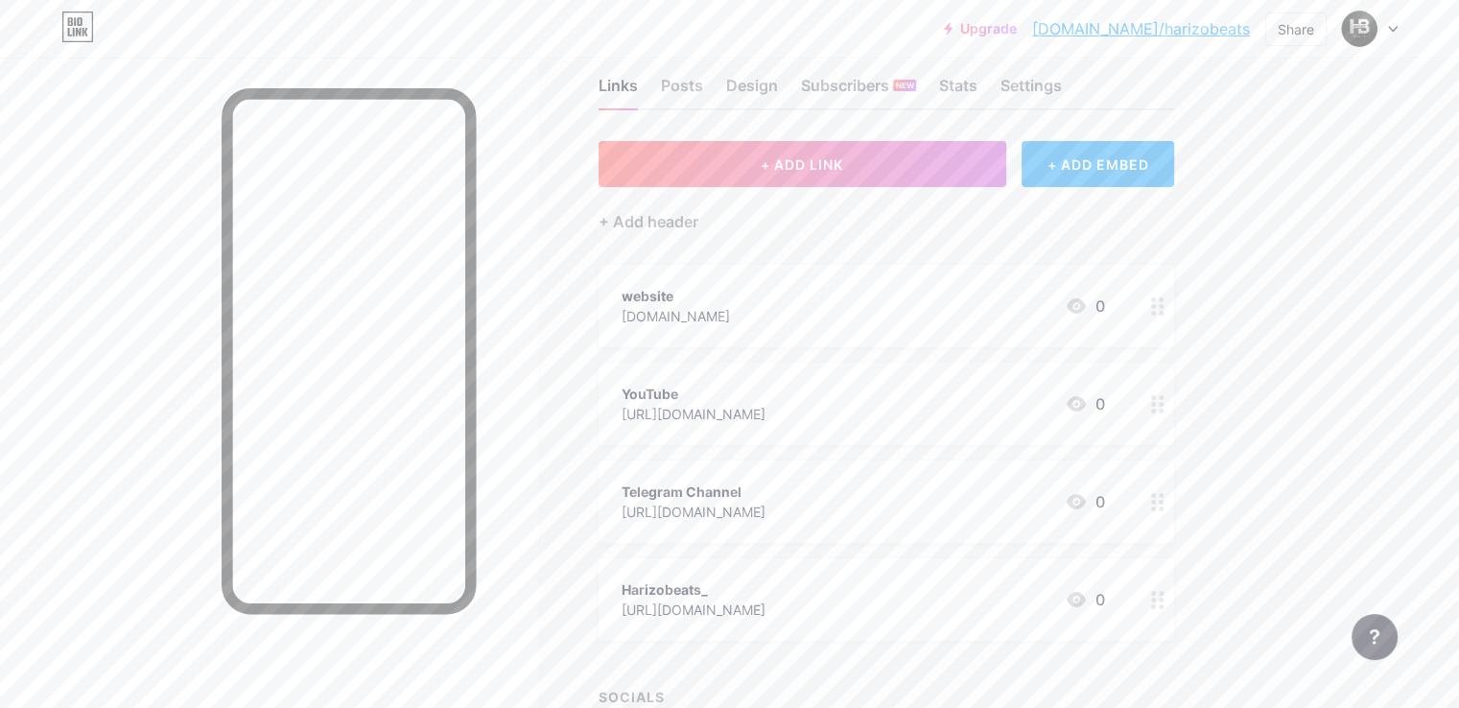
scroll to position [133, 0]
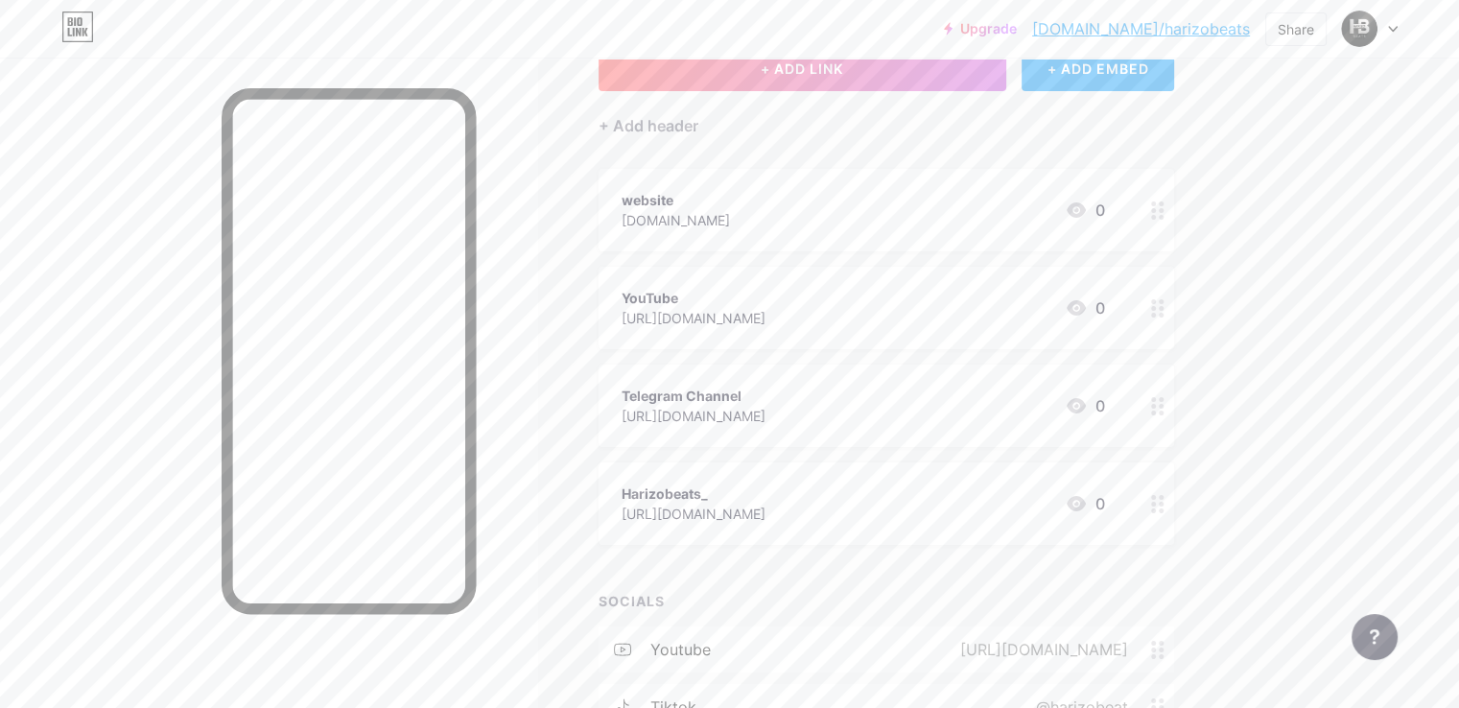
click at [765, 506] on div "[URL][DOMAIN_NAME]" at bounding box center [693, 513] width 144 height 20
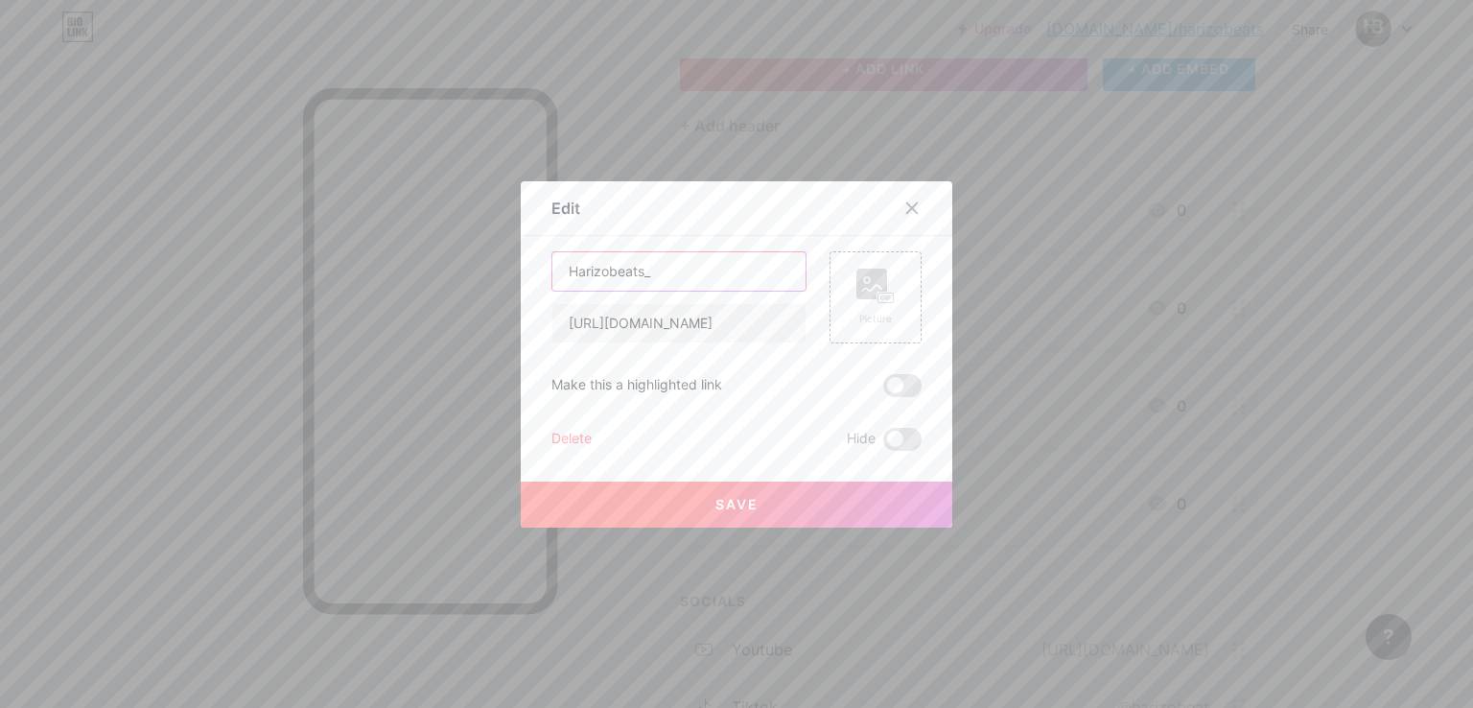
drag, startPoint x: 654, startPoint y: 276, endPoint x: 527, endPoint y: 280, distance: 126.6
click at [527, 280] on div "Edit Content YouTube Play YouTube video without leaving your page. ADD Vimeo Pl…" at bounding box center [737, 354] width 432 height 346
type input "IG"
click at [718, 504] on span "Save" at bounding box center [736, 504] width 43 height 16
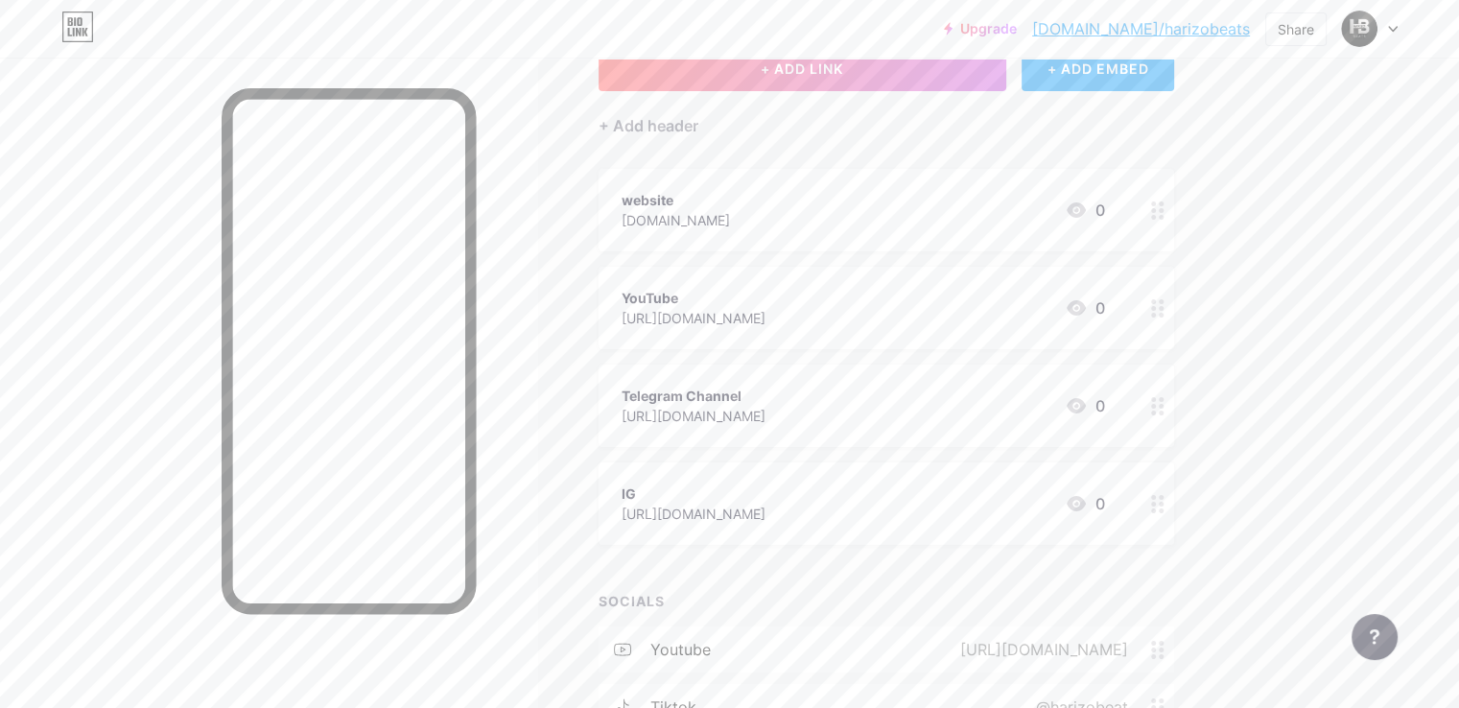
click at [765, 311] on div "[URL][DOMAIN_NAME]" at bounding box center [693, 318] width 144 height 20
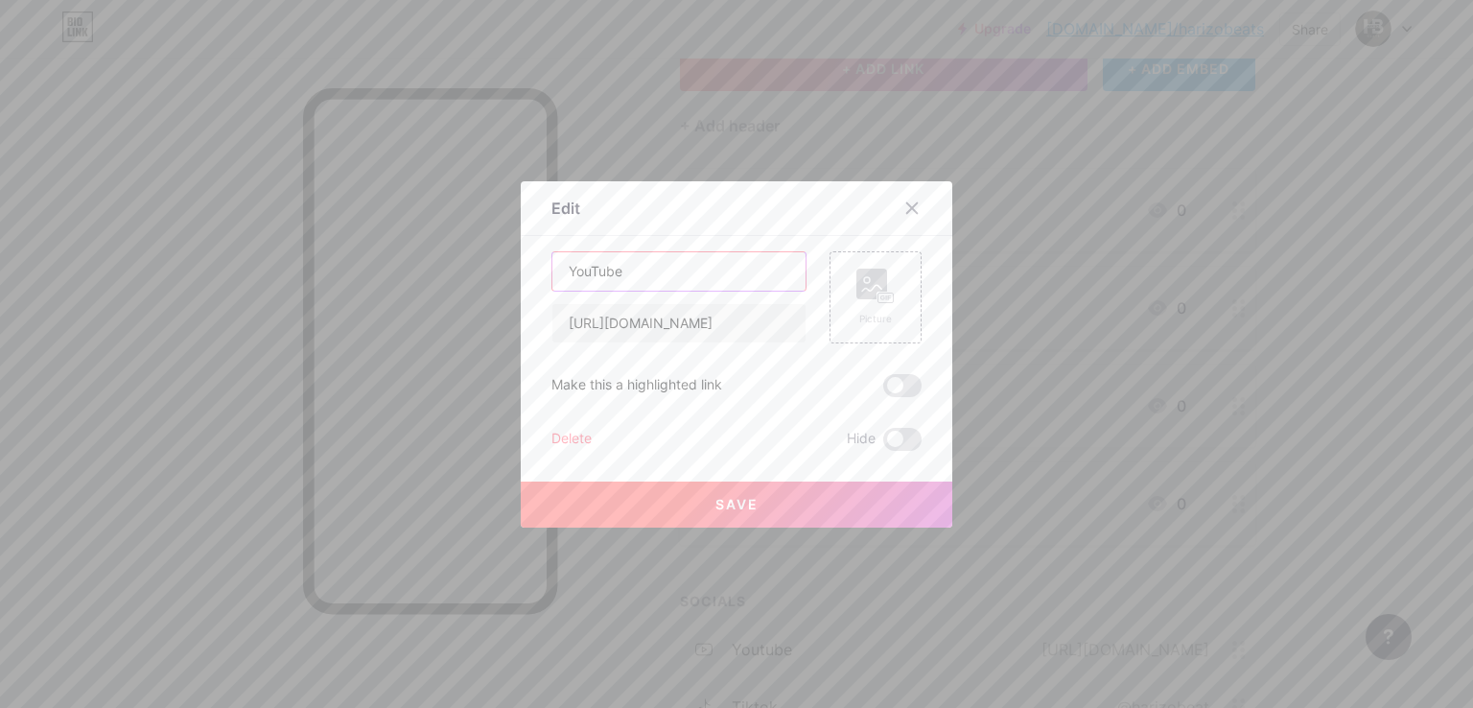
click at [562, 282] on input "YouTube" at bounding box center [678, 271] width 253 height 38
click at [618, 274] on input "YouTube" at bounding box center [678, 271] width 253 height 38
click at [625, 273] on input "YouTube (Subscribe}" at bounding box center [678, 271] width 253 height 38
click at [694, 269] on input "YouTube (Subscribe}" at bounding box center [678, 271] width 253 height 38
click at [645, 273] on input "YouTube (Subscribe)" at bounding box center [678, 271] width 253 height 38
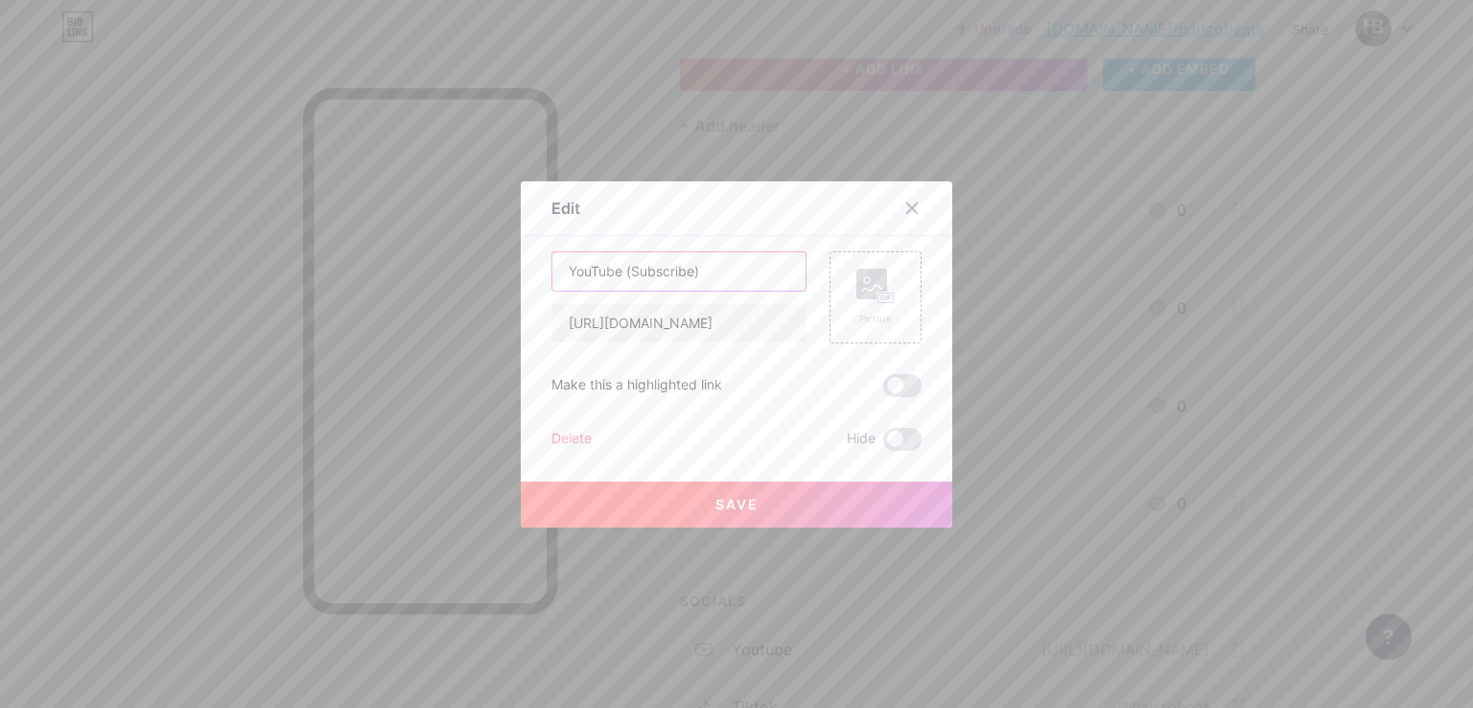
type input "YouTube (Subscribe)"
click at [733, 505] on span "Save" at bounding box center [736, 504] width 43 height 16
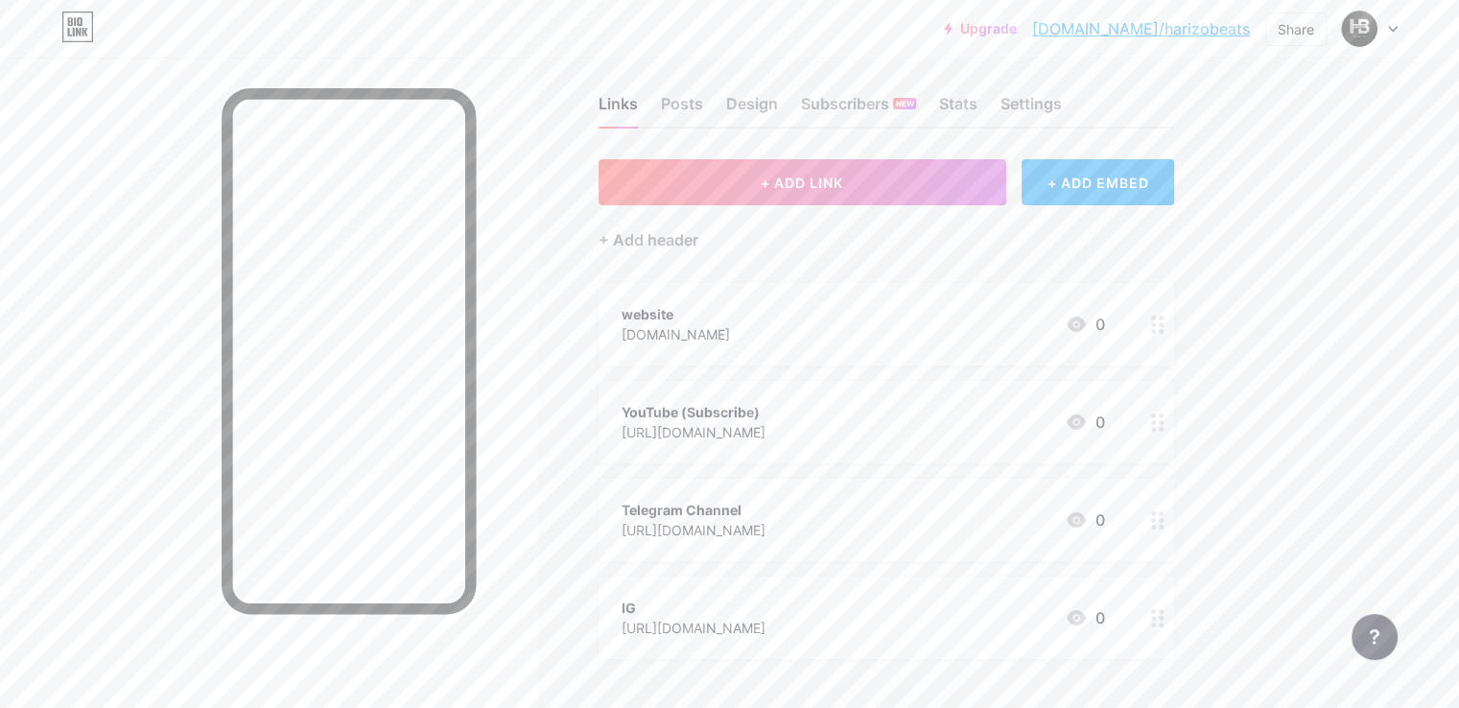
scroll to position [0, 0]
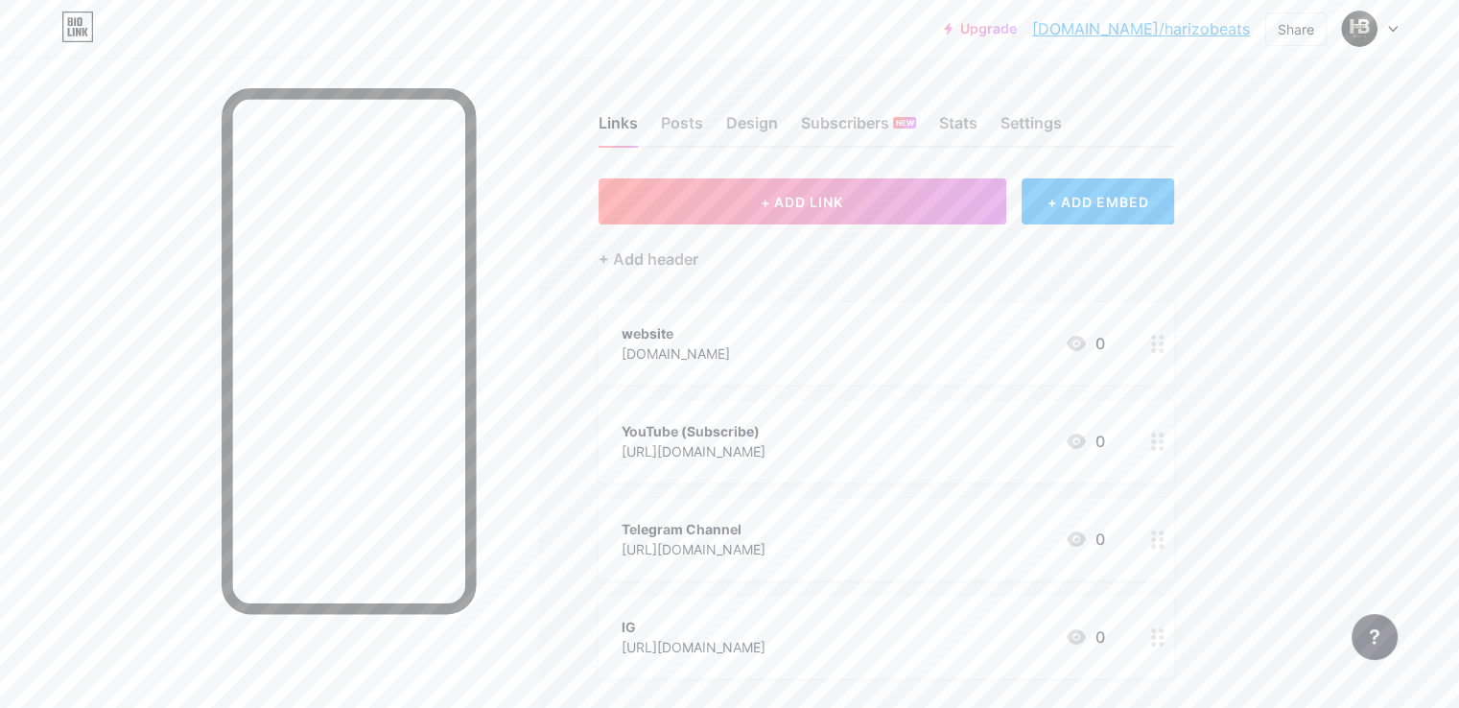
click at [1164, 344] on icon at bounding box center [1157, 344] width 13 height 18
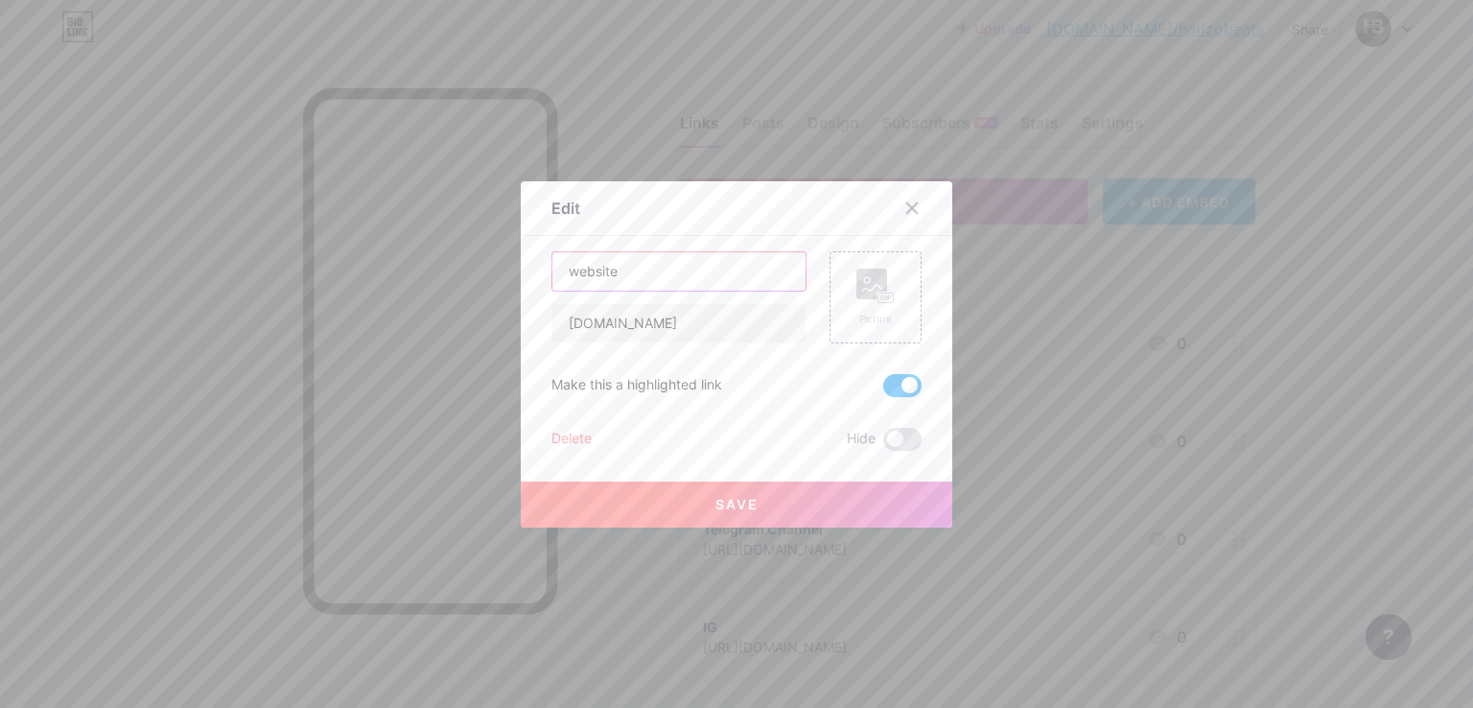
drag, startPoint x: 618, startPoint y: 272, endPoint x: 557, endPoint y: 279, distance: 60.8
click at [557, 279] on input "website" at bounding box center [678, 271] width 253 height 38
type input "Buy Beats Here"
click at [733, 505] on span "Save" at bounding box center [736, 504] width 43 height 16
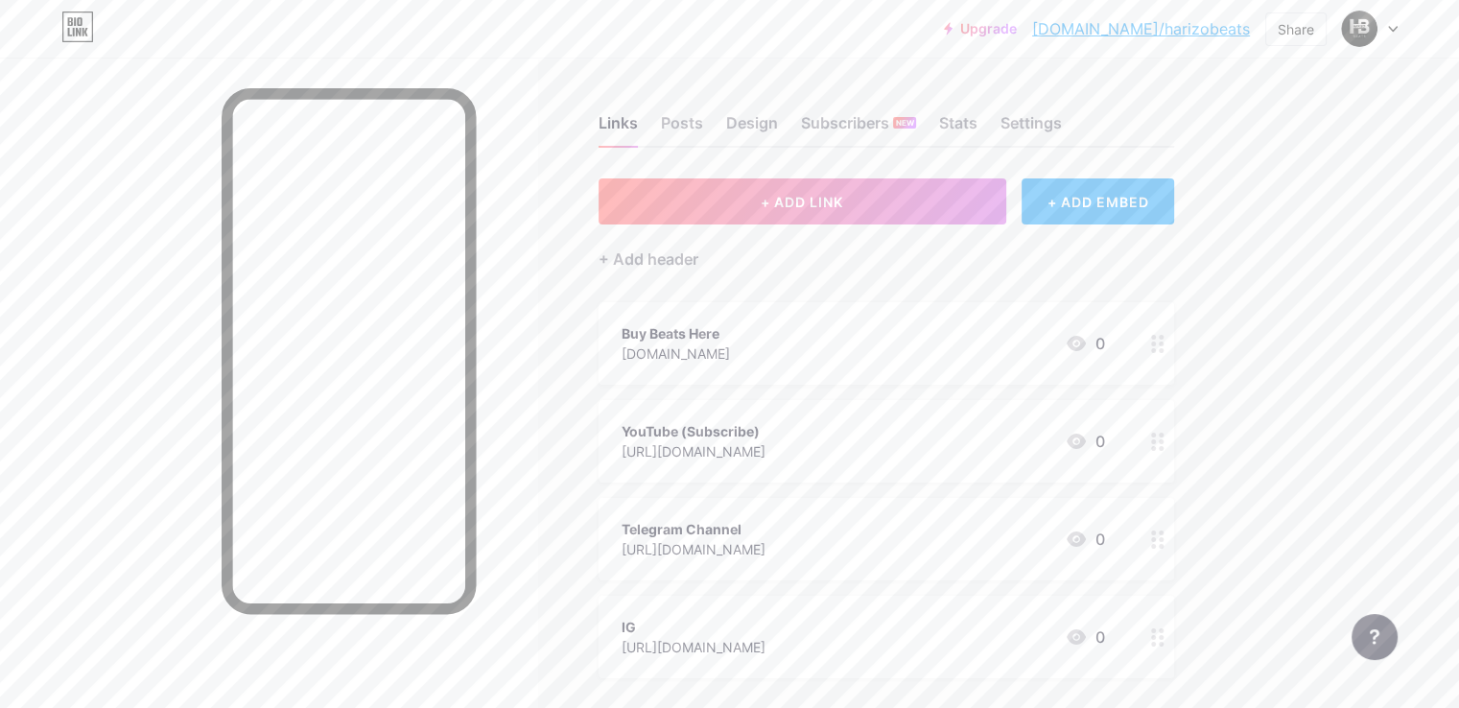
click at [1156, 342] on circle at bounding box center [1153, 343] width 5 height 5
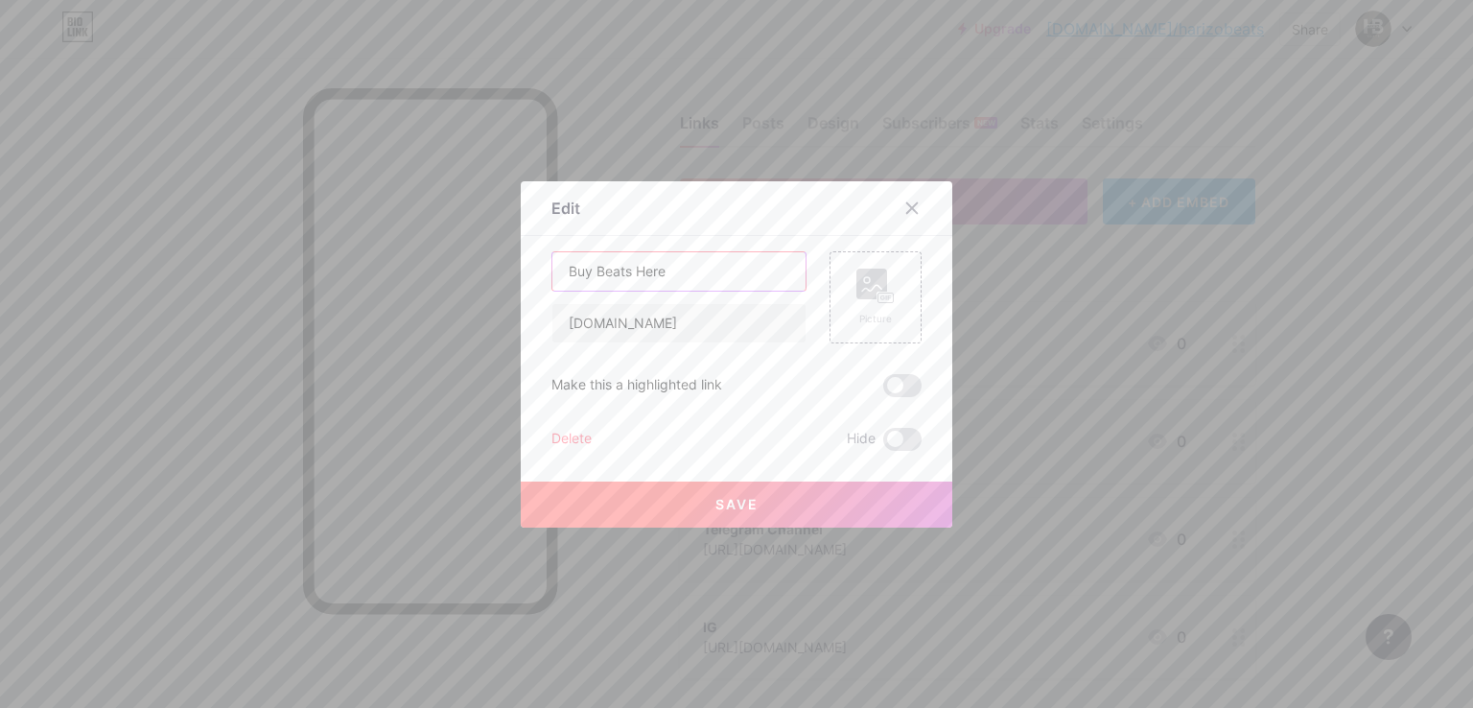
drag, startPoint x: 629, startPoint y: 269, endPoint x: 657, endPoint y: 277, distance: 28.8
click at [657, 277] on input "Buy Beats Here" at bounding box center [678, 271] width 253 height 38
click at [674, 276] on input "Buy Beats Here" at bounding box center [678, 271] width 253 height 38
click at [587, 269] on input "Buy Beats" at bounding box center [678, 271] width 253 height 38
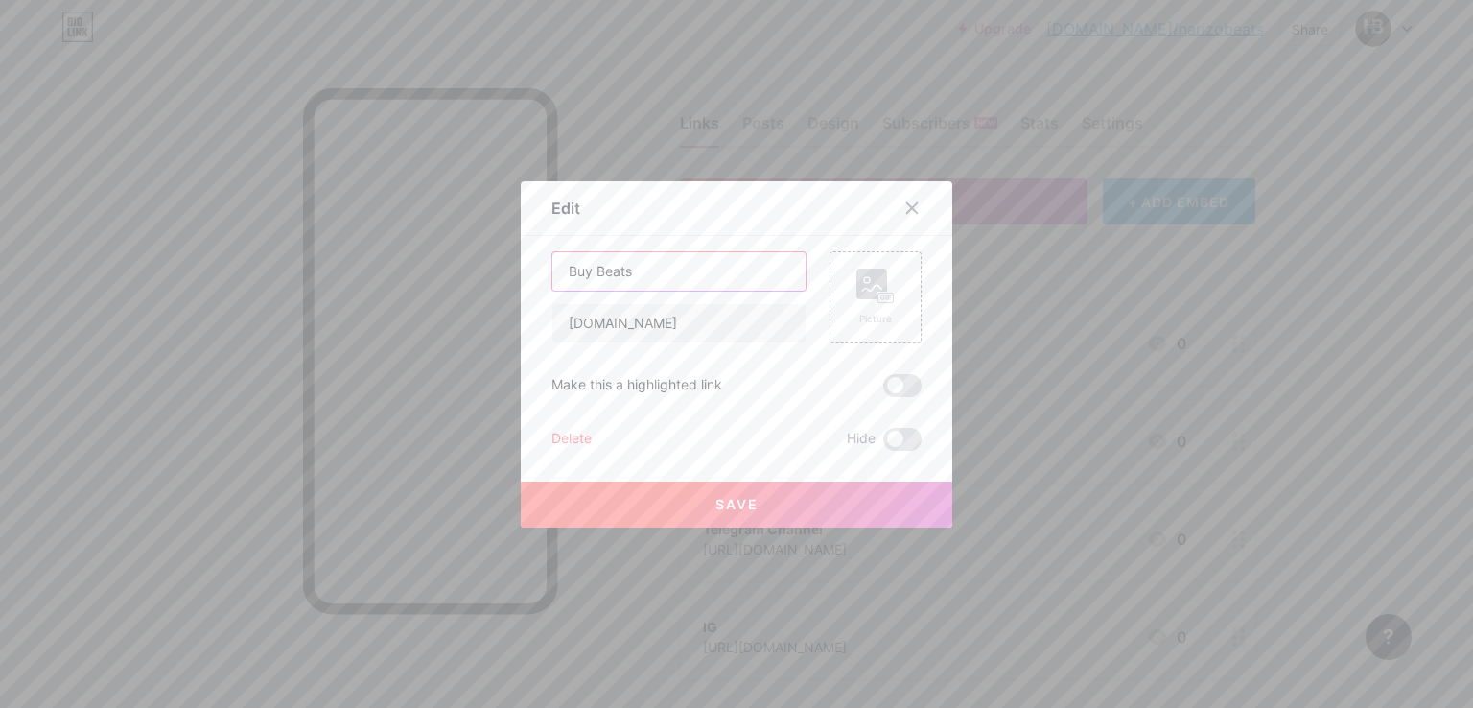
click at [629, 272] on input "Buy Beats" at bounding box center [678, 271] width 253 height 38
click at [633, 277] on input "Buy Beats Here" at bounding box center [678, 271] width 253 height 38
type input "Buy Beats Here"
click at [748, 508] on span "Save" at bounding box center [736, 504] width 43 height 16
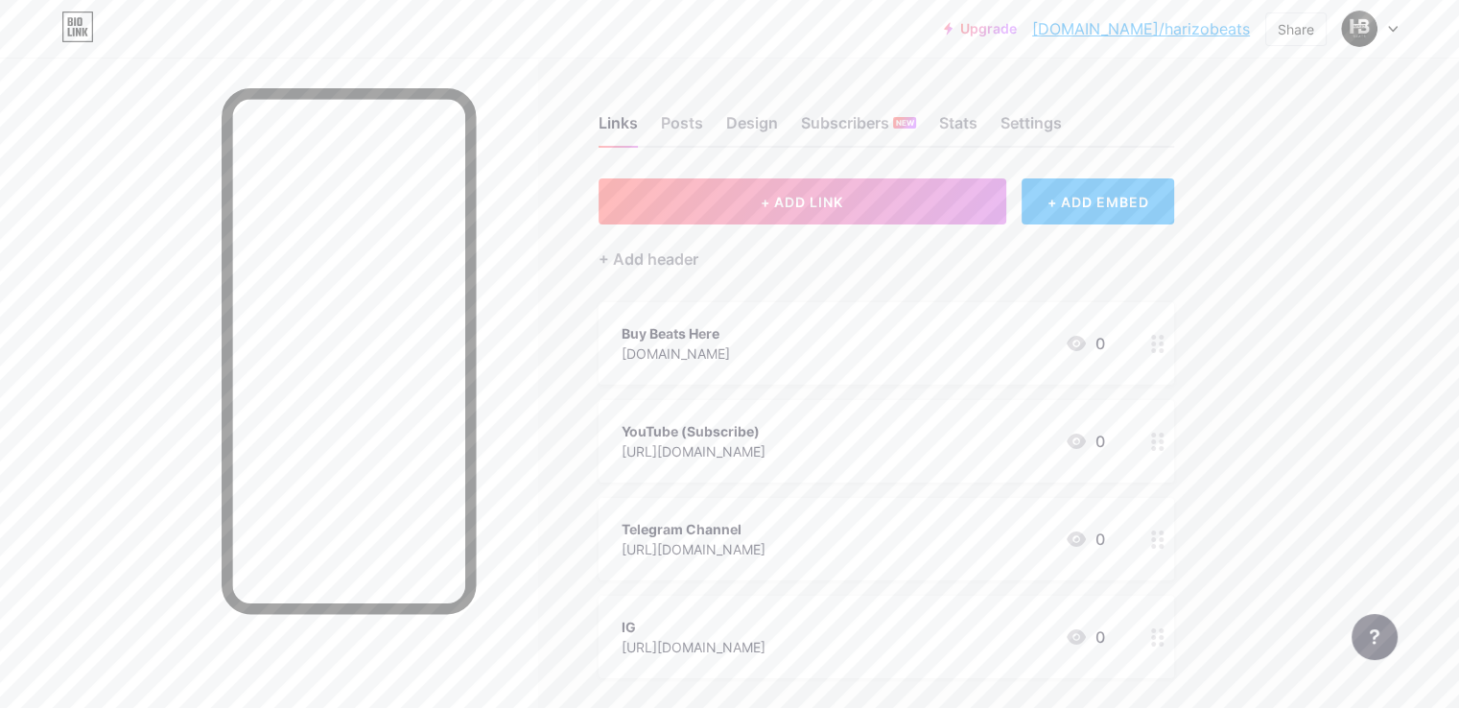
click at [142, 143] on div at bounding box center [268, 412] width 537 height 708
click at [730, 339] on div "Buy Beats Here" at bounding box center [675, 333] width 108 height 20
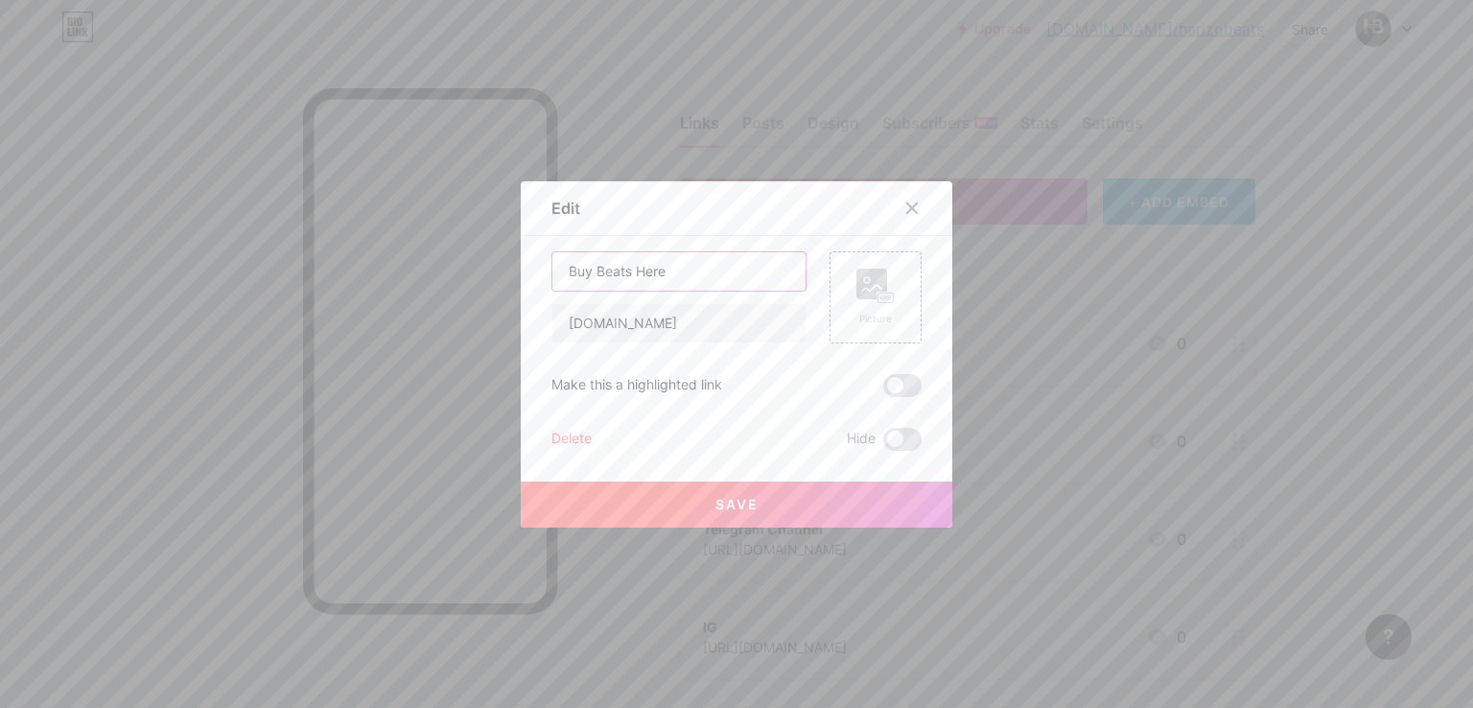
click at [692, 277] on input "Buy Beats Here" at bounding box center [678, 271] width 253 height 38
paste input "👈"
type input "Buy Beats Here👈"
click at [757, 499] on button "Save" at bounding box center [737, 504] width 432 height 46
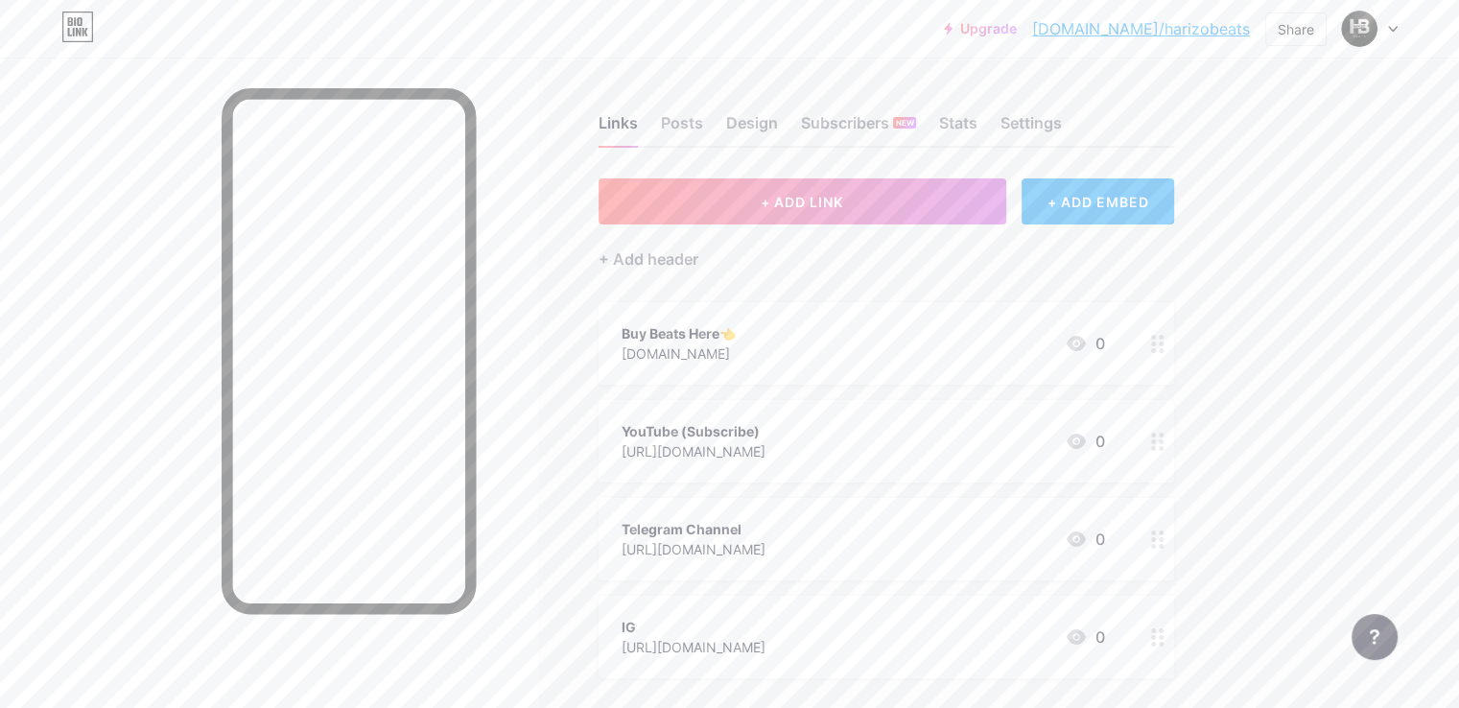
click at [765, 438] on div "YouTube (Subscribe)" at bounding box center [693, 431] width 144 height 20
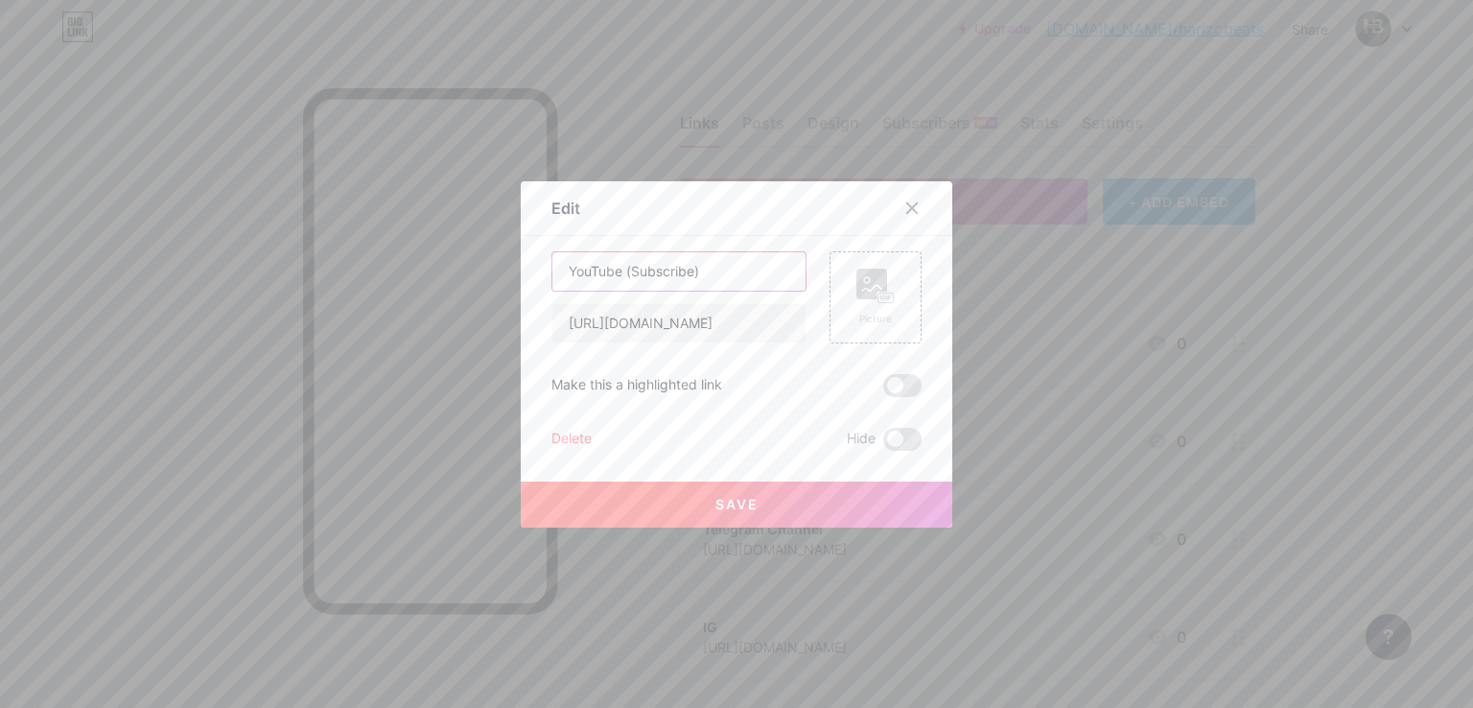
click at [704, 276] on input "YouTube (Subscribe)" at bounding box center [678, 271] width 253 height 38
paste input "👈"
type input "YouTube (Subscribe)👈"
click at [737, 505] on span "Save" at bounding box center [736, 504] width 43 height 16
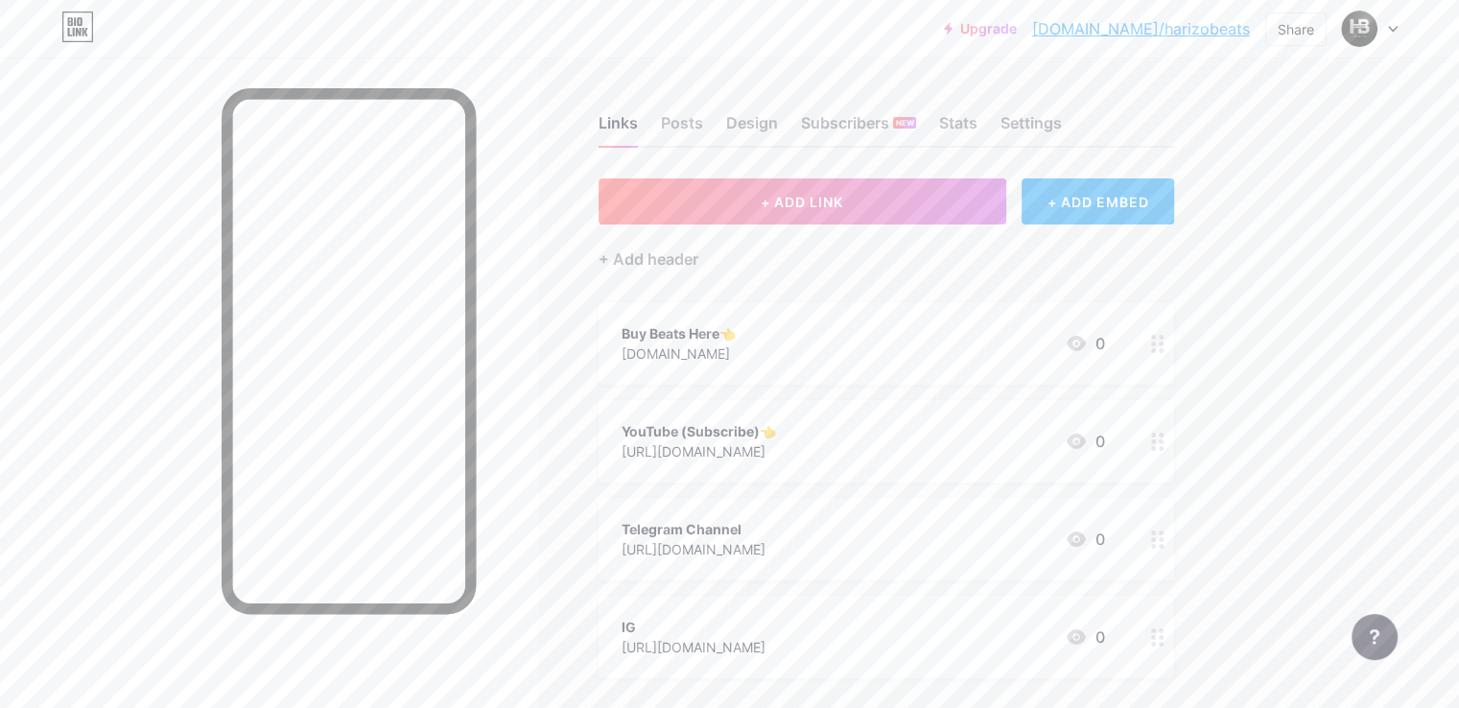
click at [858, 534] on div "Telegram Channel [URL][DOMAIN_NAME] 0" at bounding box center [862, 539] width 483 height 44
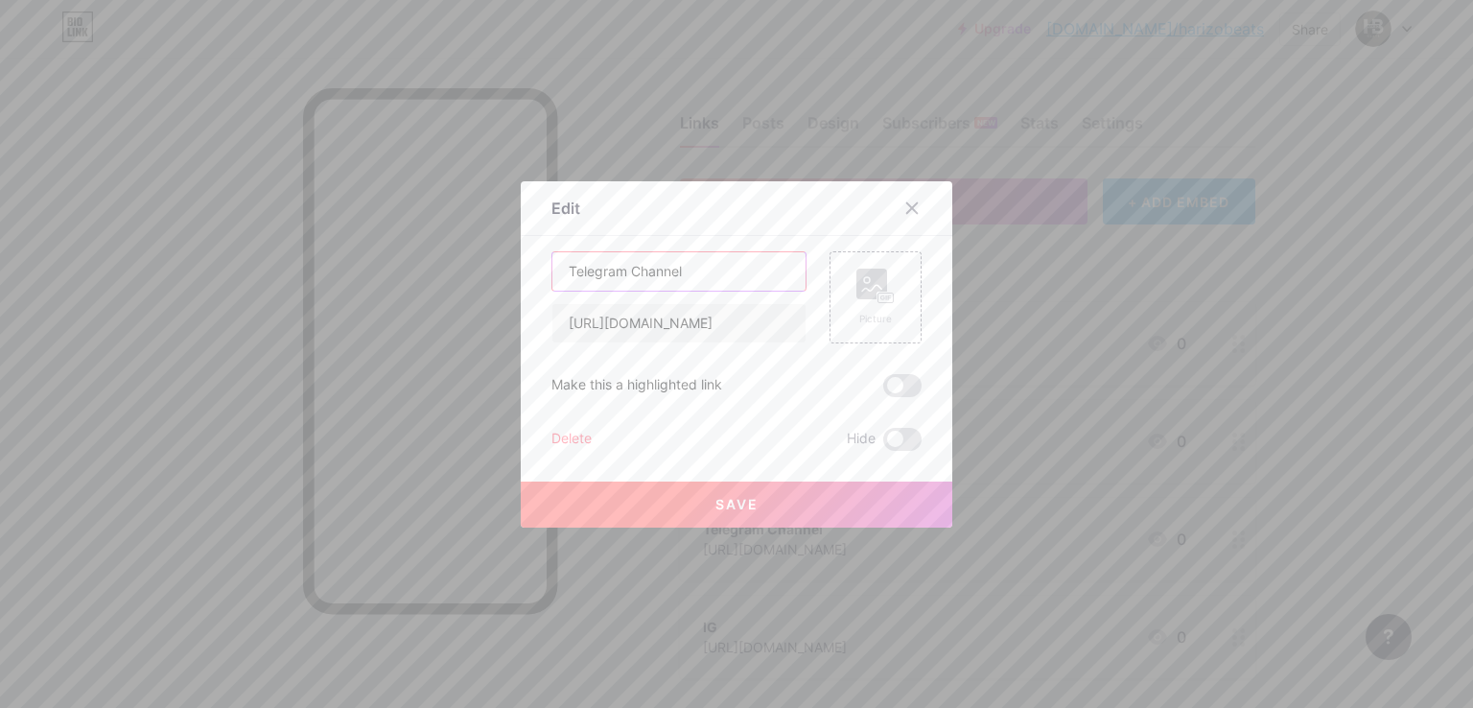
click at [703, 271] on input "Telegram Channel" at bounding box center [678, 271] width 253 height 38
paste input "👈"
type input "Telegram Channel👈"
click at [743, 507] on span "Save" at bounding box center [736, 504] width 43 height 16
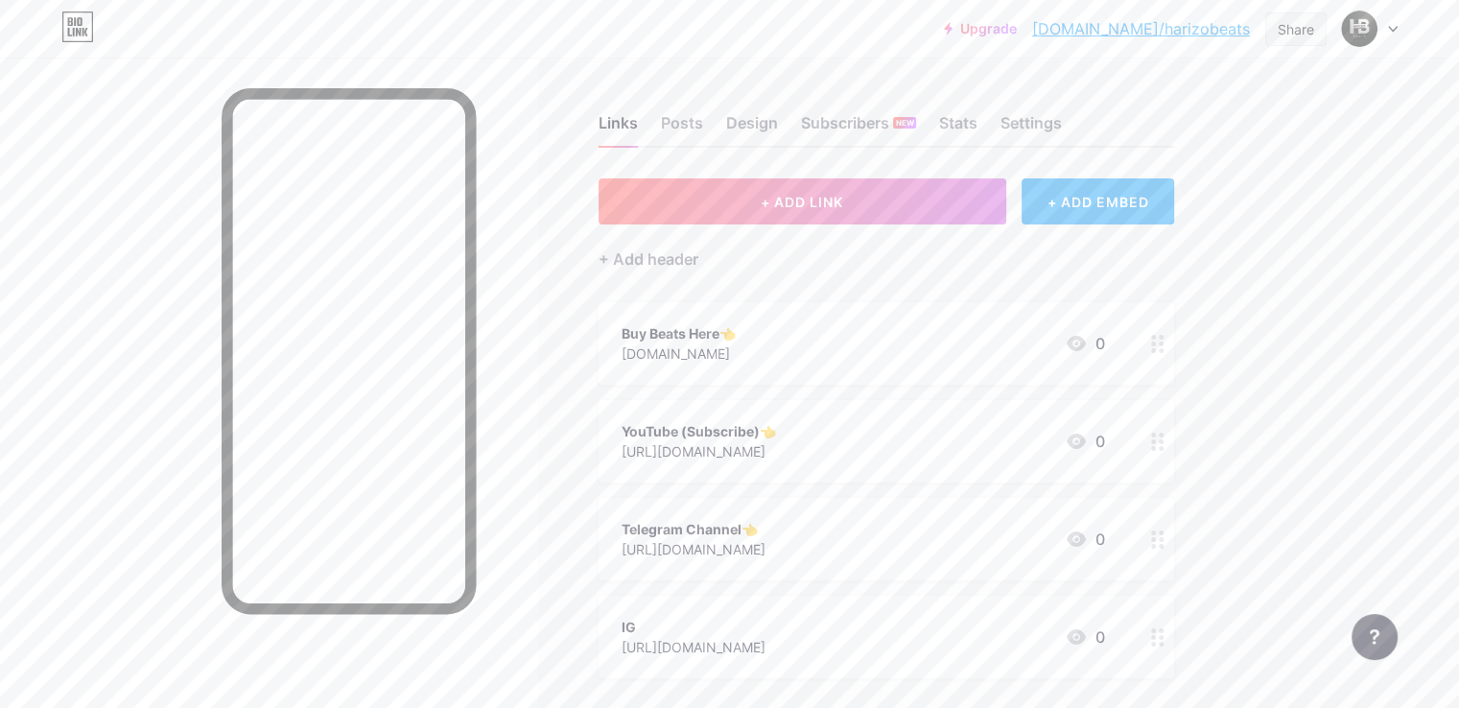
click at [1289, 31] on div "Share" at bounding box center [1295, 29] width 36 height 20
click at [1148, 95] on div "Copy link" at bounding box center [1136, 98] width 71 height 23
